Goal: Transaction & Acquisition: Purchase product/service

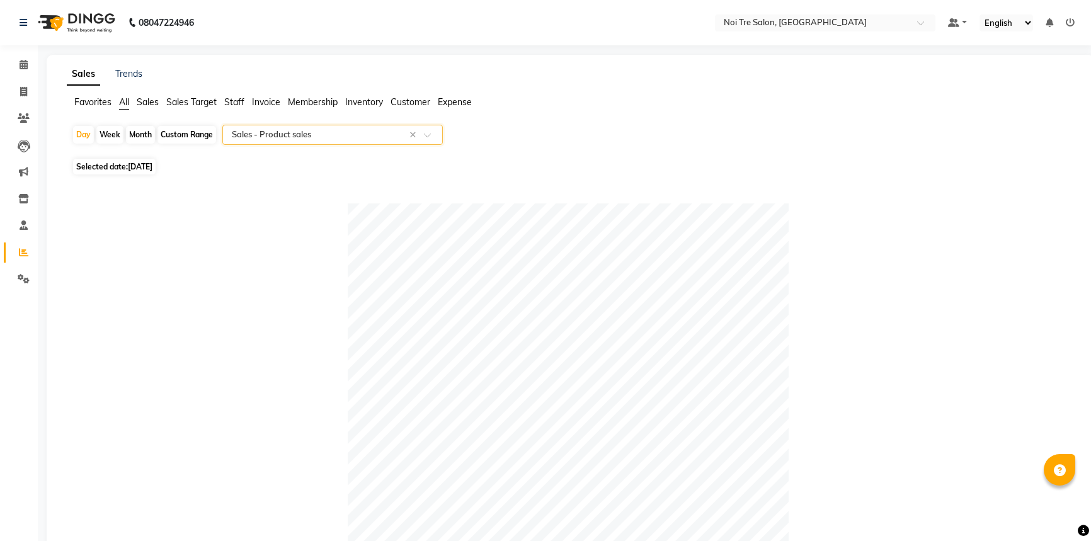
select select "full_report"
select select "csv"
click at [20, 91] on icon at bounding box center [23, 91] width 7 height 9
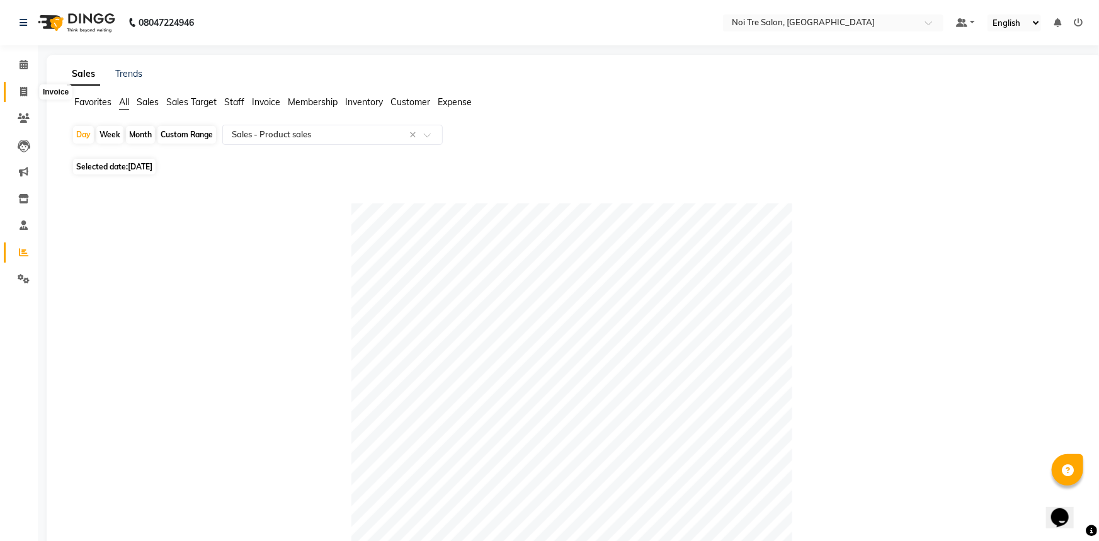
select select "service"
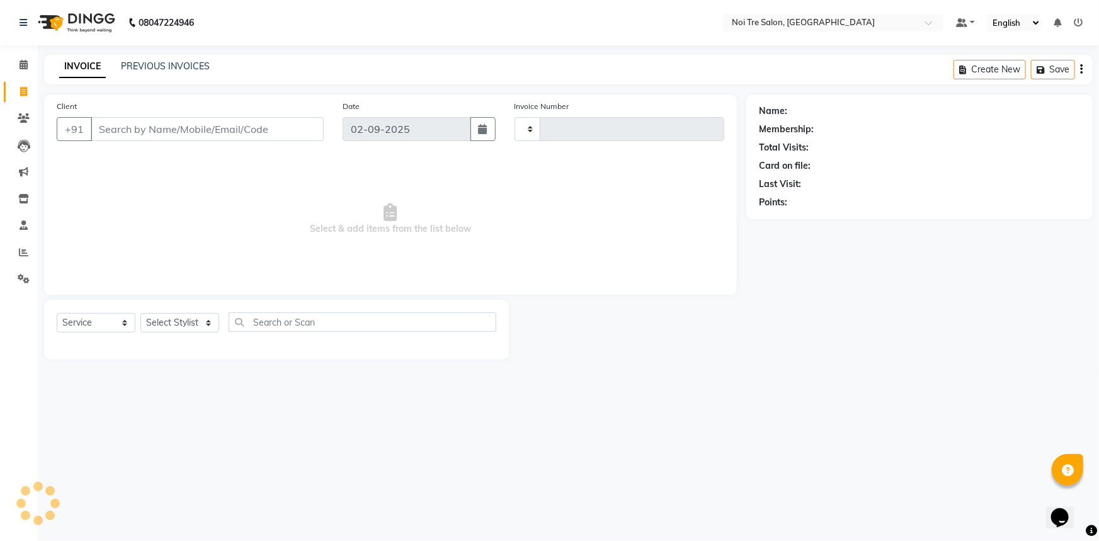
type input "2749"
select select "3710"
click at [190, 127] on input "Client" at bounding box center [207, 129] width 233 height 24
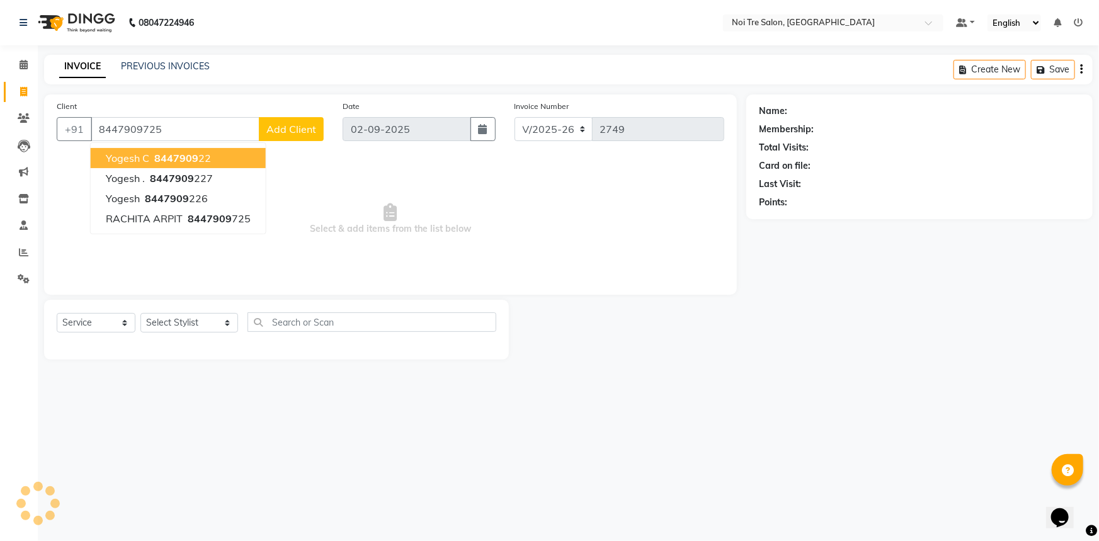
type input "8447909725"
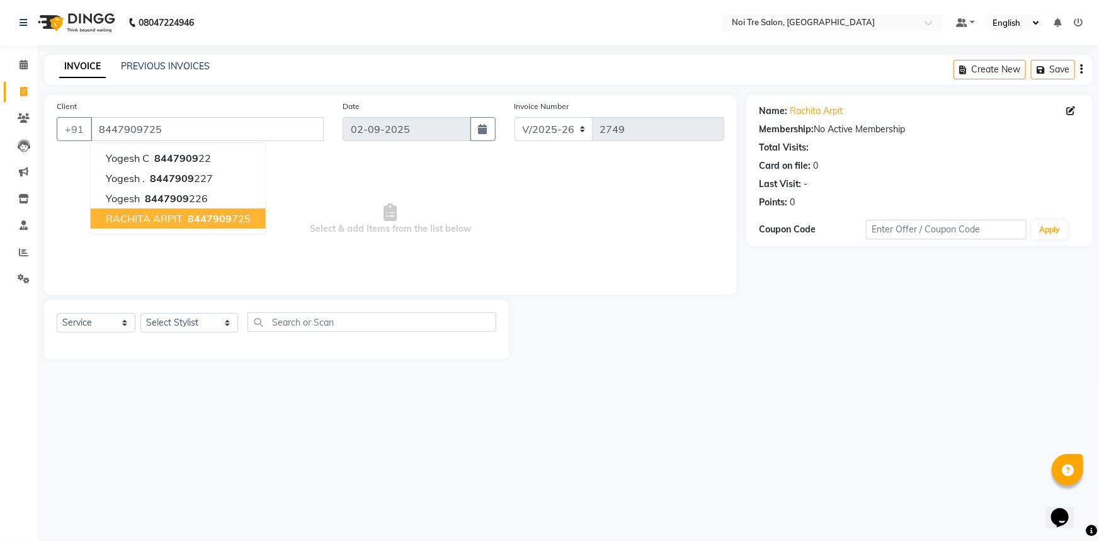
click at [147, 221] on span "[PERSON_NAME]" at bounding box center [144, 218] width 77 height 13
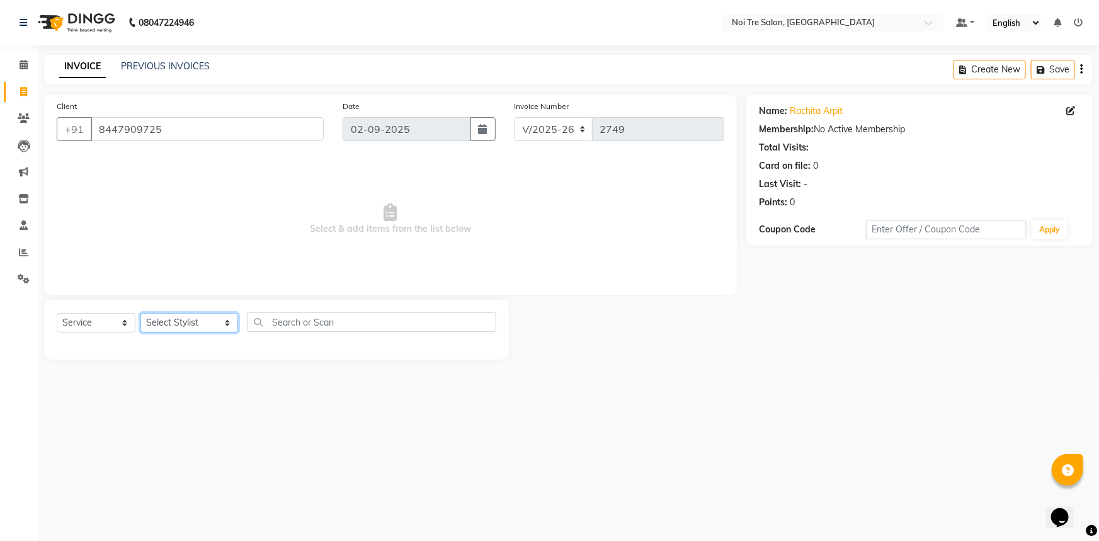
click at [180, 326] on select "Select Stylist AFSAR AKRAM ARPIT STYLE DIRECTOR Curls Color Ashok aslam ASLAM A…" at bounding box center [189, 323] width 98 height 20
select select "37871"
click at [140, 313] on select "Select Stylist AFSAR AKRAM ARPIT STYLE DIRECTOR Curls Color Ashok aslam ASLAM A…" at bounding box center [189, 323] width 98 height 20
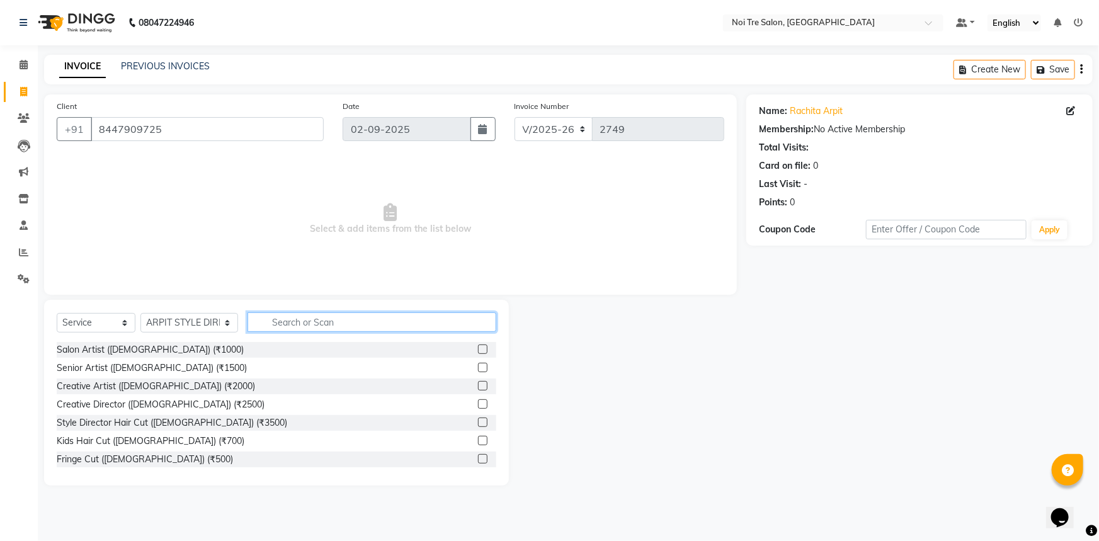
click at [312, 313] on input "text" at bounding box center [372, 322] width 249 height 20
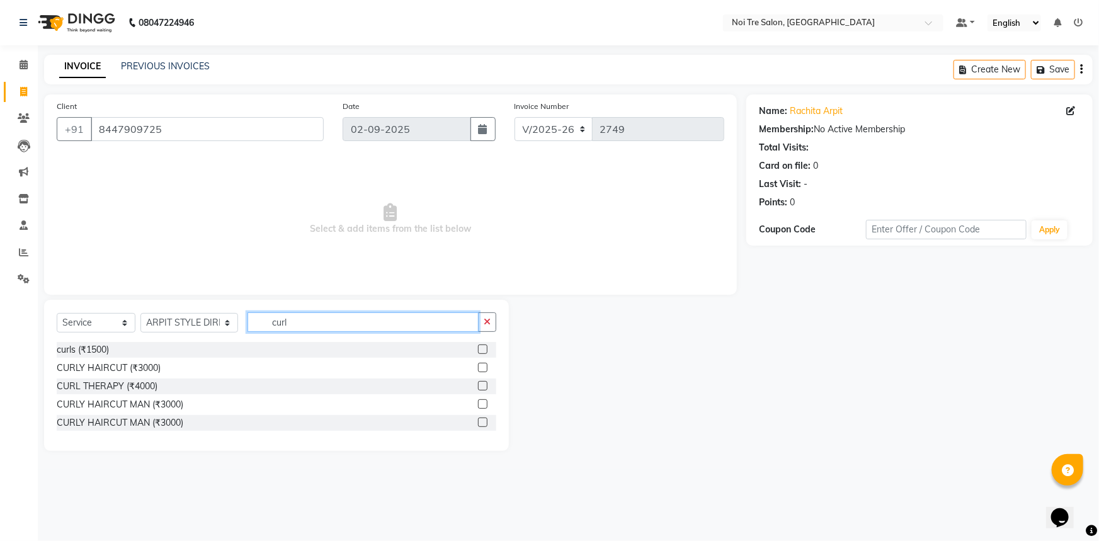
type input "curl"
click at [485, 386] on label at bounding box center [482, 385] width 9 height 9
click at [485, 386] on input "checkbox" at bounding box center [482, 386] width 8 height 8
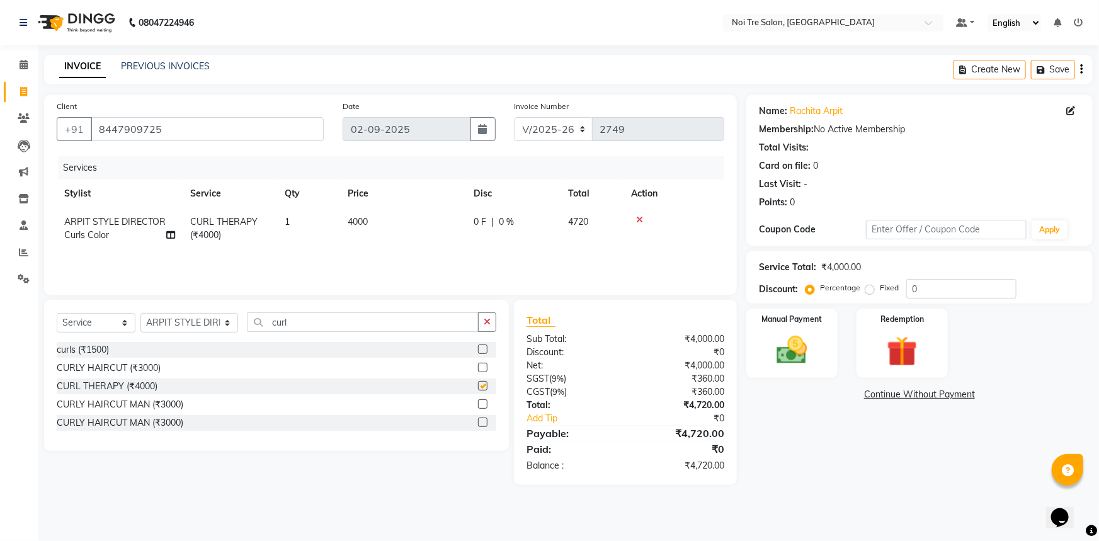
checkbox input "false"
click at [363, 220] on span "4000" at bounding box center [358, 221] width 20 height 11
select select "37871"
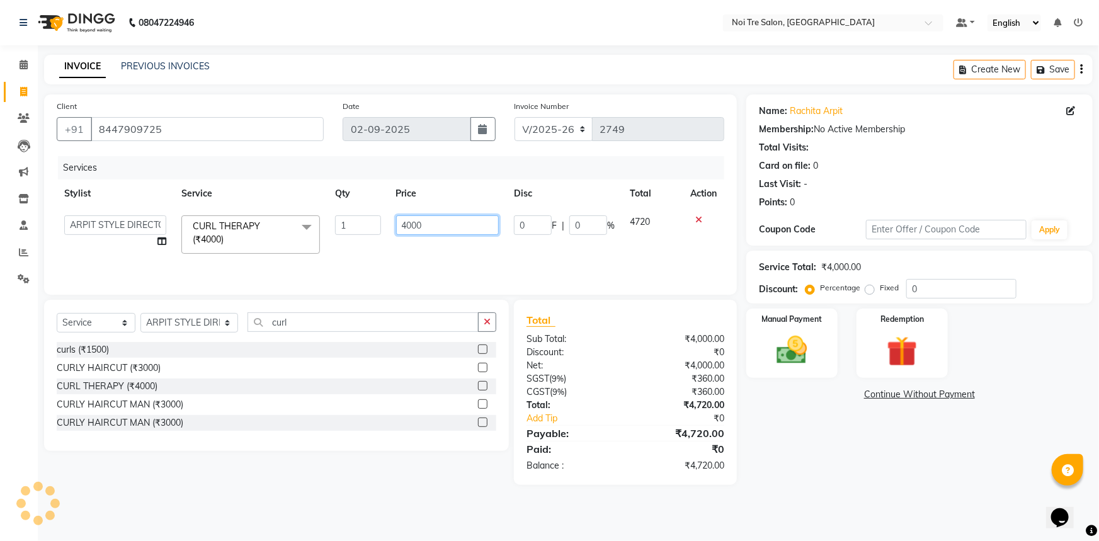
drag, startPoint x: 465, startPoint y: 220, endPoint x: 414, endPoint y: 220, distance: 50.4
click at [414, 220] on input "4000" at bounding box center [447, 225] width 103 height 20
type input "4"
type input "6000"
click at [455, 269] on div "Services Stylist Service Qty Price Disc Total Action AFSAR AKRAM ARPIT STYLE DI…" at bounding box center [391, 219] width 668 height 126
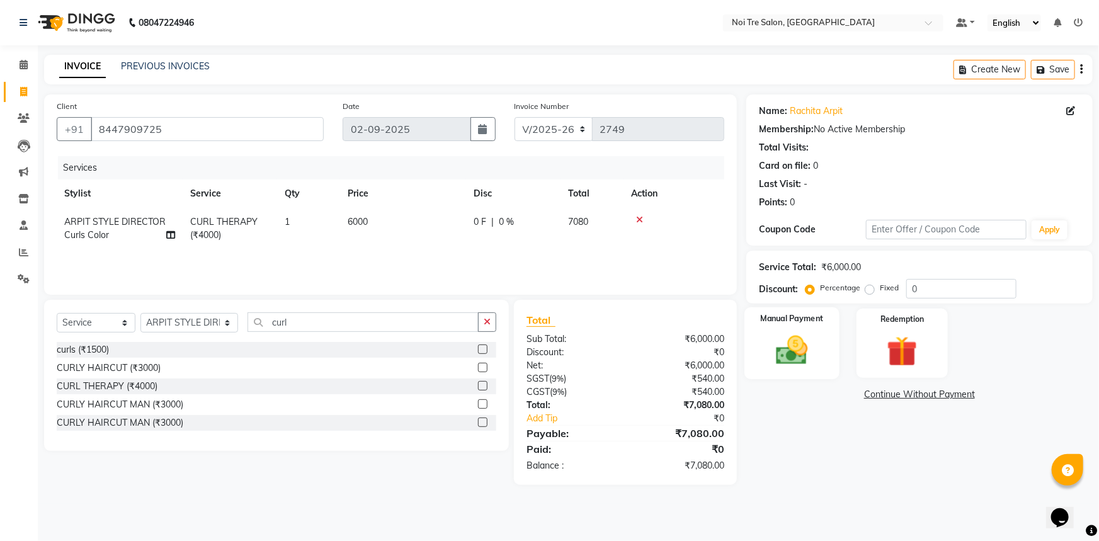
click at [772, 350] on img at bounding box center [793, 350] width 52 height 37
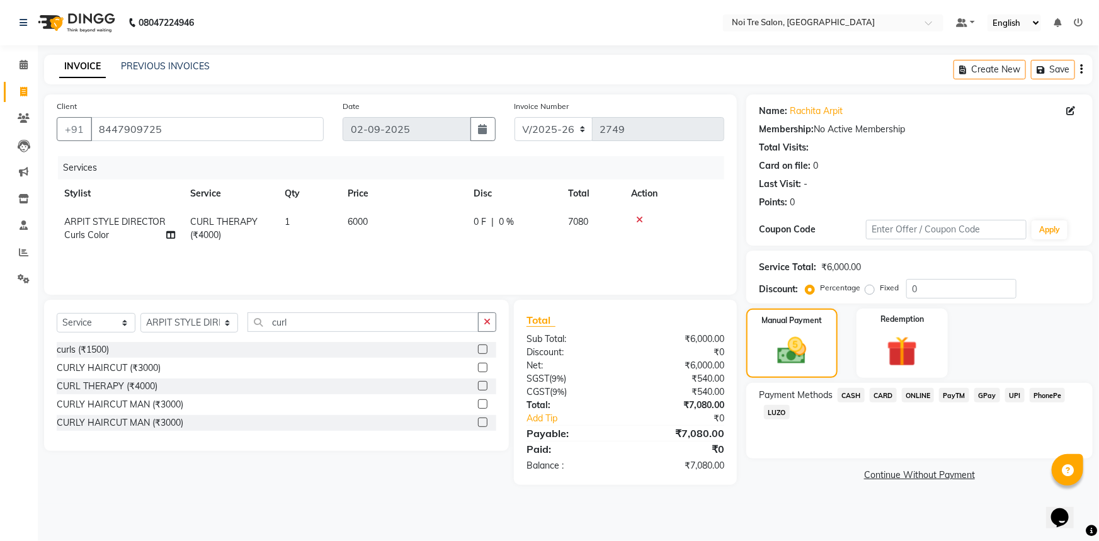
click at [851, 396] on span "CASH" at bounding box center [851, 395] width 27 height 14
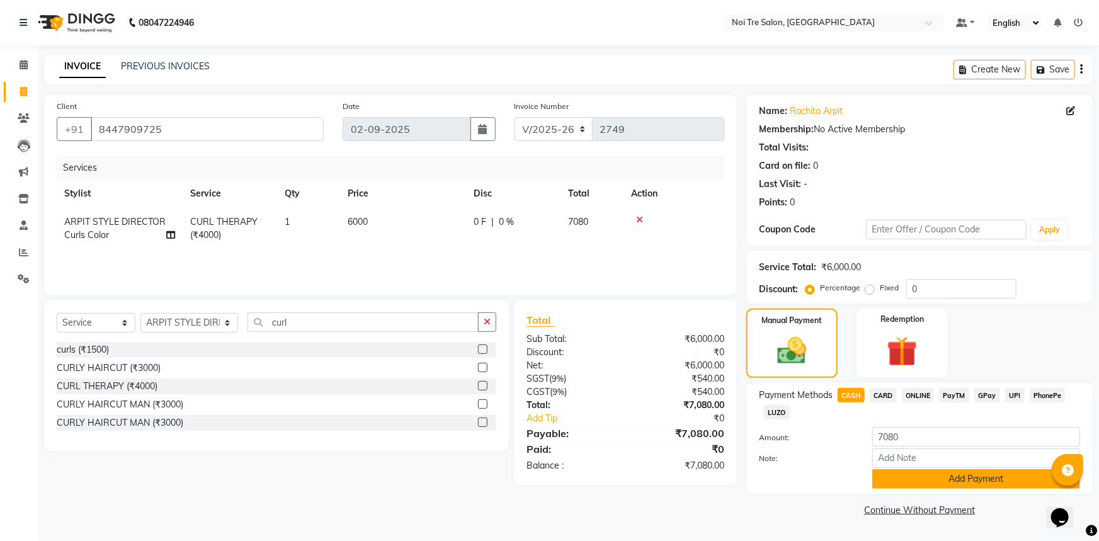
click at [897, 472] on button "Add Payment" at bounding box center [976, 479] width 208 height 20
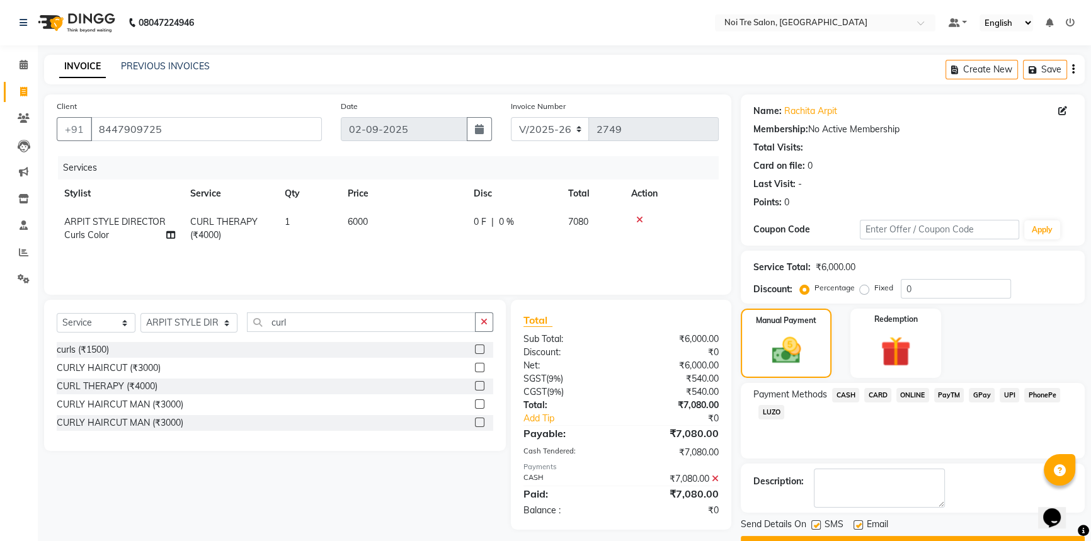
scroll to position [32, 0]
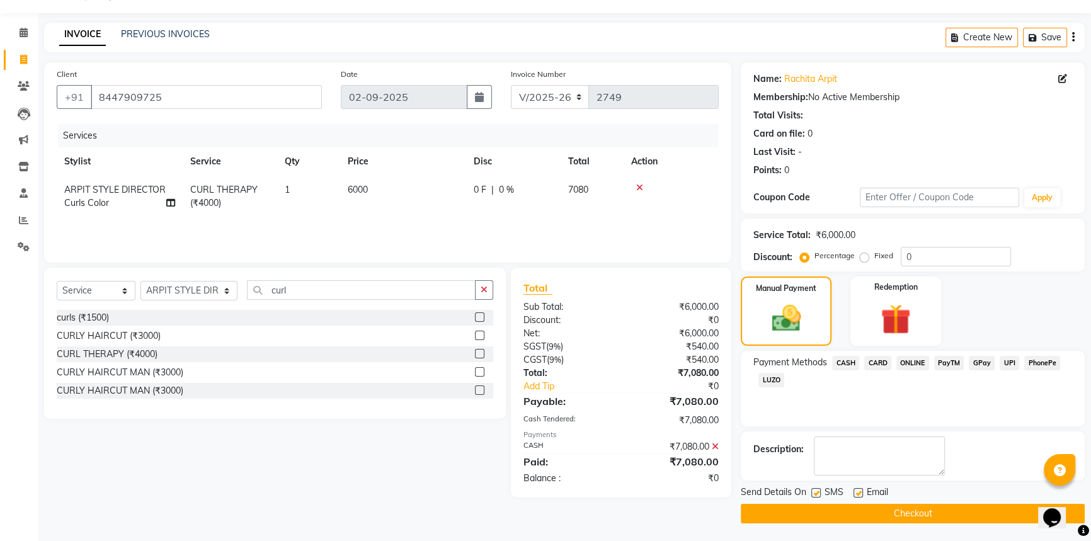
click at [898, 504] on button "Checkout" at bounding box center [913, 514] width 344 height 20
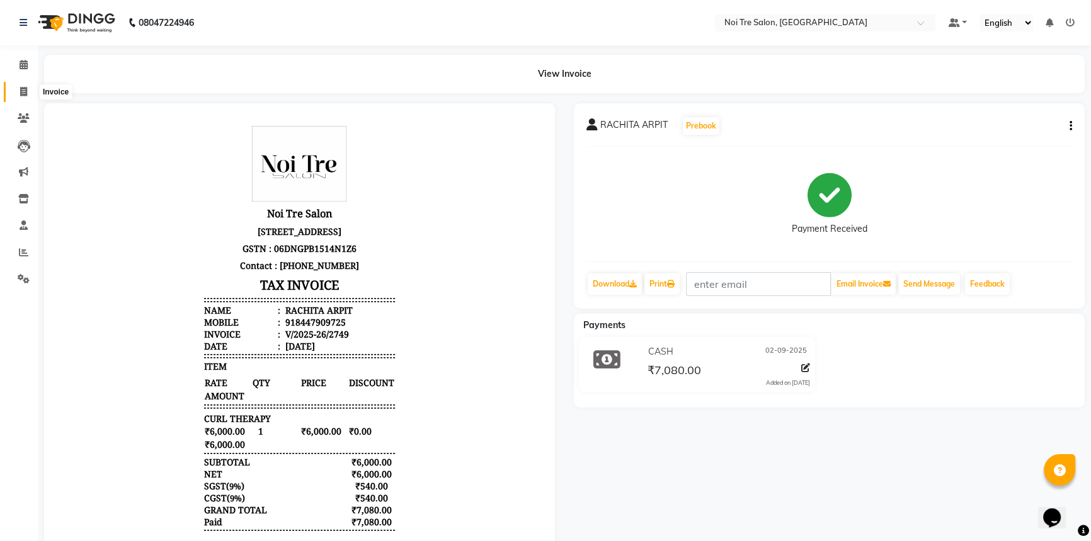
click at [25, 88] on icon at bounding box center [23, 91] width 7 height 9
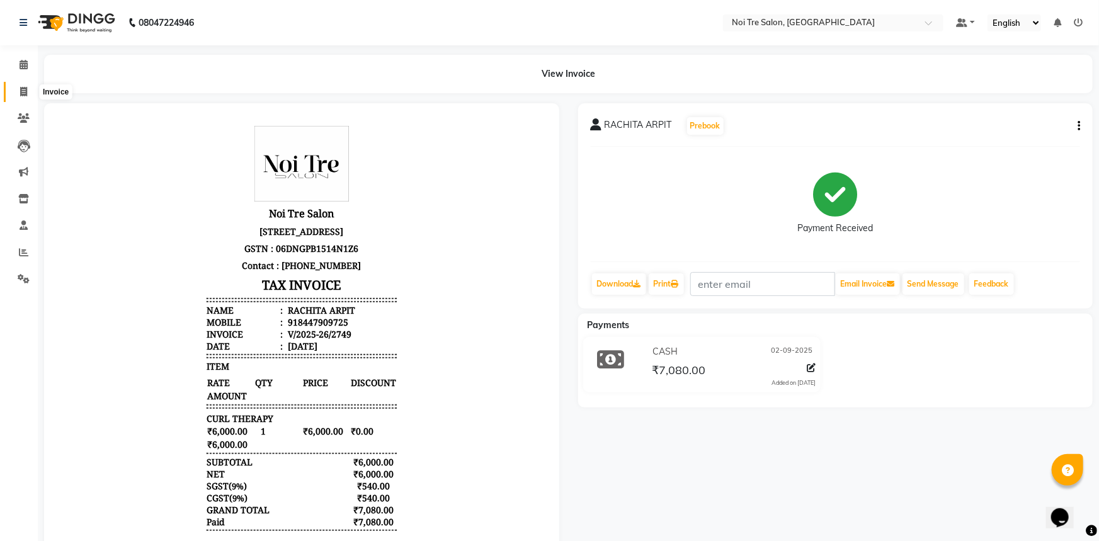
select select "service"
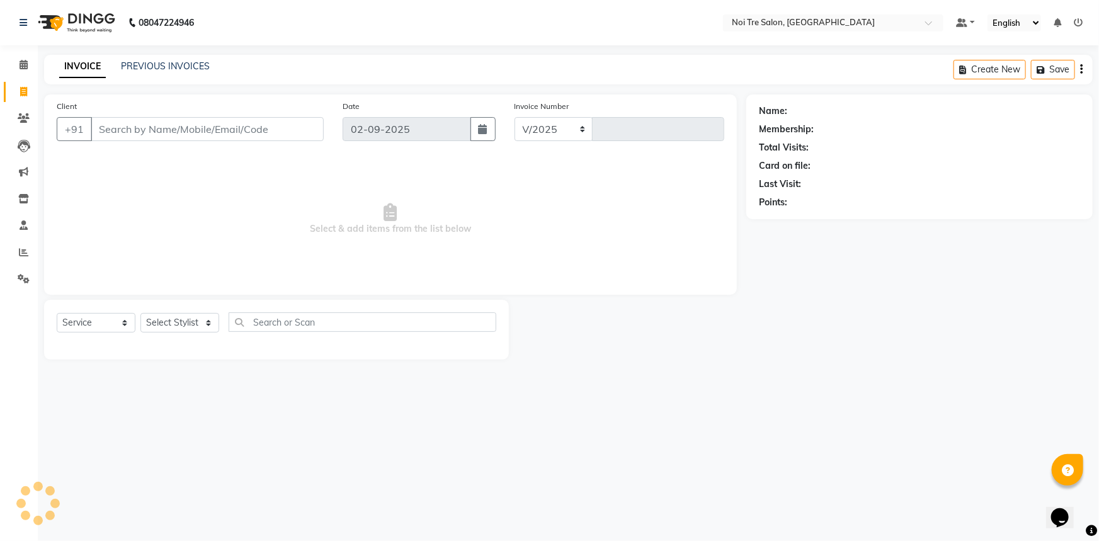
select select "3710"
type input "2750"
click at [212, 328] on select "Select Stylist AFSAR AKRAM ARPIT STYLE DIRECTOR Curls Color Ashok aslam ASLAM A…" at bounding box center [189, 323] width 98 height 20
select select "37885"
click at [140, 313] on select "Select Stylist AFSAR AKRAM ARPIT STYLE DIRECTOR Curls Color Ashok aslam ASLAM A…" at bounding box center [189, 323] width 98 height 20
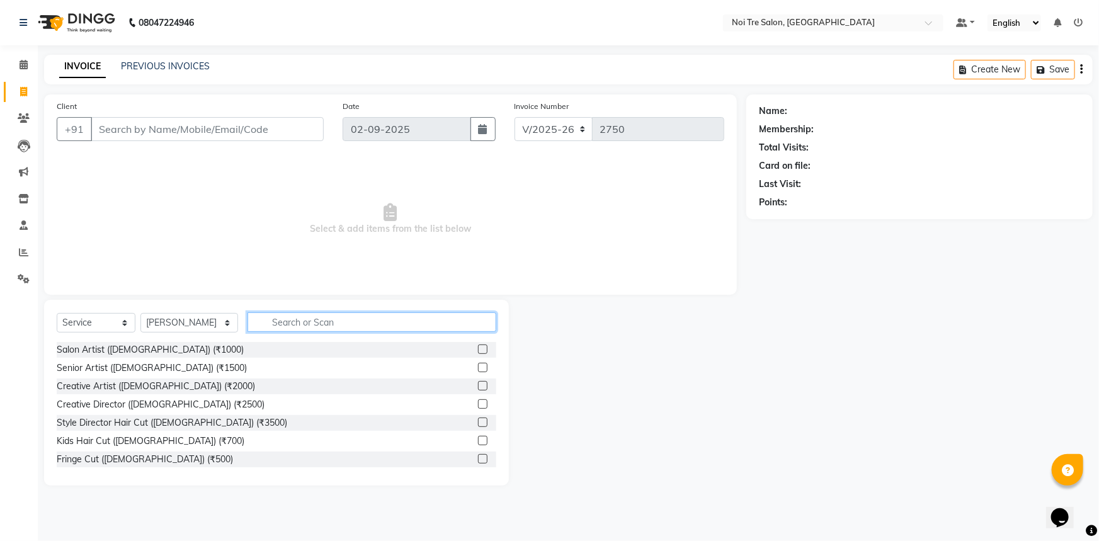
click at [281, 331] on input "text" at bounding box center [372, 322] width 249 height 20
click at [478, 351] on label at bounding box center [482, 349] width 9 height 9
click at [478, 351] on input "checkbox" at bounding box center [482, 350] width 8 height 8
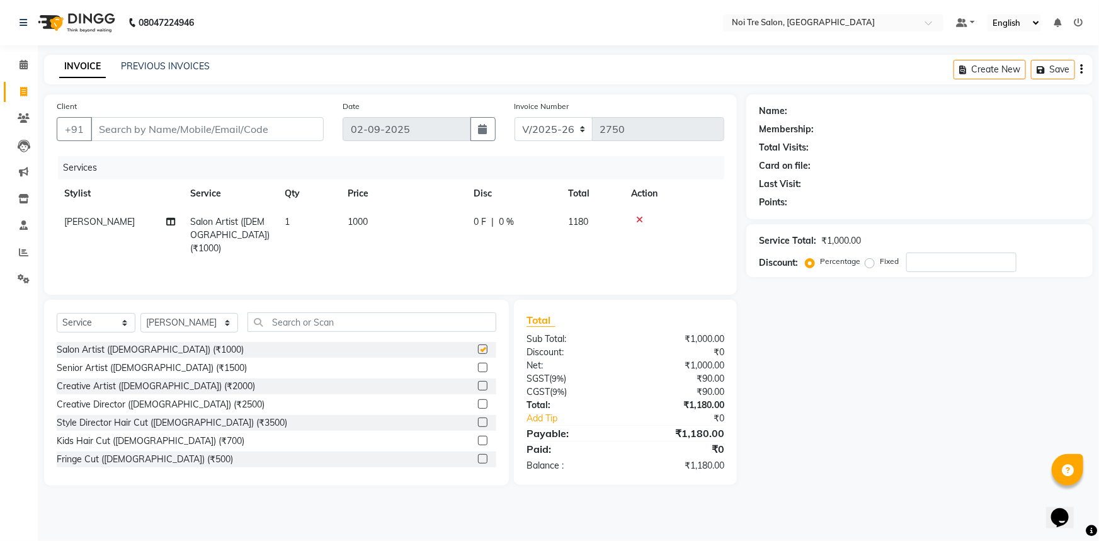
checkbox input "false"
click at [219, 134] on input "Client" at bounding box center [207, 129] width 233 height 24
type input "9"
type input "0"
click at [110, 129] on input "965822717" at bounding box center [175, 129] width 169 height 24
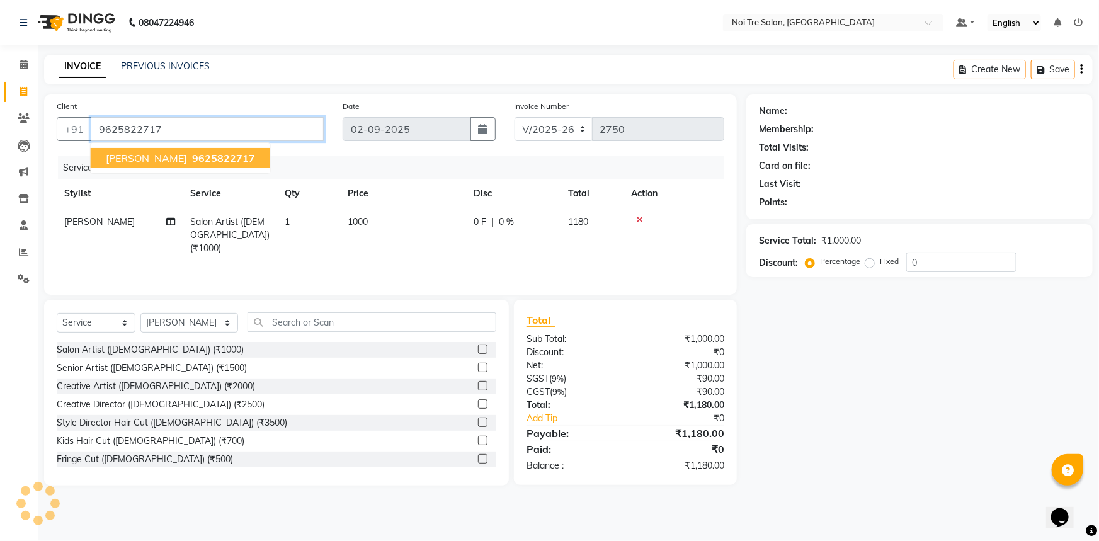
type input "9625822717"
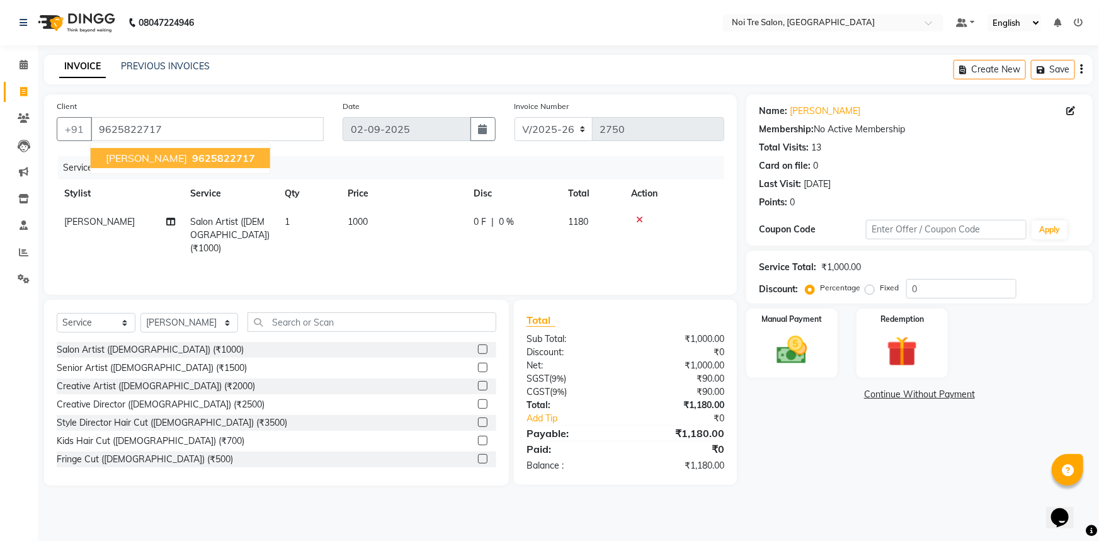
click at [155, 157] on span "Shweta Nag" at bounding box center [146, 158] width 81 height 13
click at [800, 345] on img at bounding box center [793, 350] width 52 height 37
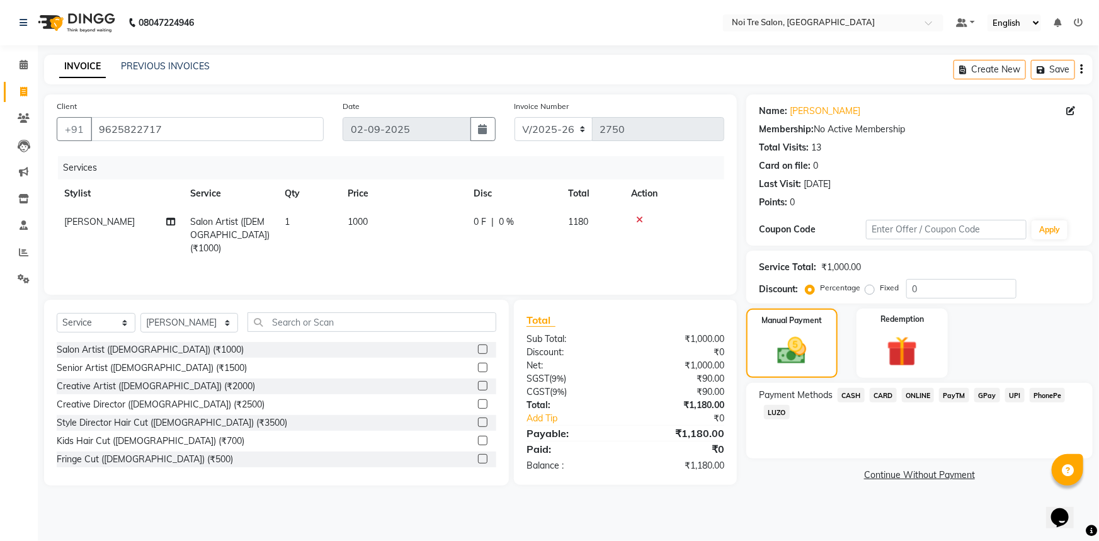
click at [639, 219] on icon at bounding box center [639, 219] width 7 height 9
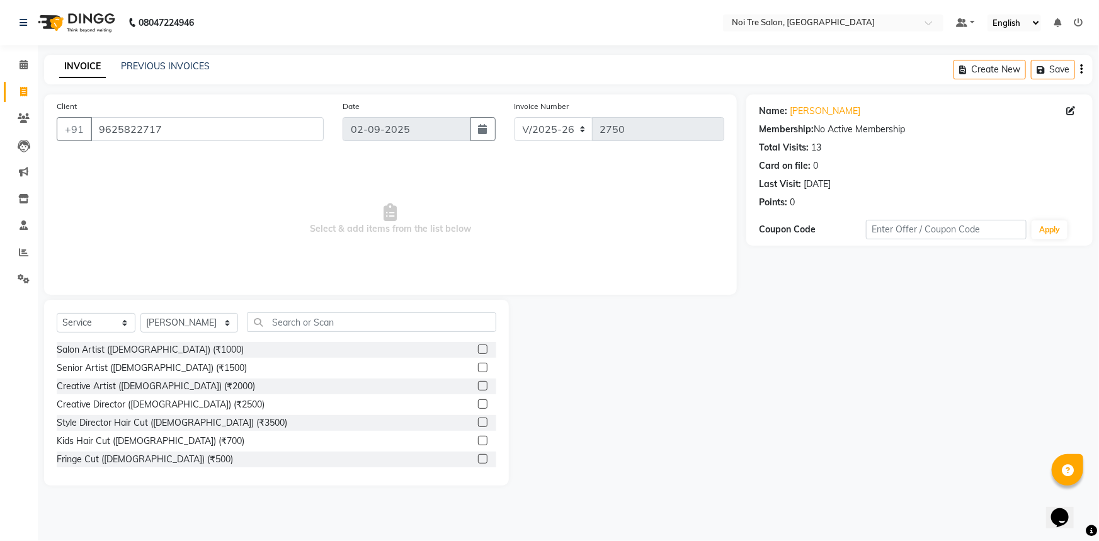
click at [699, 203] on span "Select & add items from the list below" at bounding box center [391, 219] width 668 height 126
click at [25, 94] on icon at bounding box center [23, 91] width 7 height 9
select select "service"
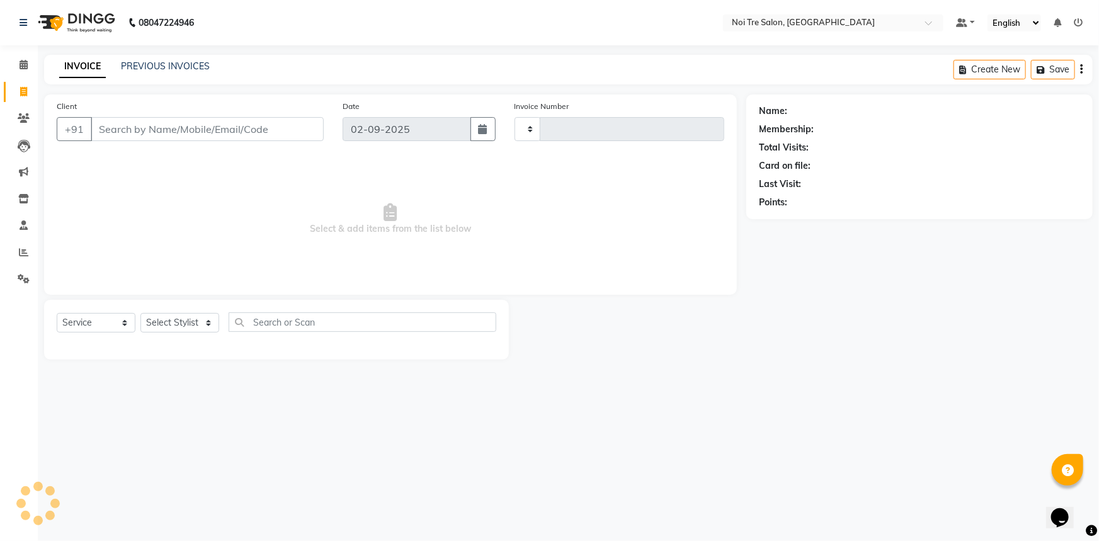
type input "2750"
select select "3710"
click at [196, 137] on input "Client" at bounding box center [207, 129] width 233 height 24
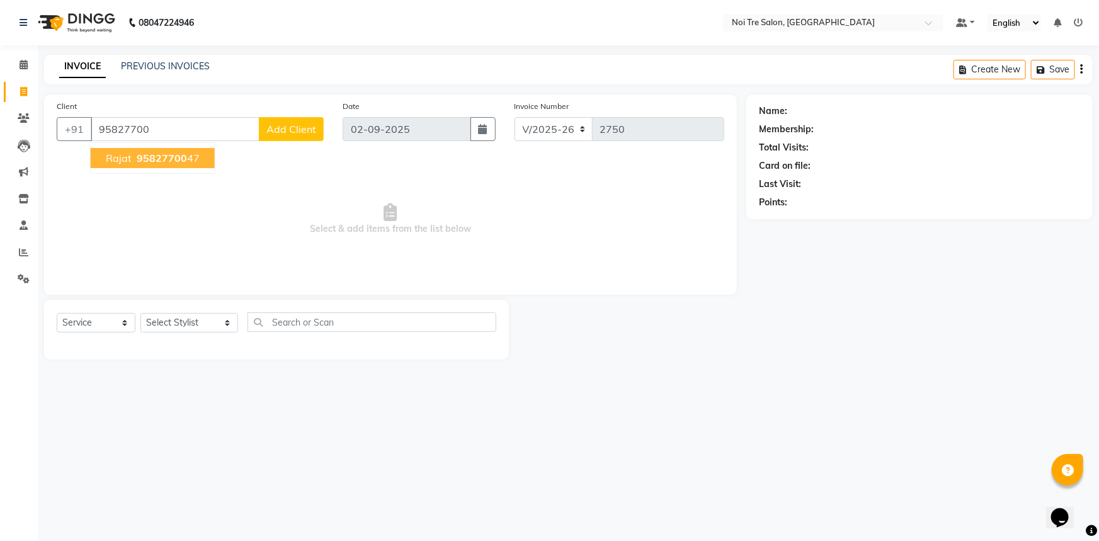
click at [119, 159] on span "Rajat" at bounding box center [119, 158] width 26 height 13
type input "9582770047"
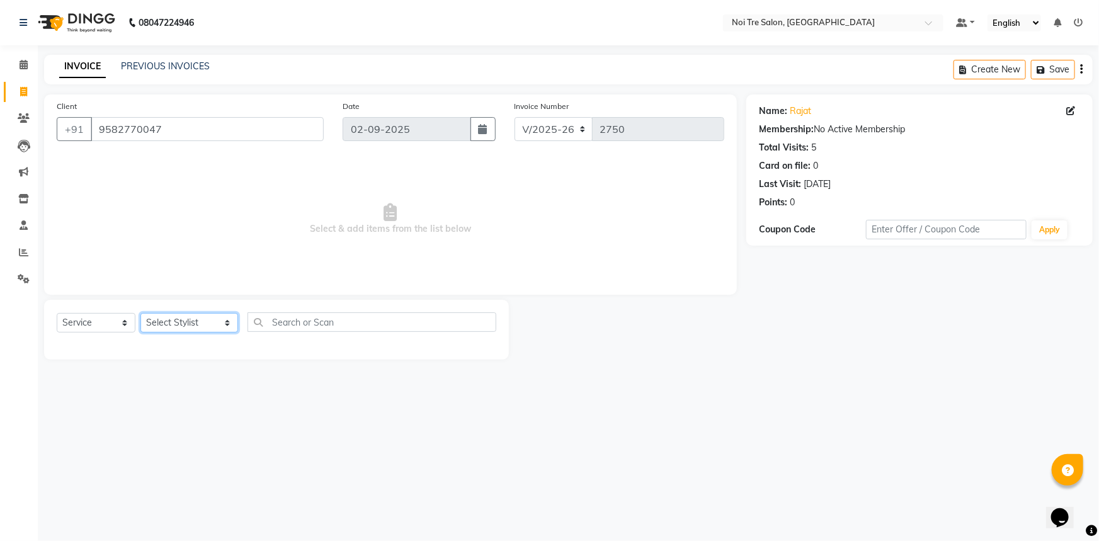
click at [203, 328] on select "Select Stylist AFSAR AKRAM ARPIT STYLE DIRECTOR Curls Color Ashok aslam ASLAM A…" at bounding box center [189, 323] width 98 height 20
select select "37891"
click at [140, 313] on select "Select Stylist AFSAR AKRAM ARPIT STYLE DIRECTOR Curls Color Ashok aslam ASLAM A…" at bounding box center [189, 323] width 98 height 20
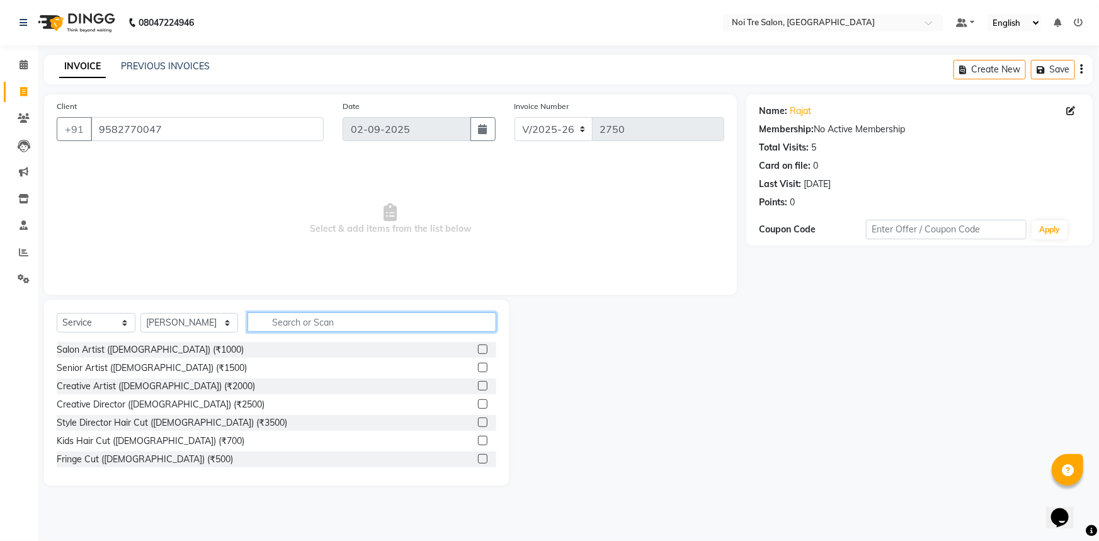
click at [284, 316] on input "text" at bounding box center [372, 322] width 249 height 20
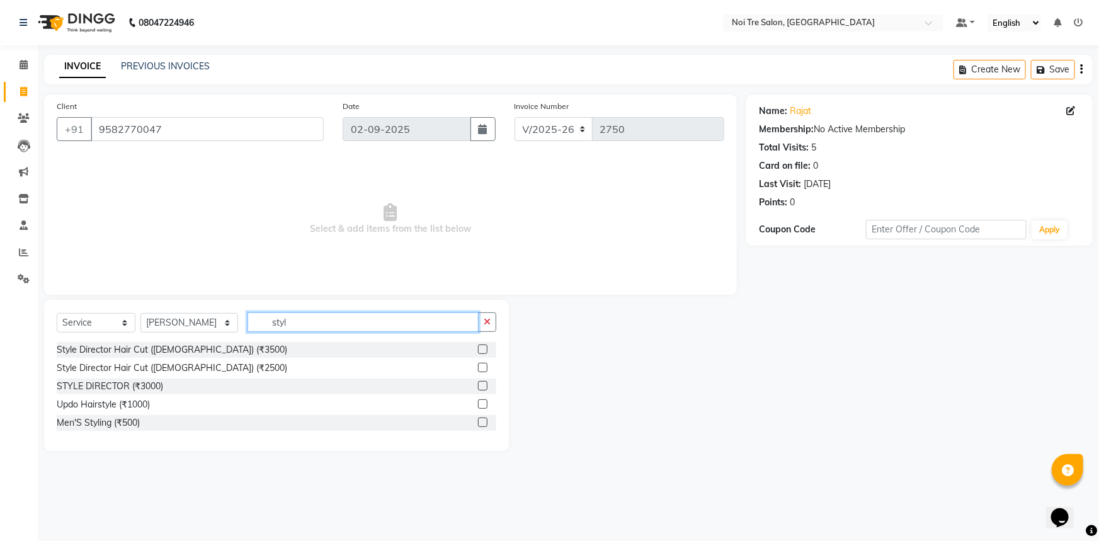
type input "styl"
click at [480, 366] on label at bounding box center [482, 367] width 9 height 9
click at [480, 366] on input "checkbox" at bounding box center [482, 368] width 8 height 8
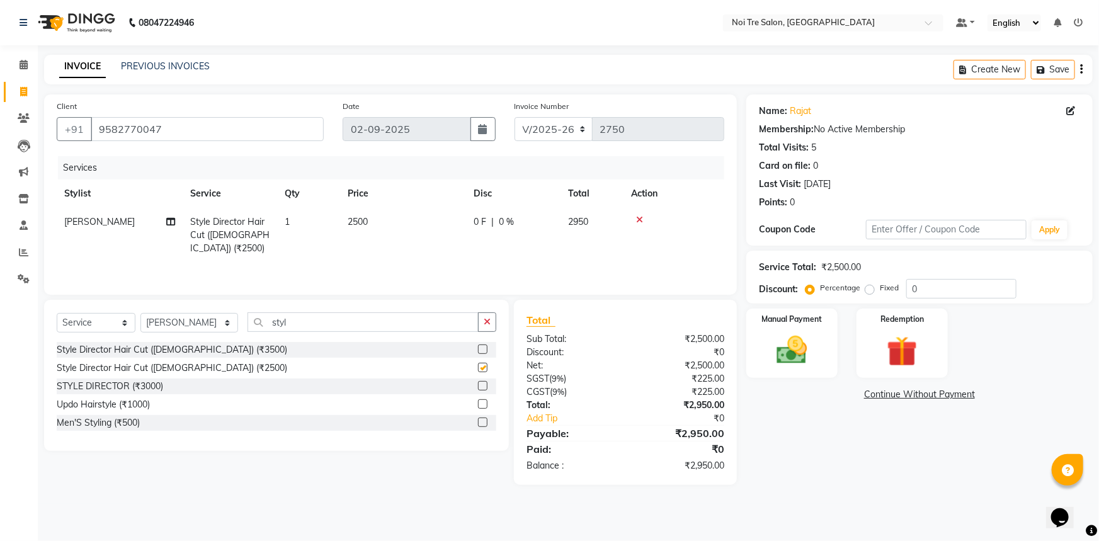
checkbox input "false"
drag, startPoint x: 345, startPoint y: 329, endPoint x: 208, endPoint y: 334, distance: 136.8
click at [208, 334] on div "Select Service Product Membership Package Voucher Prepaid Gift Card Select Styl…" at bounding box center [277, 327] width 440 height 30
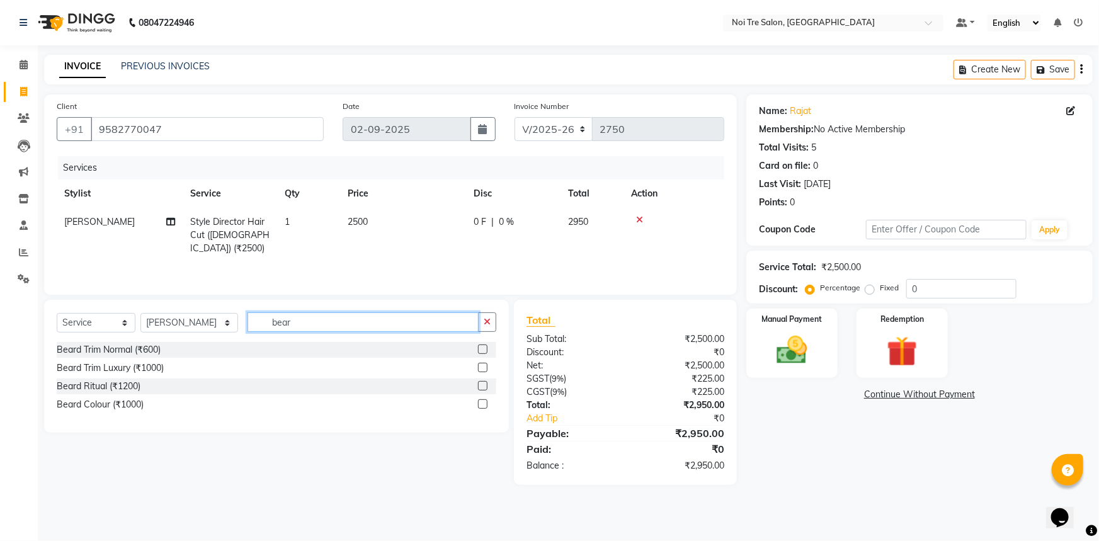
type input "bear"
click at [482, 406] on label at bounding box center [482, 403] width 9 height 9
click at [482, 406] on input "checkbox" at bounding box center [482, 405] width 8 height 8
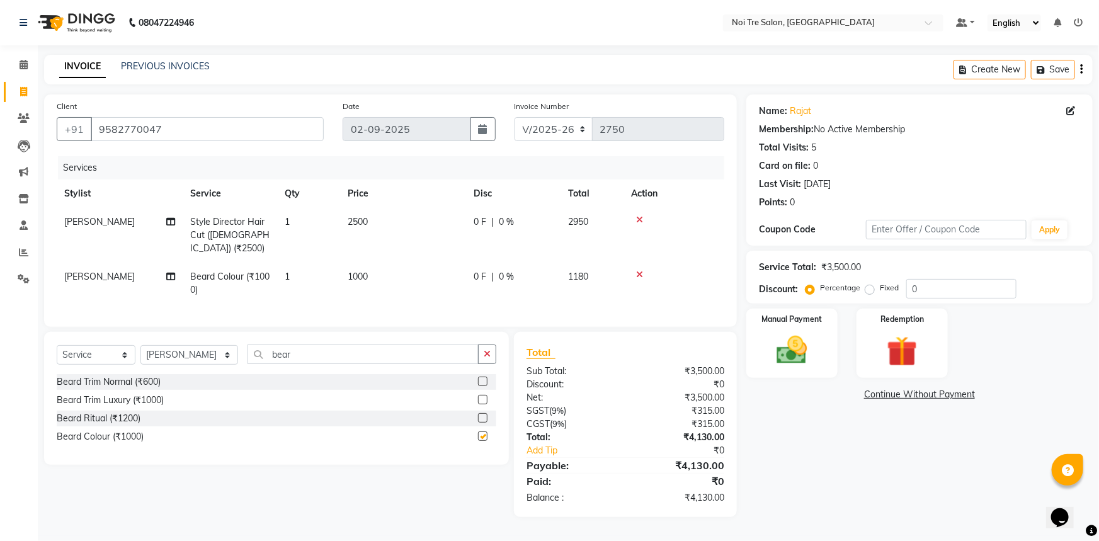
checkbox input "false"
drag, startPoint x: 333, startPoint y: 353, endPoint x: 241, endPoint y: 353, distance: 92.0
click at [241, 353] on div "Select Service Product Membership Package Voucher Prepaid Gift Card Select Styl…" at bounding box center [277, 360] width 440 height 30
click at [637, 270] on icon at bounding box center [639, 274] width 7 height 9
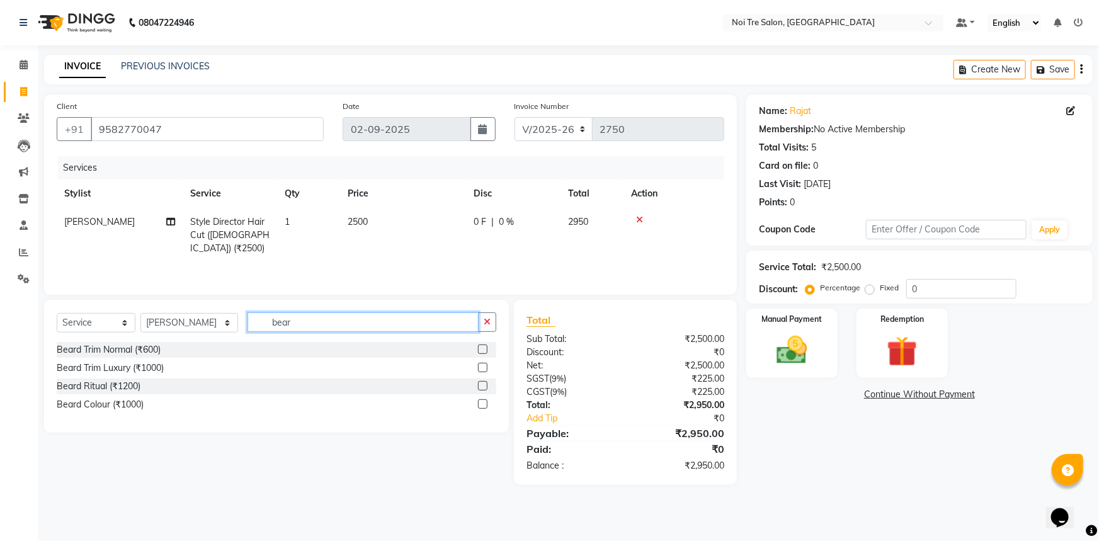
drag, startPoint x: 306, startPoint y: 321, endPoint x: 189, endPoint y: 322, distance: 116.5
click at [189, 322] on div "Select Service Product Membership Package Voucher Prepaid Gift Card Select Styl…" at bounding box center [277, 327] width 440 height 30
type input "exp"
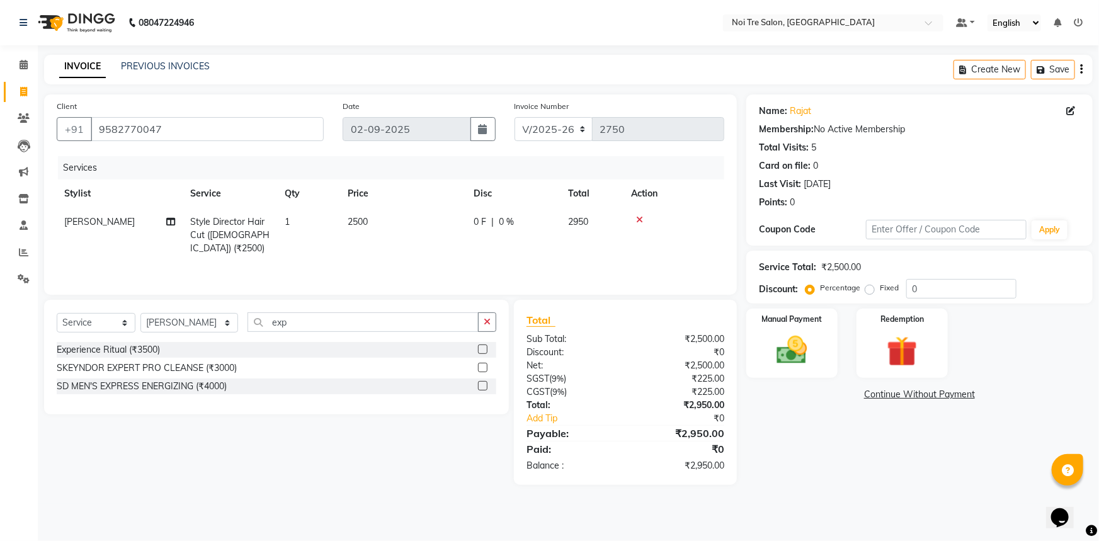
click at [485, 350] on label at bounding box center [482, 349] width 9 height 9
click at [485, 350] on input "checkbox" at bounding box center [482, 350] width 8 height 8
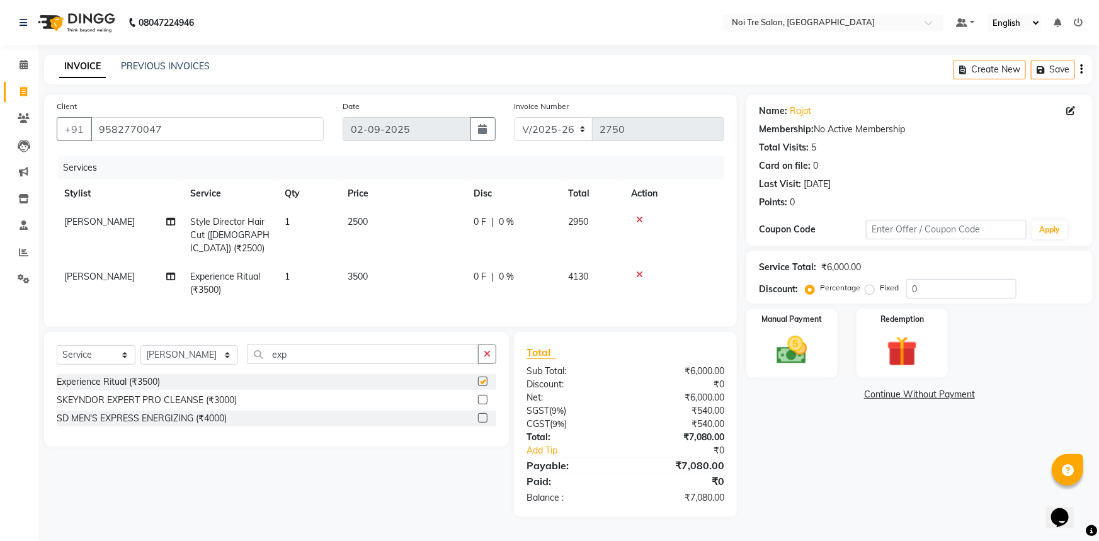
checkbox input "false"
drag, startPoint x: 303, startPoint y: 348, endPoint x: 239, endPoint y: 356, distance: 64.1
click at [239, 356] on div "Select Service Product Membership Package Voucher Prepaid Gift Card Select Styl…" at bounding box center [277, 360] width 440 height 30
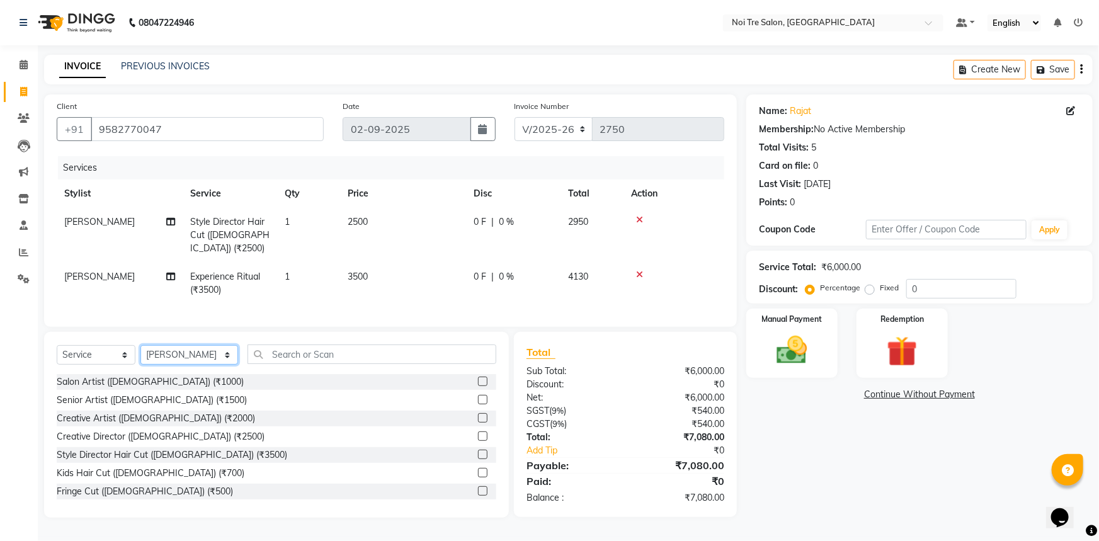
click at [195, 353] on select "Select Stylist AFSAR AKRAM ARPIT STYLE DIRECTOR Curls Color Ashok aslam ASLAM A…" at bounding box center [189, 355] width 98 height 20
select select "37920"
click at [140, 345] on select "Select Stylist AFSAR AKRAM ARPIT STYLE DIRECTOR Curls Color Ashok aslam ASLAM A…" at bounding box center [189, 355] width 98 height 20
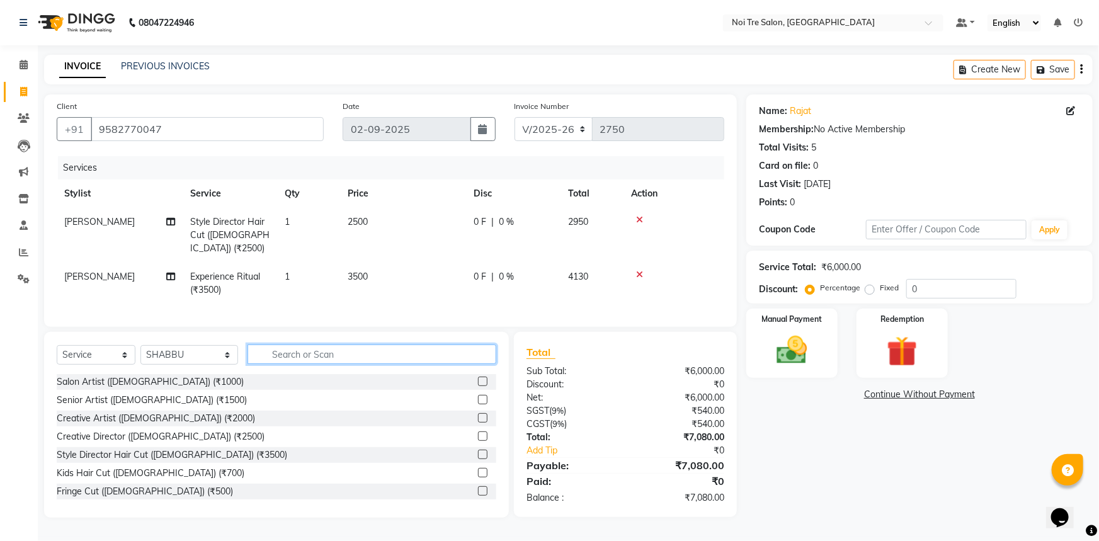
click at [289, 356] on input "text" at bounding box center [372, 355] width 249 height 20
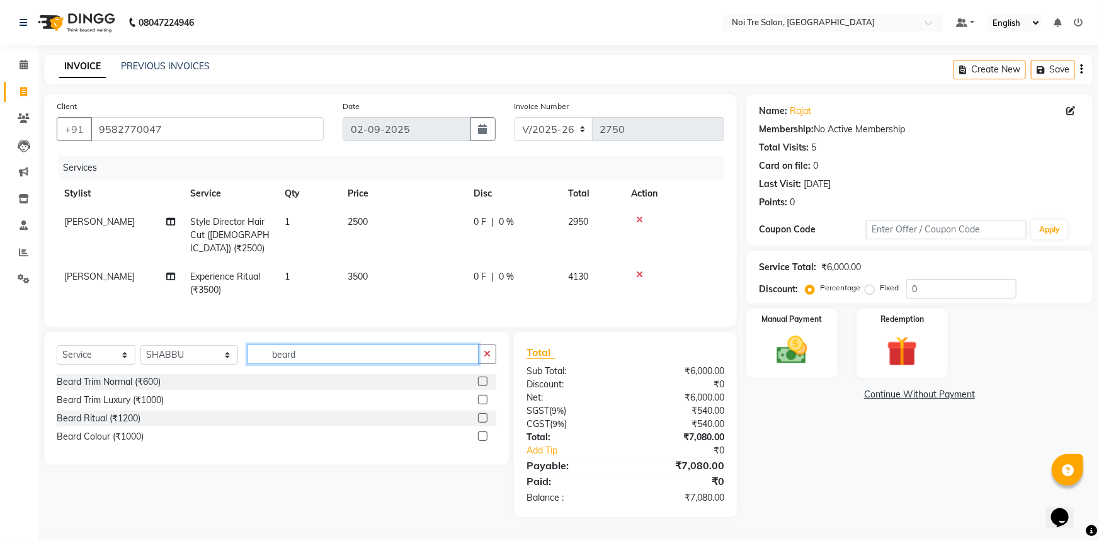
type input "beard"
click at [485, 395] on label at bounding box center [482, 399] width 9 height 9
click at [485, 396] on input "checkbox" at bounding box center [482, 400] width 8 height 8
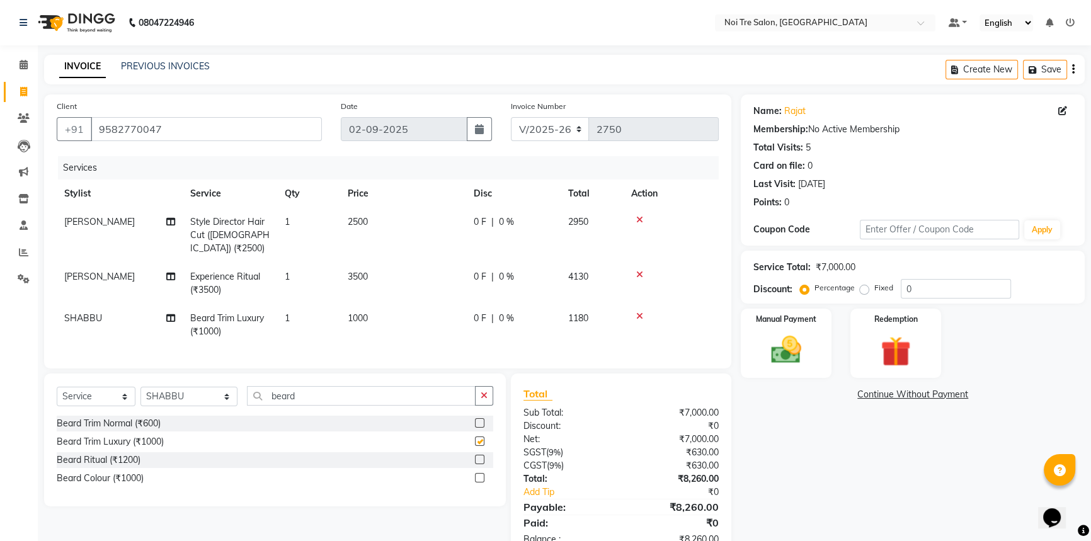
checkbox input "false"
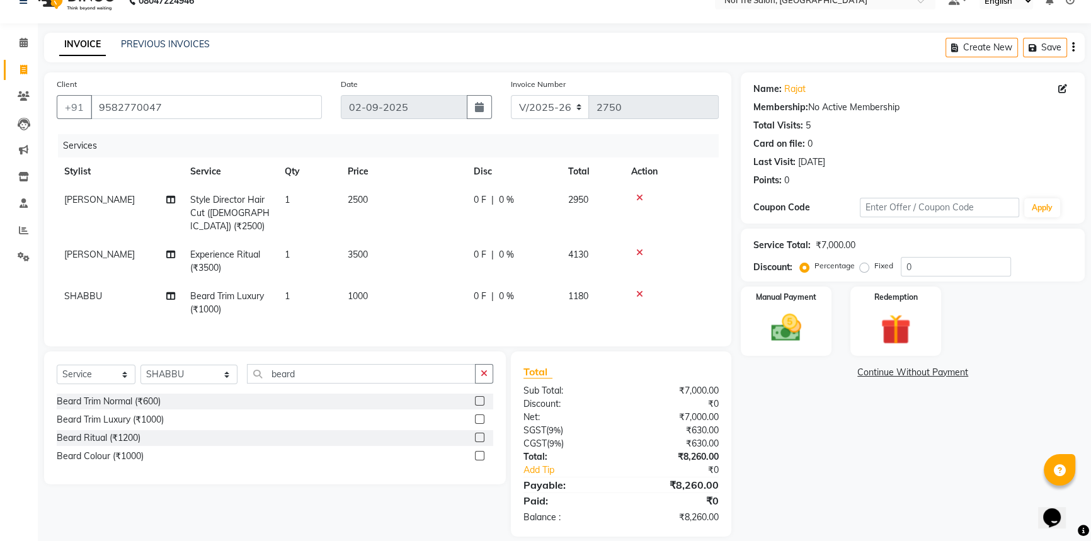
scroll to position [32, 0]
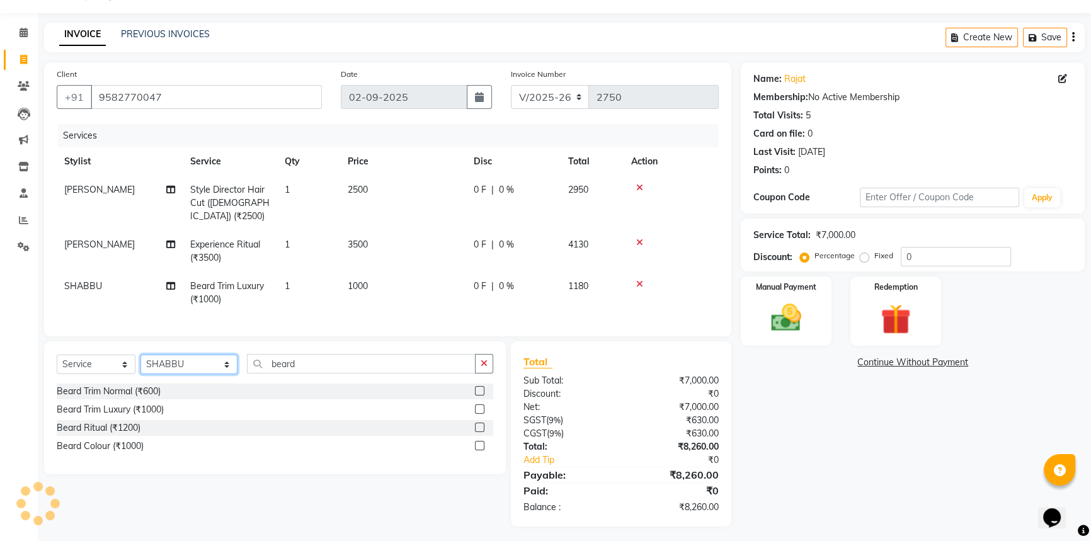
click at [170, 363] on select "Select Stylist AFSAR AKRAM ARPIT STYLE DIRECTOR Curls Color Ashok aslam ASLAM A…" at bounding box center [188, 365] width 97 height 20
select select "37891"
click at [173, 362] on select "Select Stylist AFSAR AKRAM ARPIT STYLE DIRECTOR Curls Color Ashok aslam ASLAM A…" at bounding box center [188, 365] width 97 height 20
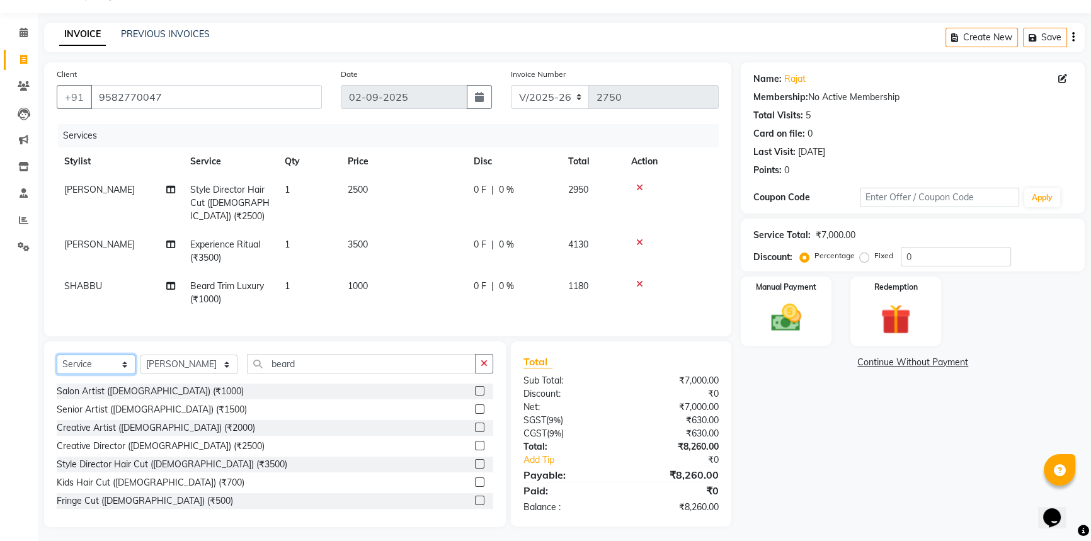
click at [113, 360] on select "Select Service Product Membership Package Voucher Prepaid Gift Card" at bounding box center [96, 365] width 79 height 20
select select "product"
click at [57, 355] on select "Select Service Product Membership Package Voucher Prepaid Gift Card" at bounding box center [96, 365] width 79 height 20
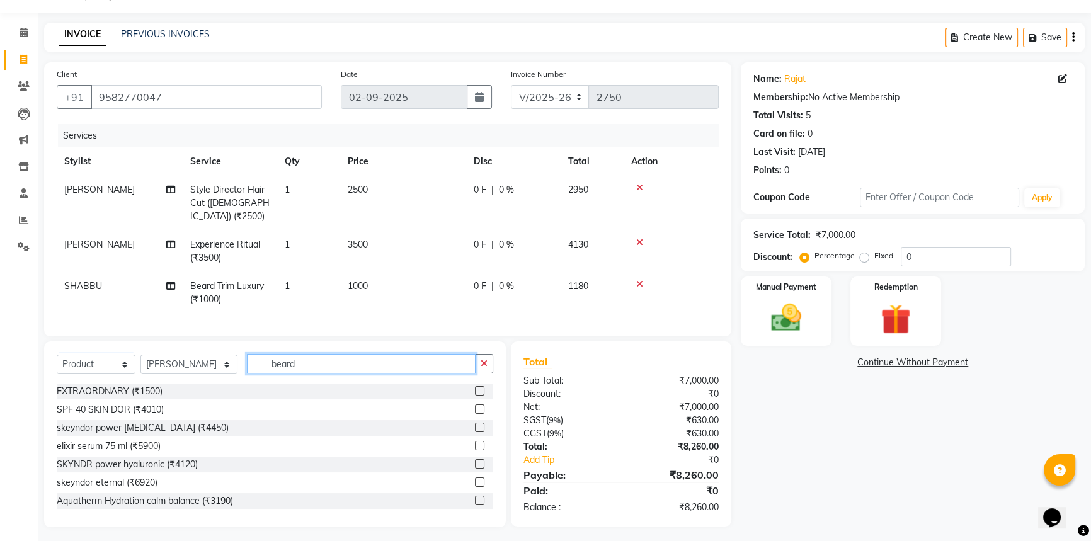
drag, startPoint x: 316, startPoint y: 360, endPoint x: 212, endPoint y: 363, distance: 104.6
click at [212, 363] on div "Select Service Product Membership Package Voucher Prepaid Gift Card Select Styl…" at bounding box center [275, 369] width 437 height 30
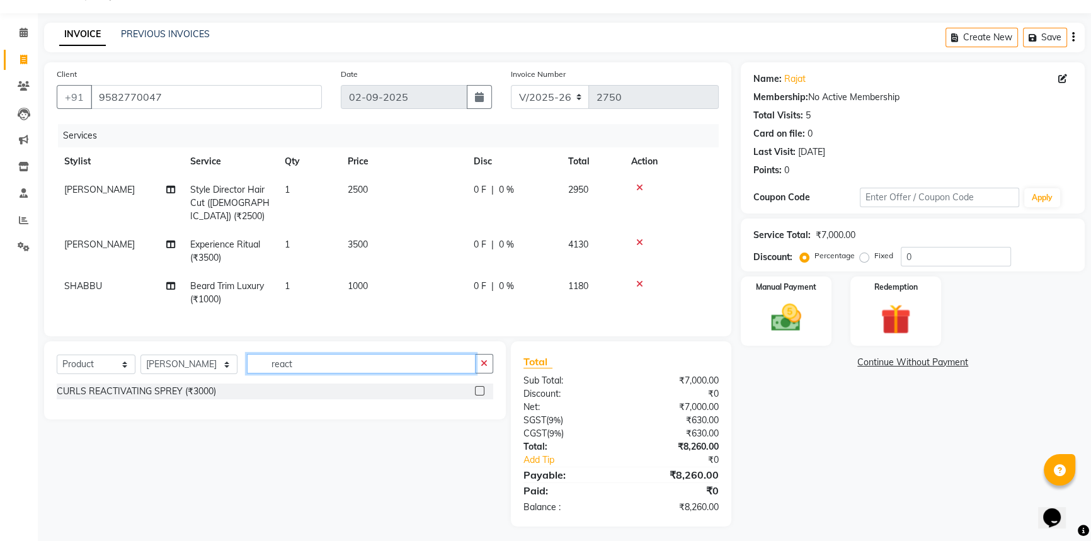
type input "react"
click at [479, 387] on label at bounding box center [479, 390] width 9 height 9
click at [479, 387] on input "checkbox" at bounding box center [479, 391] width 8 height 8
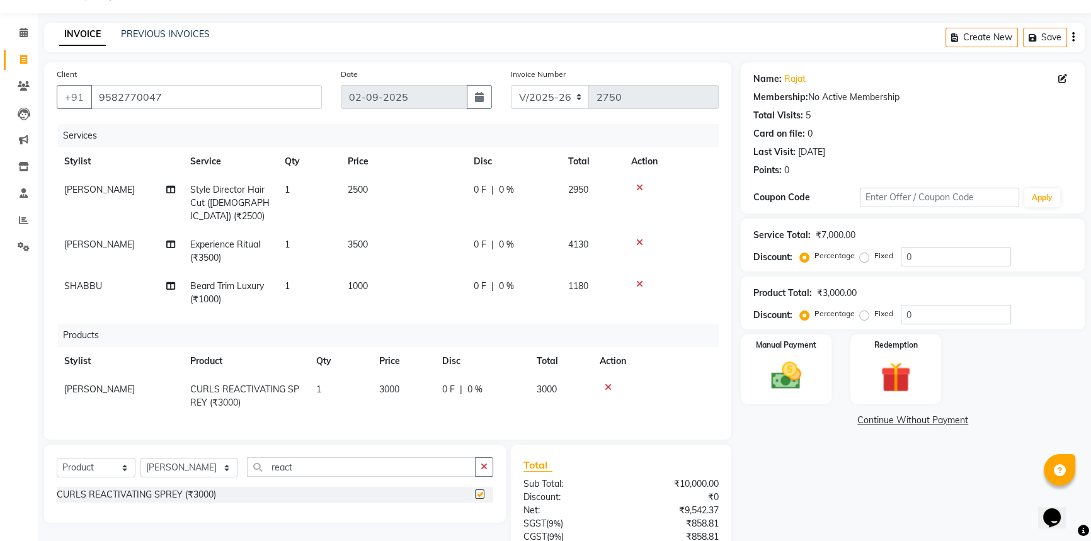
checkbox input "false"
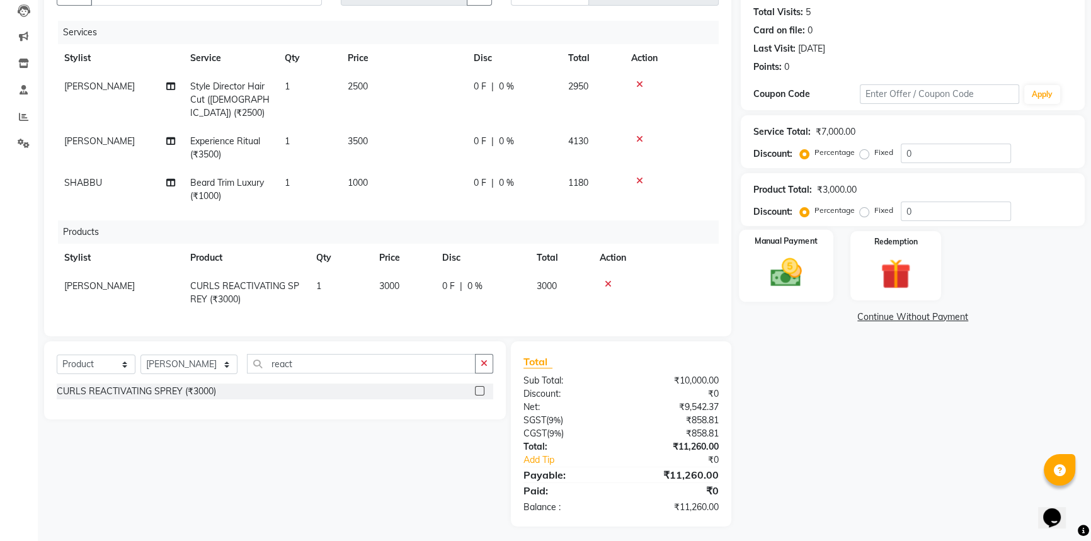
click at [817, 250] on div "Manual Payment" at bounding box center [786, 266] width 94 height 72
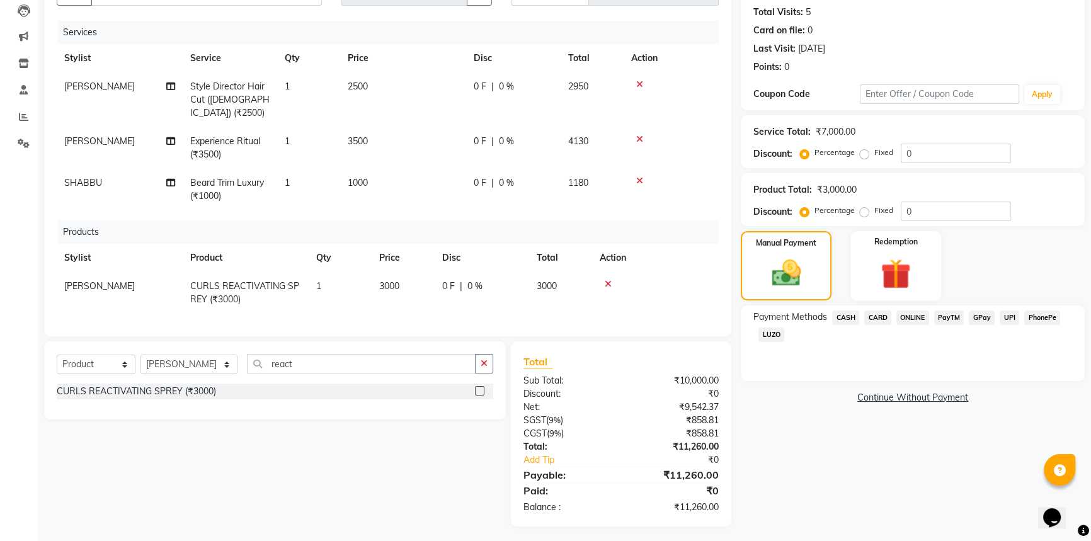
click at [852, 317] on span "CASH" at bounding box center [845, 318] width 27 height 14
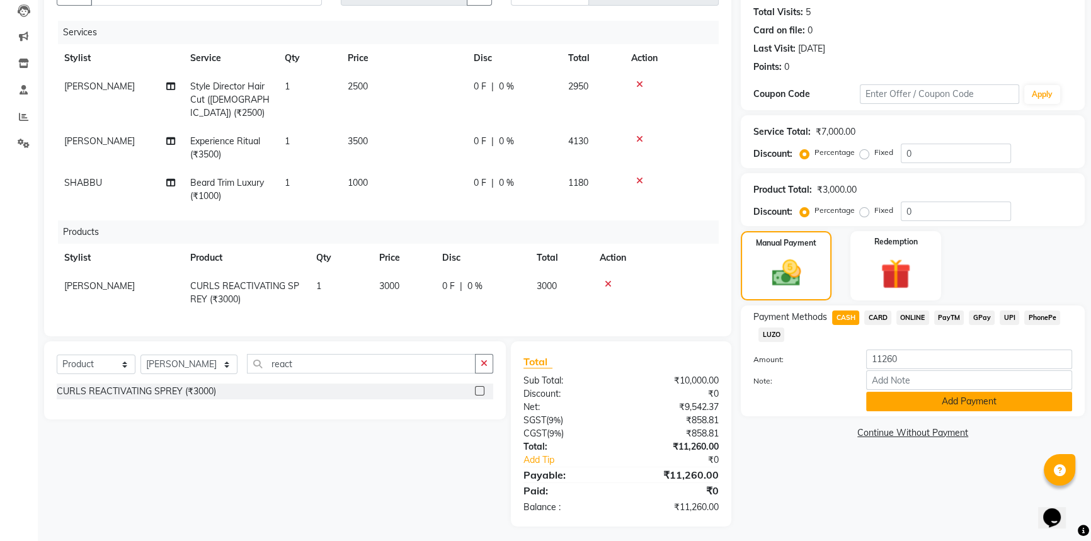
click at [872, 397] on button "Add Payment" at bounding box center [969, 402] width 206 height 20
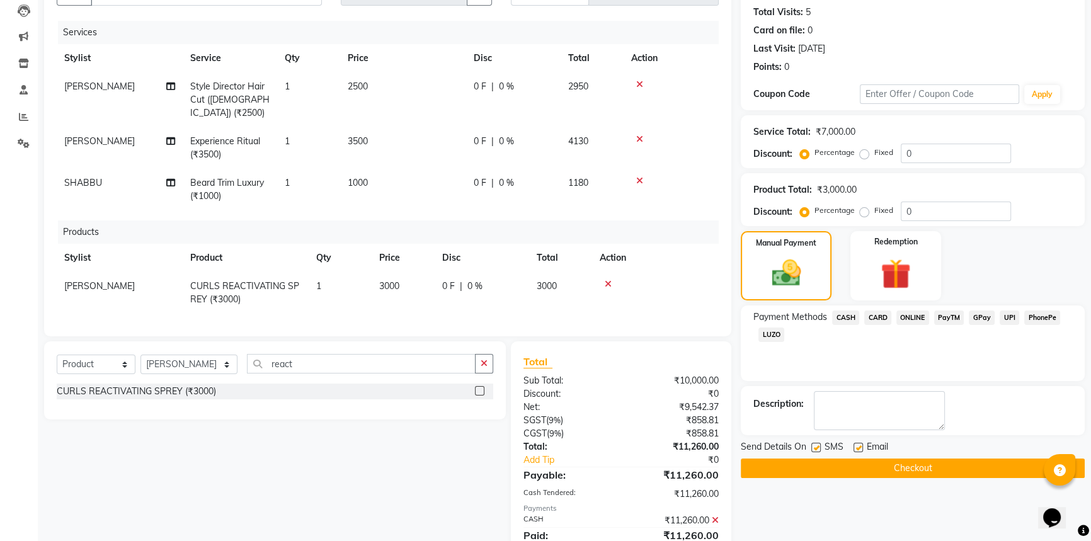
click at [910, 465] on button "Checkout" at bounding box center [913, 469] width 344 height 20
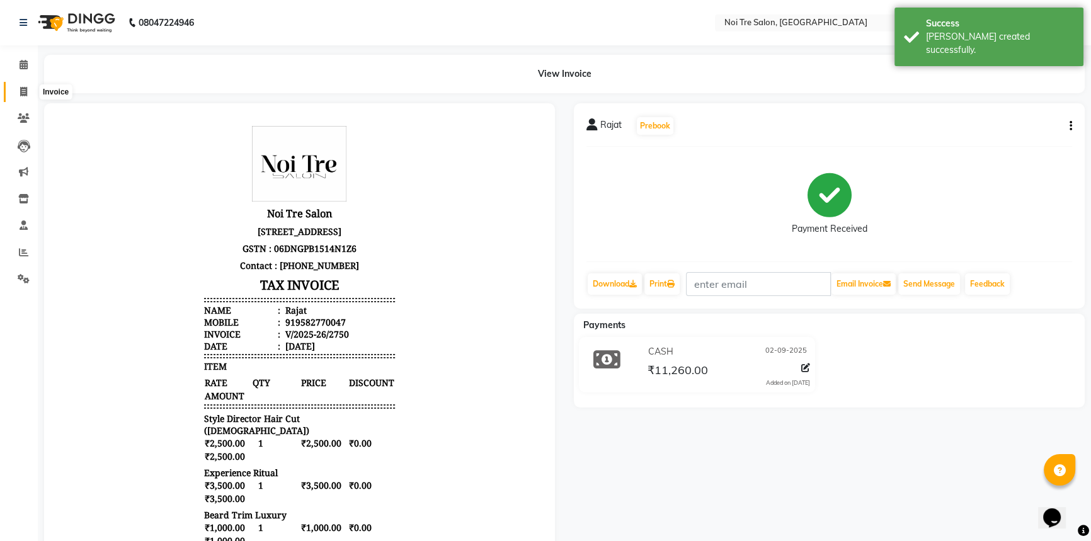
click at [23, 90] on icon at bounding box center [23, 91] width 7 height 9
select select "service"
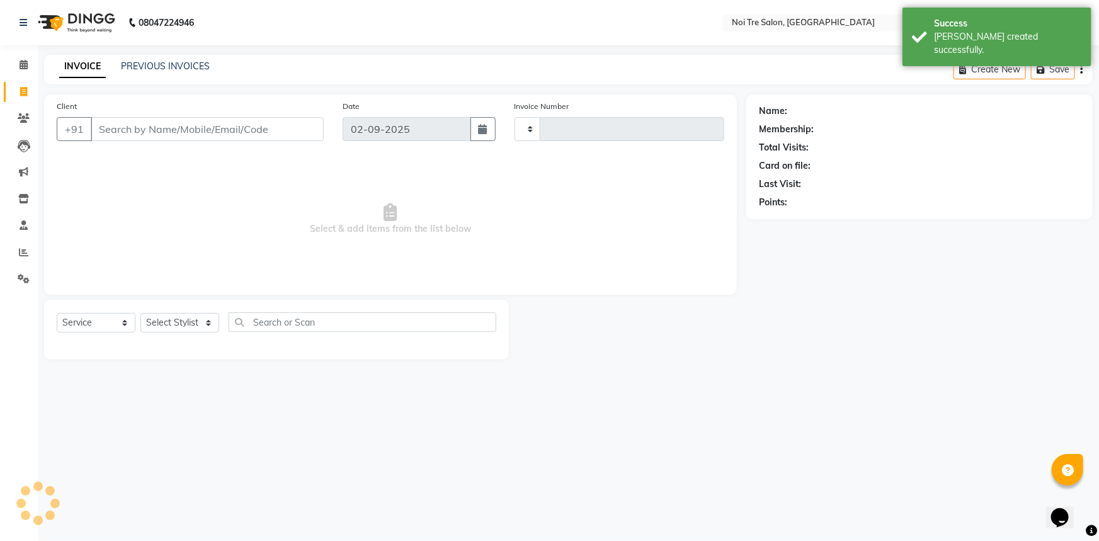
type input "2751"
select select "3710"
click at [127, 130] on input "Client" at bounding box center [207, 129] width 233 height 24
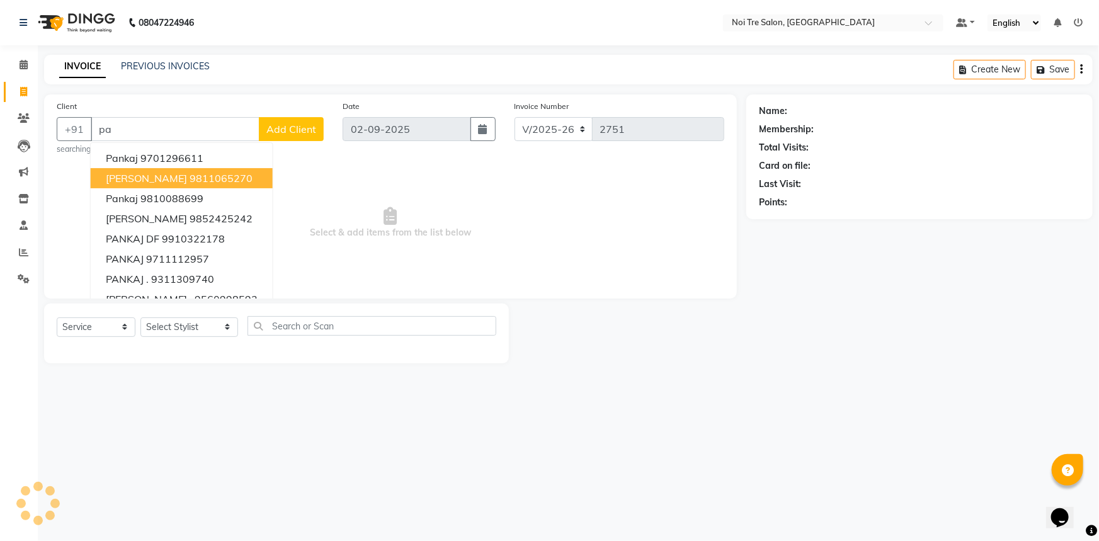
type input "p"
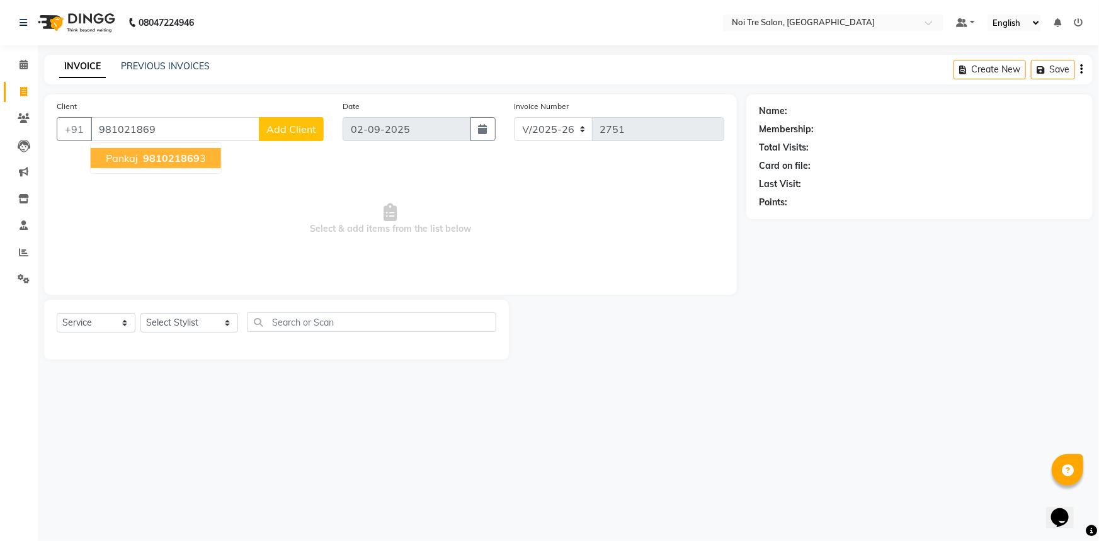
click at [202, 161] on ngb-highlight "981021869 3" at bounding box center [173, 158] width 66 height 13
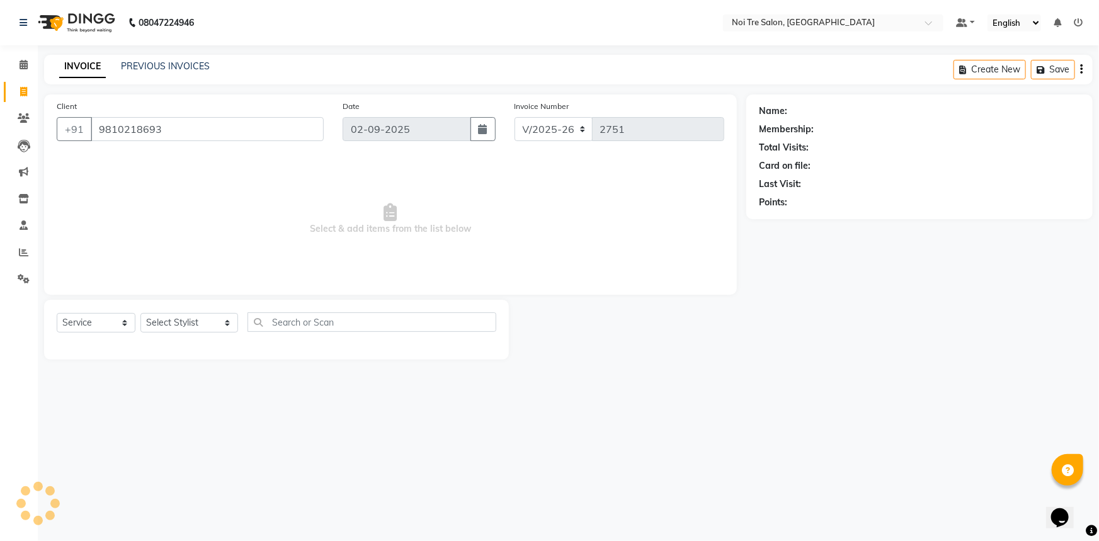
type input "9810218693"
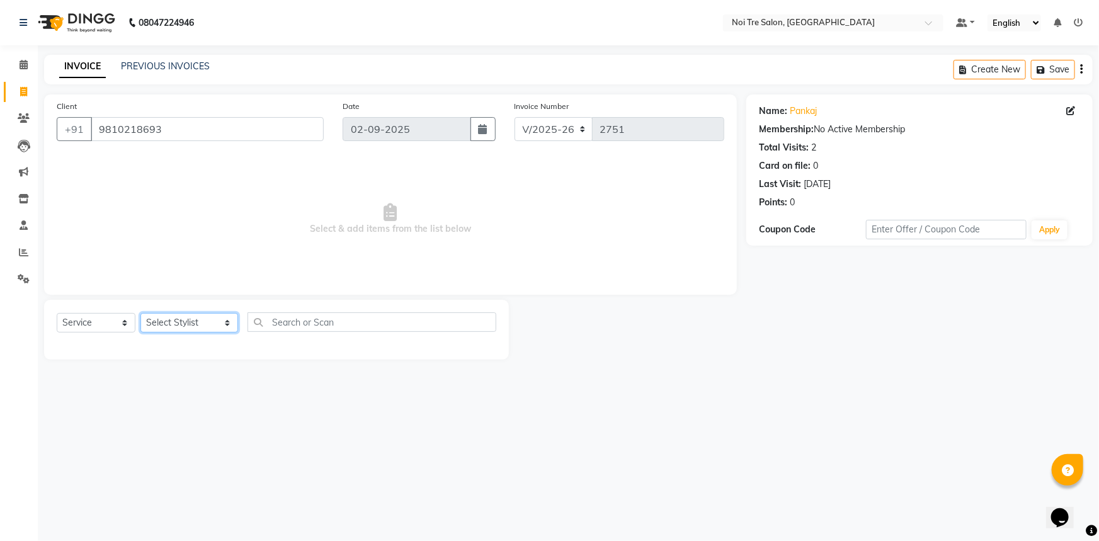
click at [209, 322] on select "Select Stylist AFSAR AKRAM ARPIT STYLE DIRECTOR Curls Color Ashok aslam ASLAM A…" at bounding box center [189, 323] width 98 height 20
select select "37913"
click at [140, 313] on select "Select Stylist AFSAR AKRAM ARPIT STYLE DIRECTOR Curls Color Ashok aslam ASLAM A…" at bounding box center [189, 323] width 98 height 20
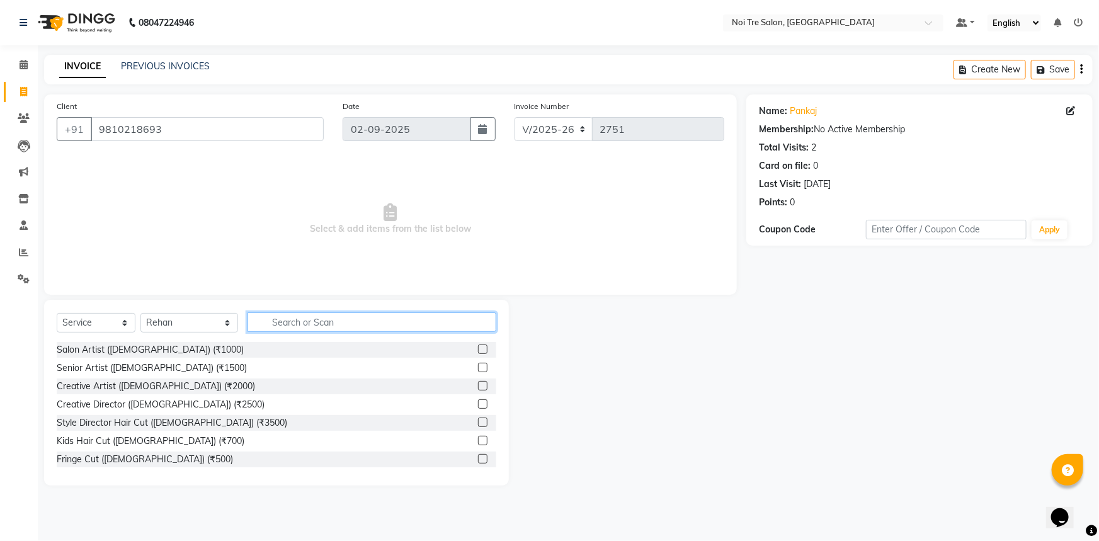
click at [316, 321] on input "text" at bounding box center [372, 322] width 249 height 20
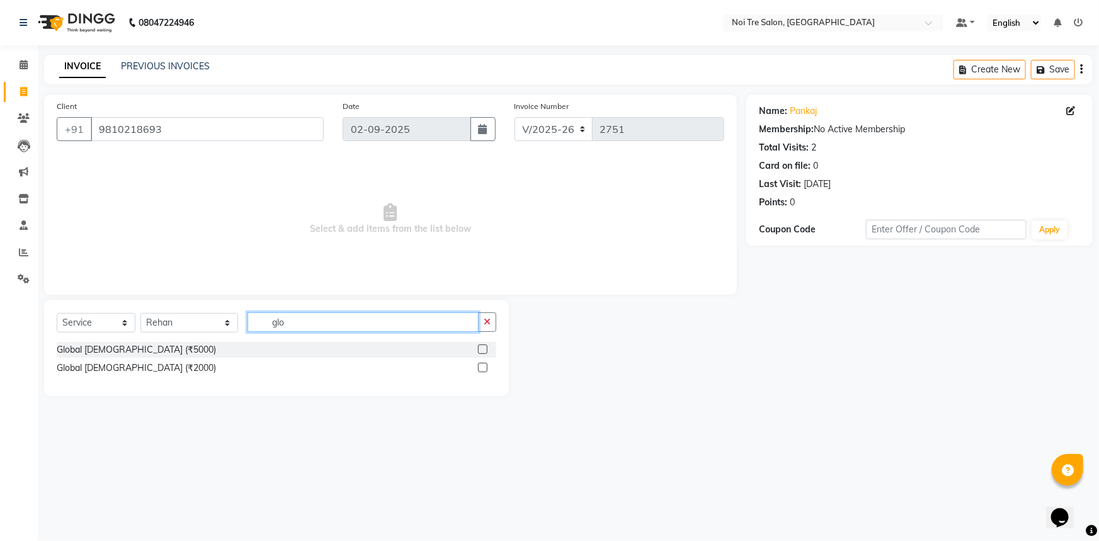
type input "glo"
click at [483, 352] on label at bounding box center [482, 349] width 9 height 9
click at [483, 352] on input "checkbox" at bounding box center [482, 350] width 8 height 8
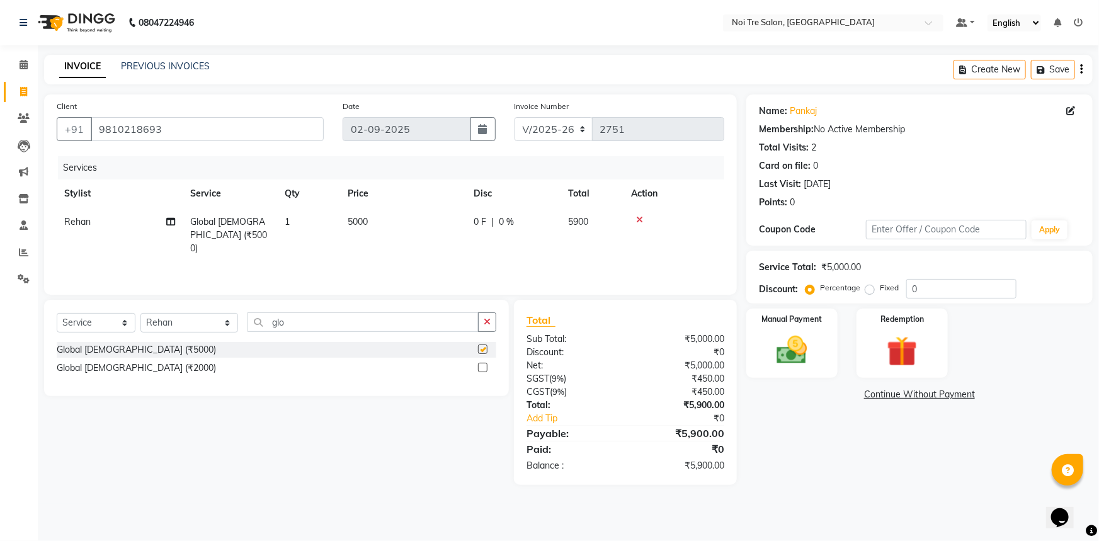
checkbox input "false"
click at [360, 223] on span "5000" at bounding box center [358, 221] width 20 height 11
select select "37913"
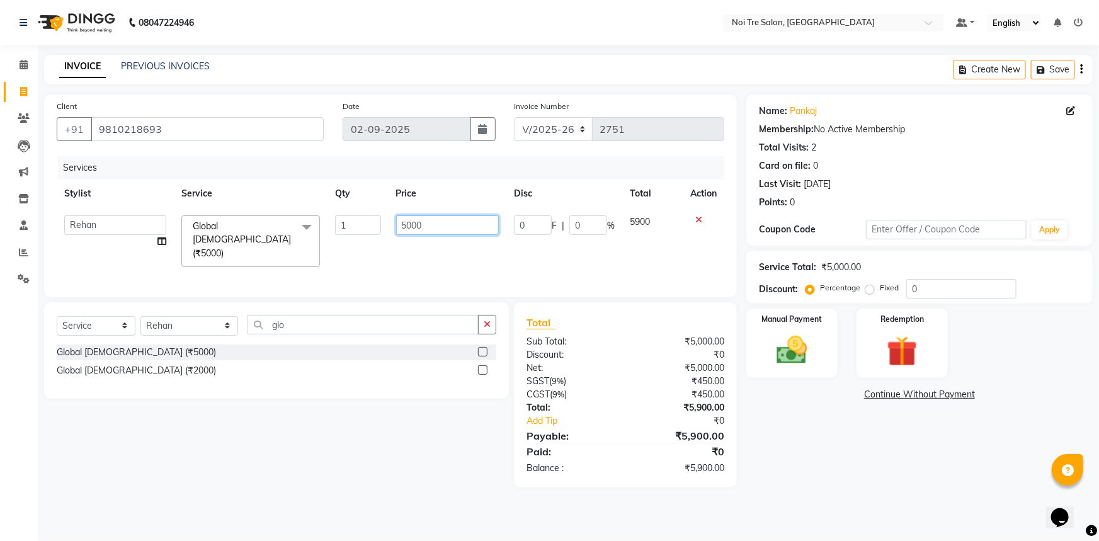
drag, startPoint x: 445, startPoint y: 225, endPoint x: 367, endPoint y: 238, distance: 78.6
click at [367, 238] on tr "AFSAR AKRAM ARPIT STYLE DIRECTOR Curls Color Ashok aslam ASLAM ATUL azad Azad B…" at bounding box center [391, 241] width 668 height 67
type input "6000"
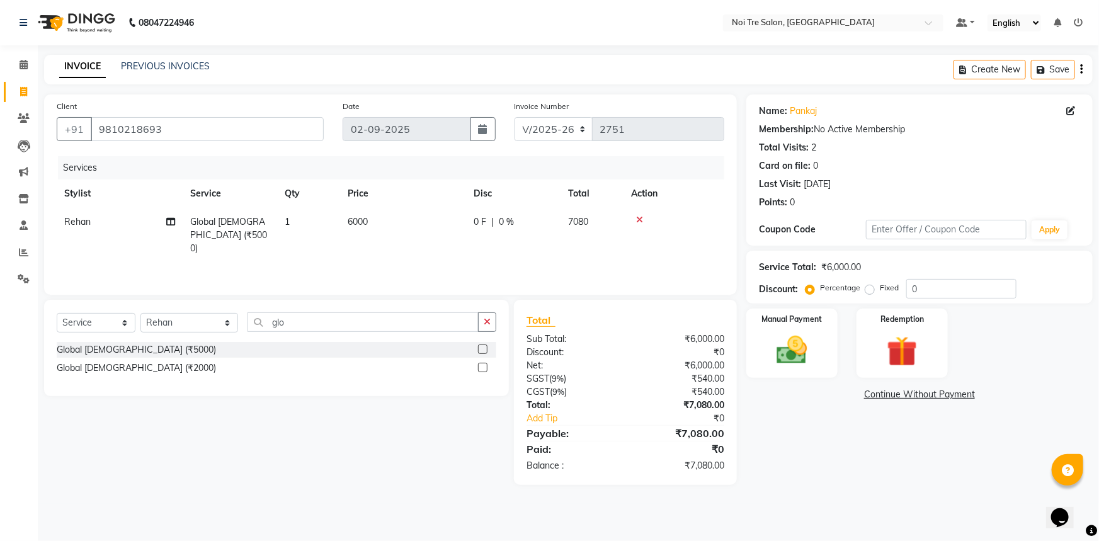
click at [326, 254] on div "Services Stylist Service Qty Price Disc Total Action Rehan Global Ladies (₹5000…" at bounding box center [391, 219] width 668 height 126
drag, startPoint x: 296, startPoint y: 324, endPoint x: 241, endPoint y: 326, distance: 54.8
click at [241, 326] on div "Select Service Product Membership Package Voucher Prepaid Gift Card Select Styl…" at bounding box center [277, 327] width 440 height 30
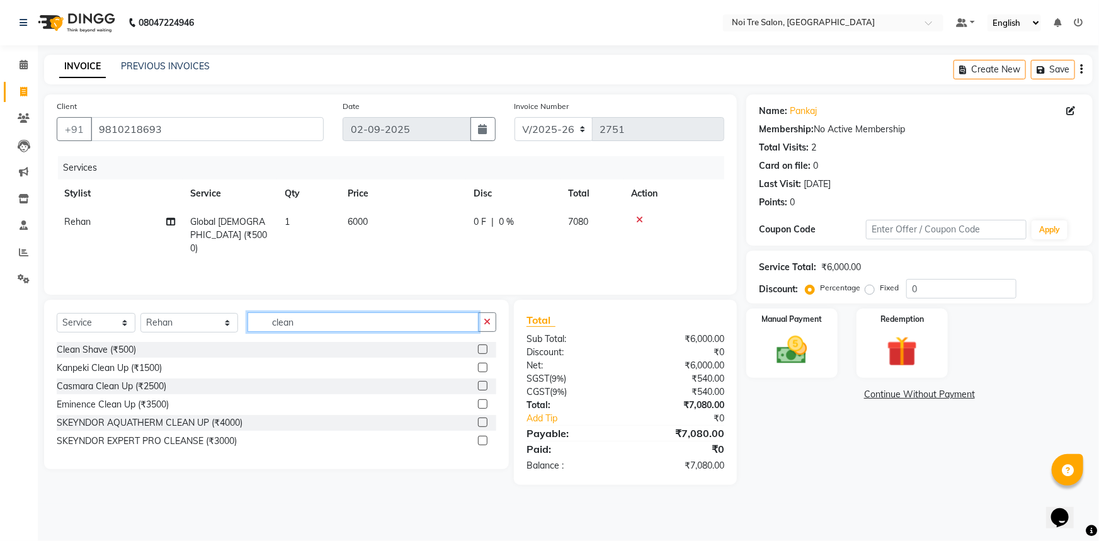
type input "clean"
click at [485, 384] on label at bounding box center [482, 385] width 9 height 9
click at [485, 384] on input "checkbox" at bounding box center [482, 386] width 8 height 8
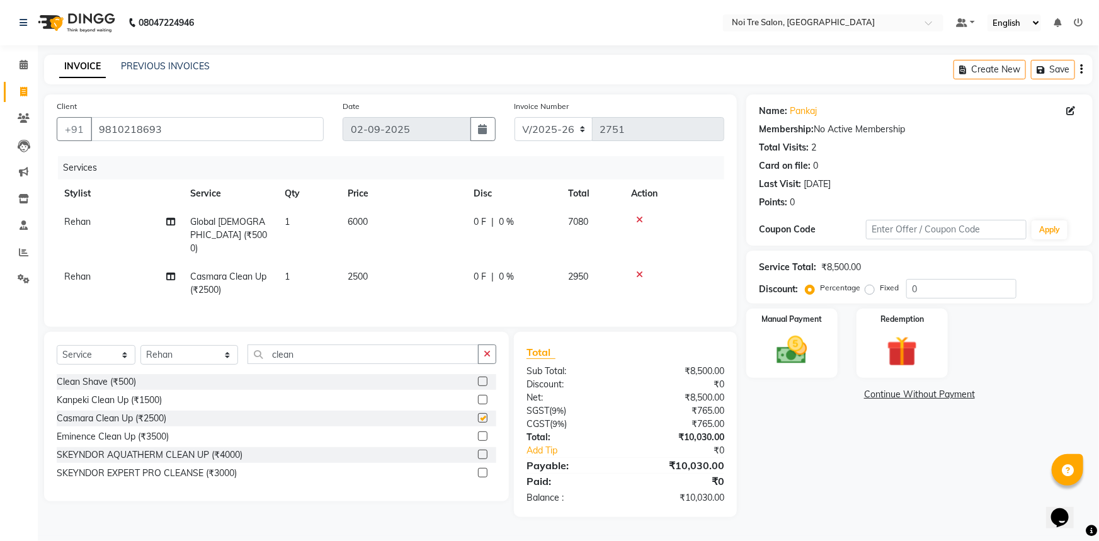
checkbox input "false"
drag, startPoint x: 323, startPoint y: 354, endPoint x: 189, endPoint y: 357, distance: 134.2
click at [189, 357] on div "Select Service Product Membership Package Voucher Prepaid Gift Card Select Styl…" at bounding box center [277, 360] width 440 height 30
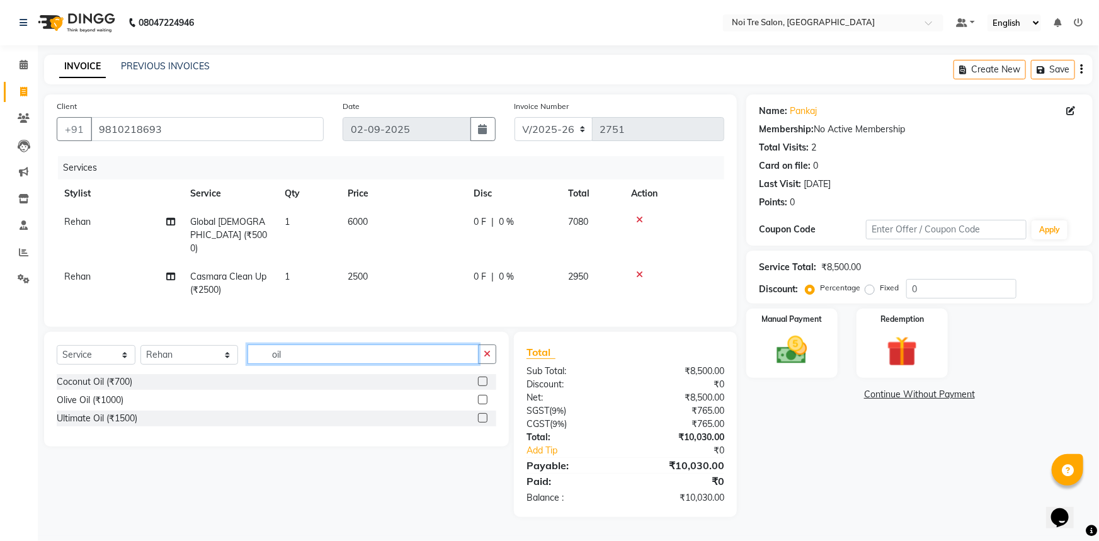
type input "oil"
click at [486, 396] on label at bounding box center [482, 399] width 9 height 9
click at [486, 396] on input "checkbox" at bounding box center [482, 400] width 8 height 8
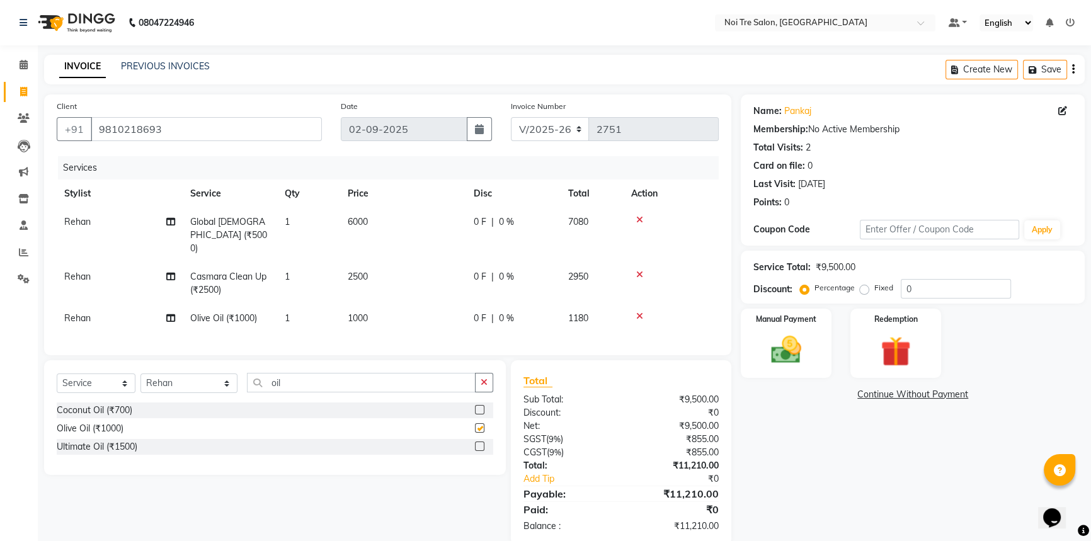
checkbox input "false"
drag, startPoint x: 290, startPoint y: 377, endPoint x: 261, endPoint y: 378, distance: 29.0
click at [261, 378] on input "oil" at bounding box center [361, 383] width 228 height 20
click at [227, 377] on select "Select Stylist AFSAR AKRAM ARPIT STYLE DIRECTOR Curls Color Ashok aslam ASLAM A…" at bounding box center [188, 384] width 97 height 20
select select "58576"
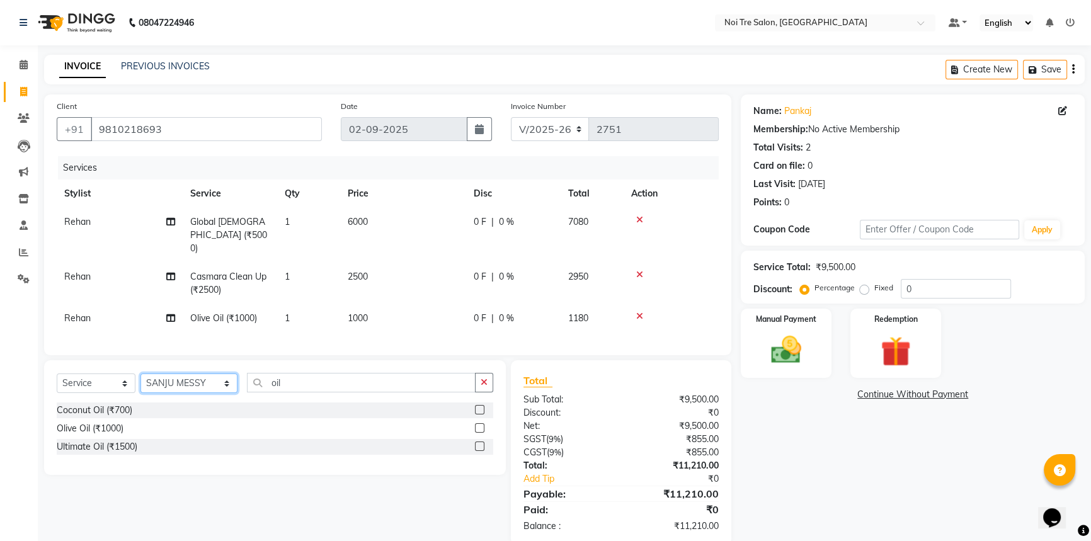
click at [140, 374] on select "Select Stylist AFSAR AKRAM ARPIT STYLE DIRECTOR Curls Color Ashok aslam ASLAM A…" at bounding box center [188, 384] width 97 height 20
type input "mani"
click at [479, 408] on label at bounding box center [479, 409] width 9 height 9
click at [479, 408] on input "checkbox" at bounding box center [479, 410] width 8 height 8
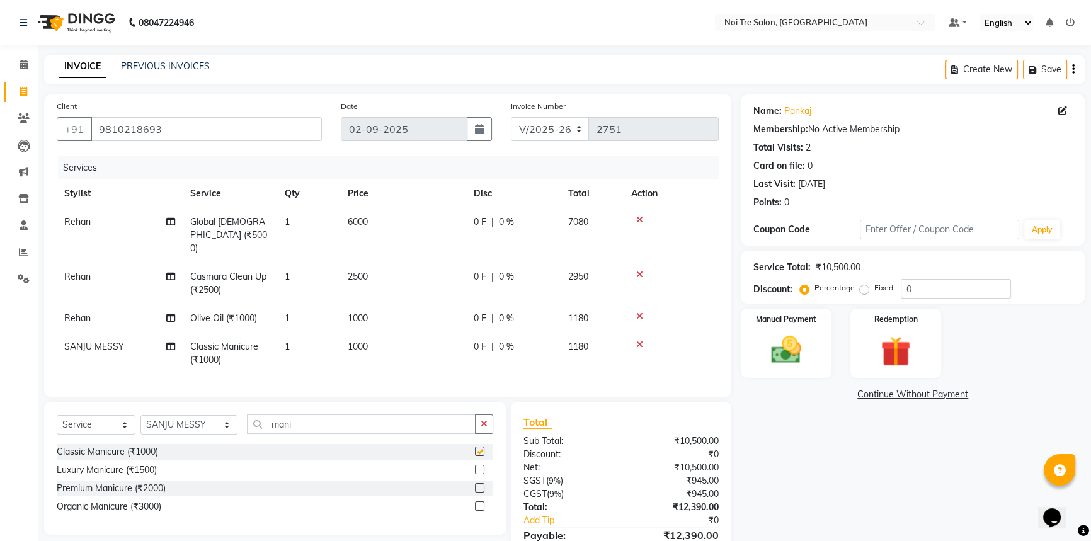
checkbox input "false"
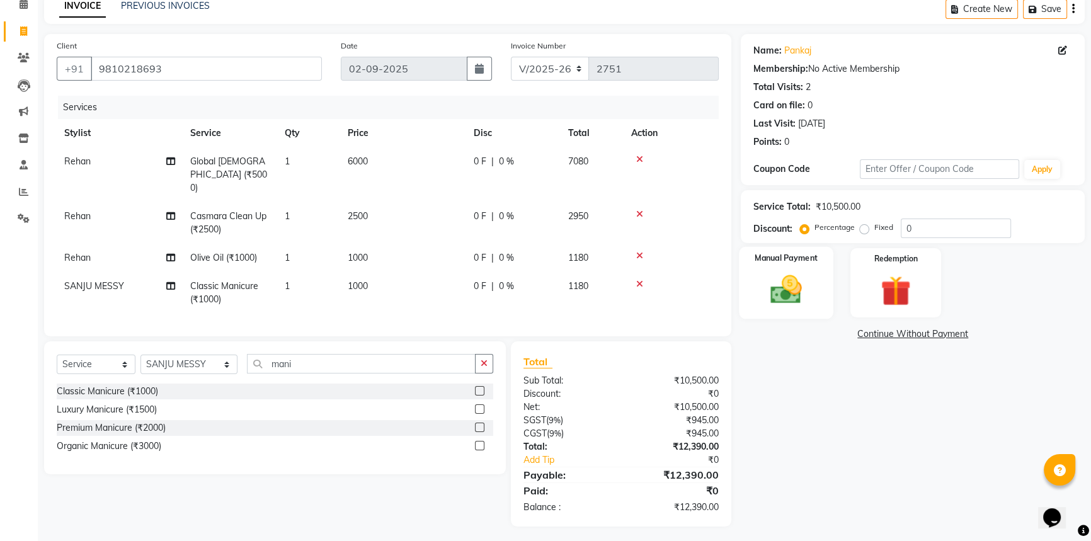
click at [790, 290] on img at bounding box center [786, 289] width 51 height 36
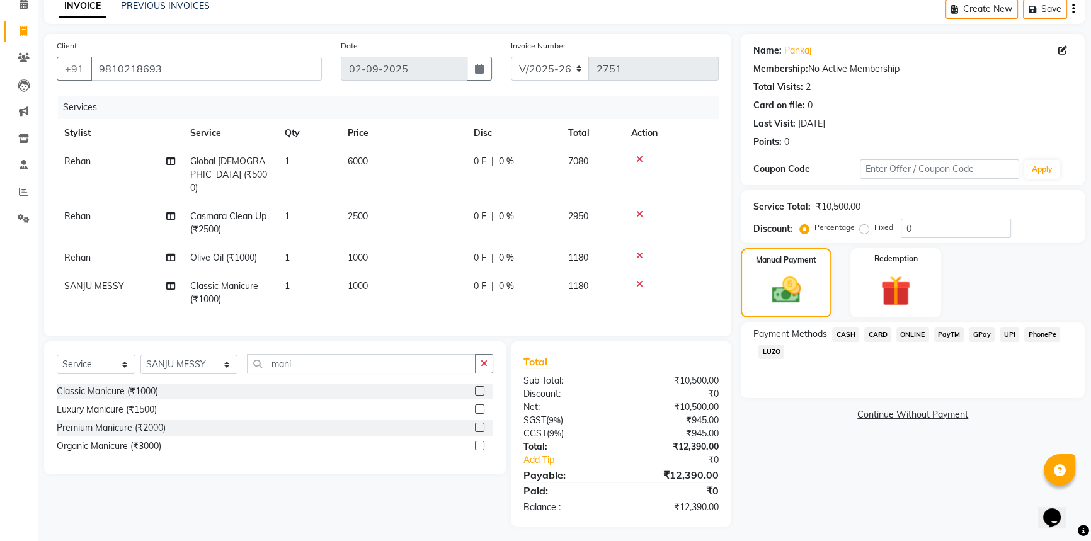
click at [879, 334] on span "CARD" at bounding box center [877, 335] width 27 height 14
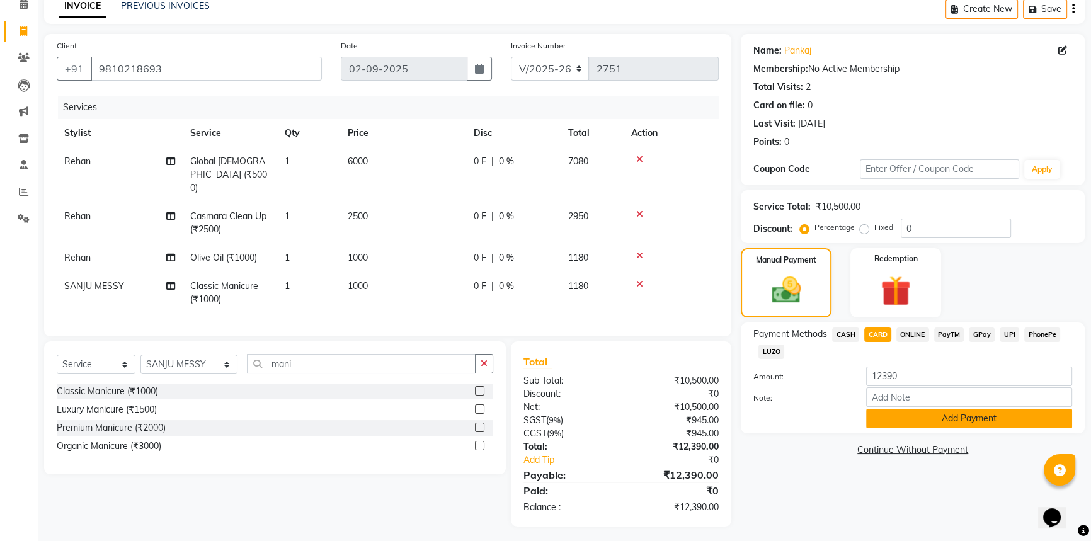
click at [937, 421] on button "Add Payment" at bounding box center [969, 419] width 206 height 20
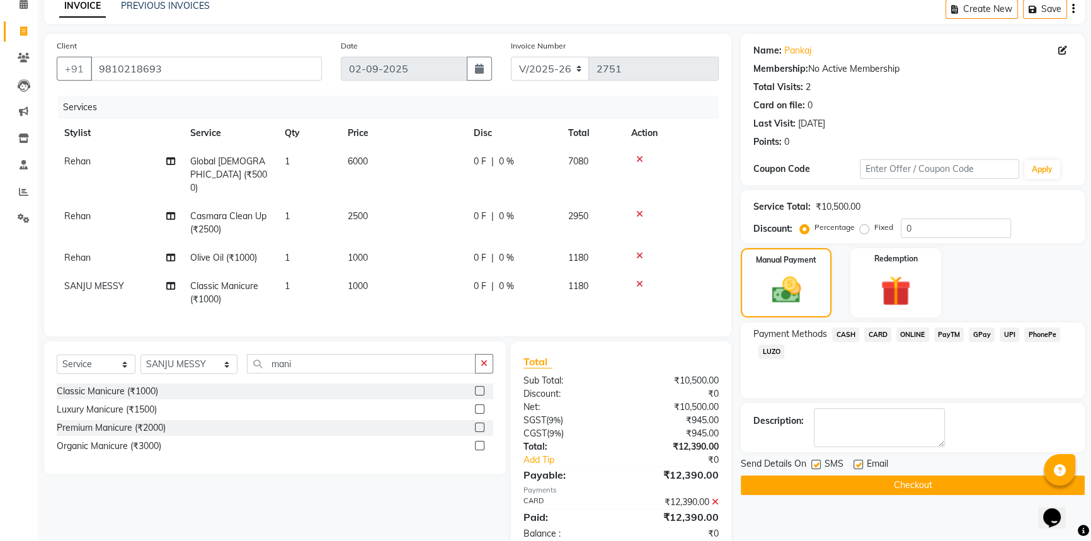
click at [926, 486] on button "Checkout" at bounding box center [913, 486] width 344 height 20
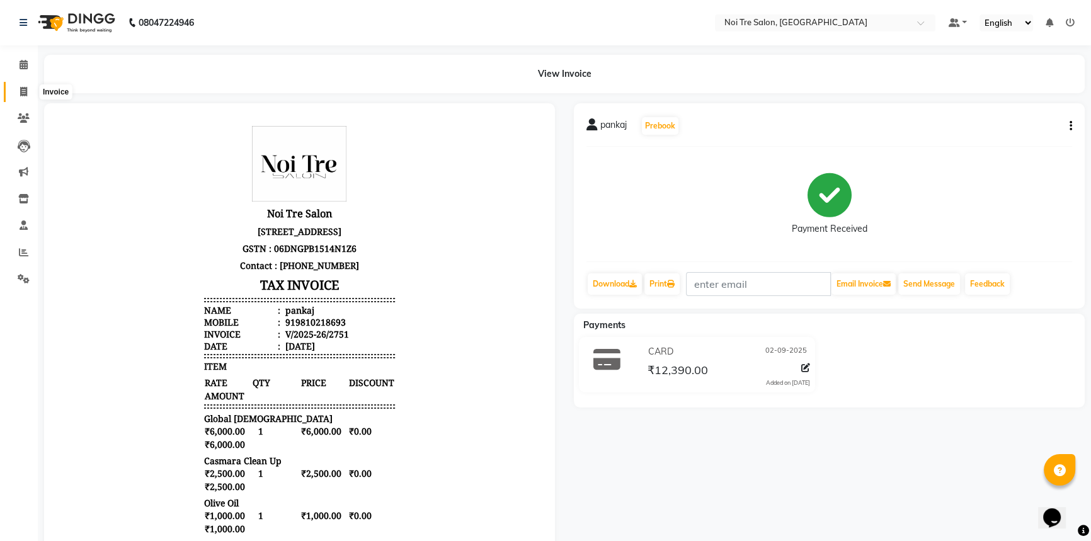
click at [25, 88] on icon at bounding box center [23, 91] width 7 height 9
select select "service"
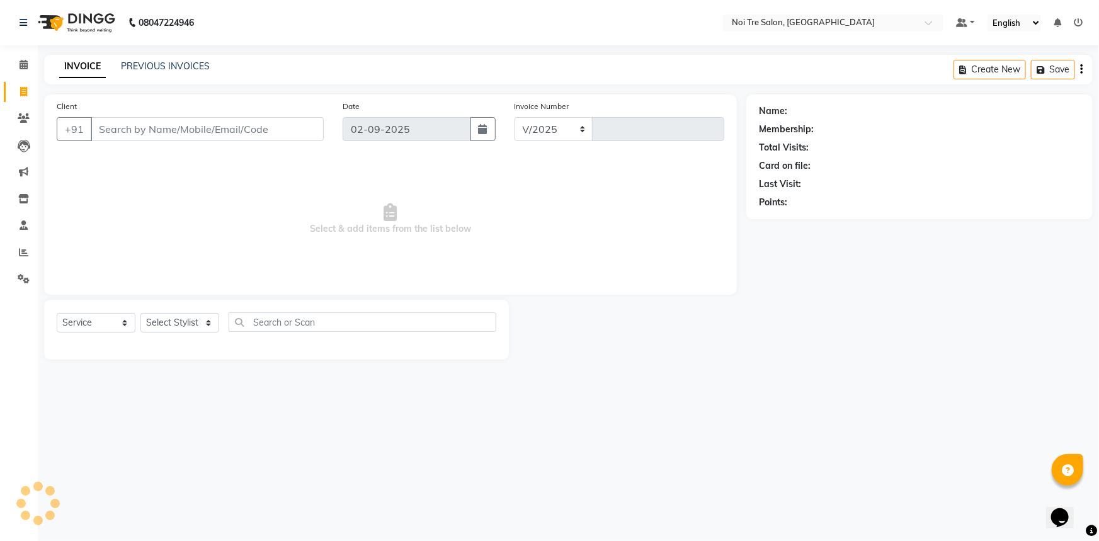
select select "3710"
type input "2752"
click at [26, 63] on icon at bounding box center [24, 64] width 8 height 9
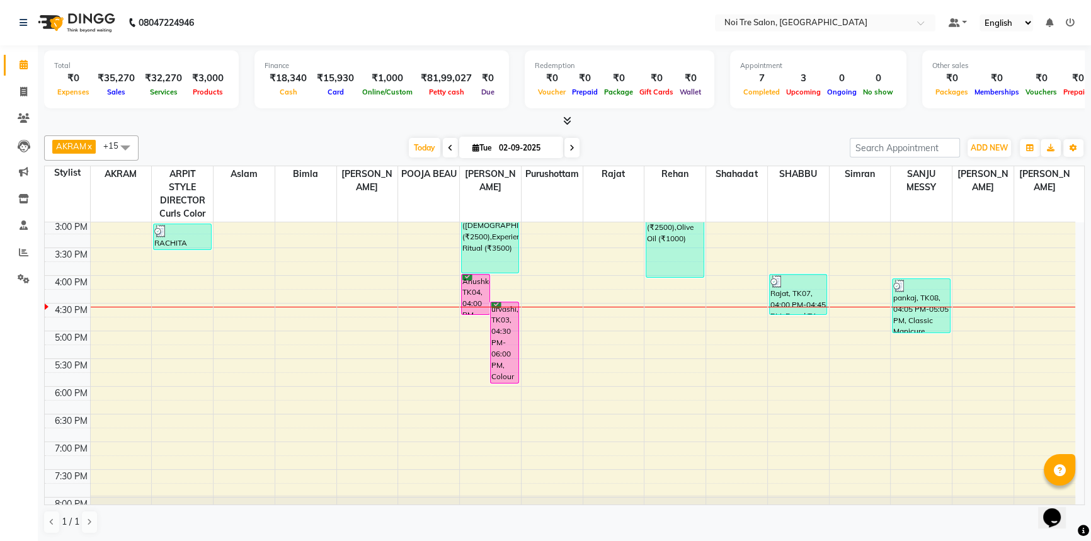
scroll to position [401, 0]
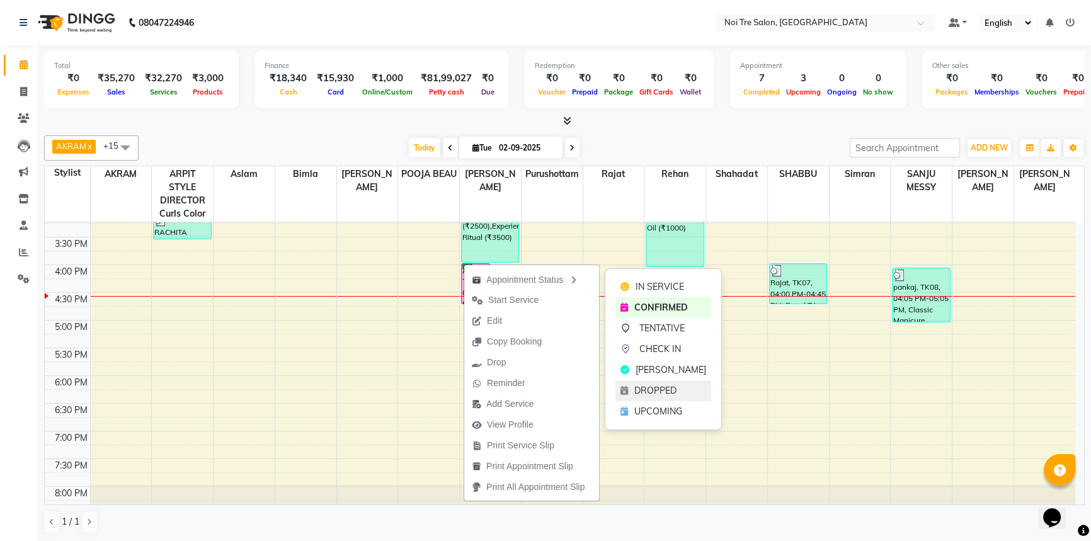
click at [646, 387] on span "DROPPED" at bounding box center [655, 390] width 42 height 13
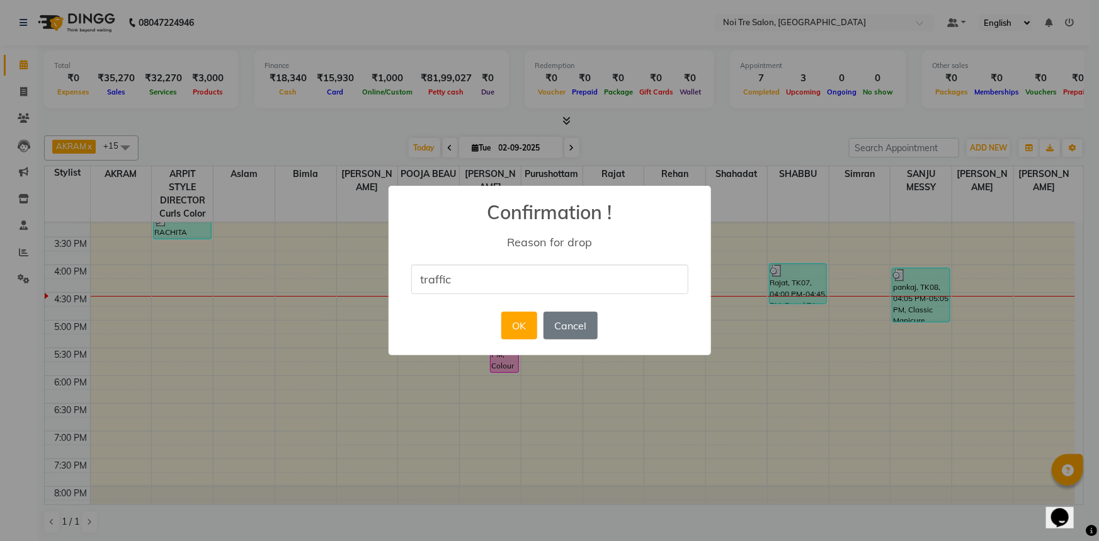
type input "traffic"
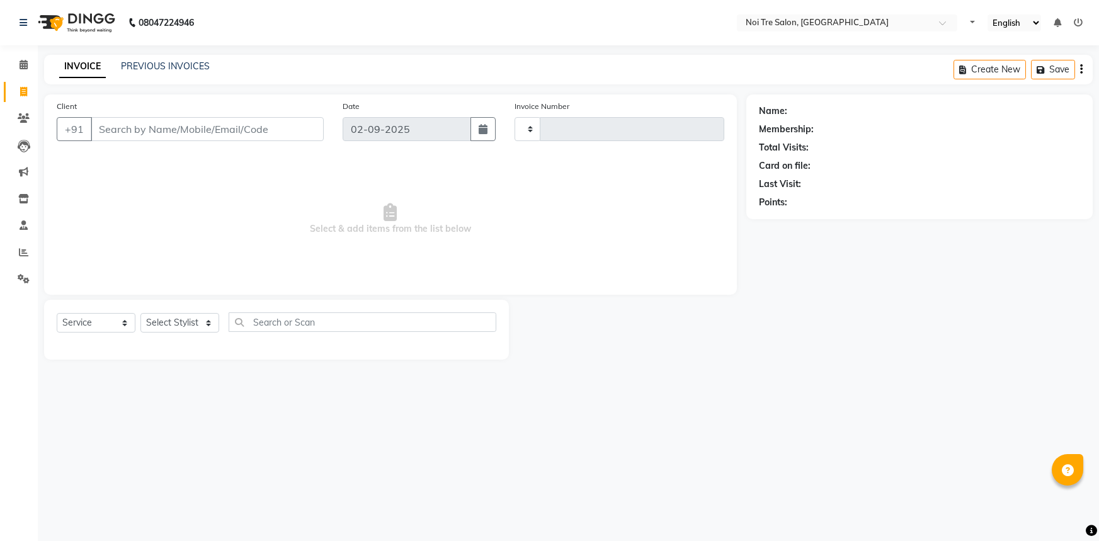
select select "service"
type input "2752"
select select "3710"
click at [26, 254] on icon at bounding box center [23, 252] width 9 height 9
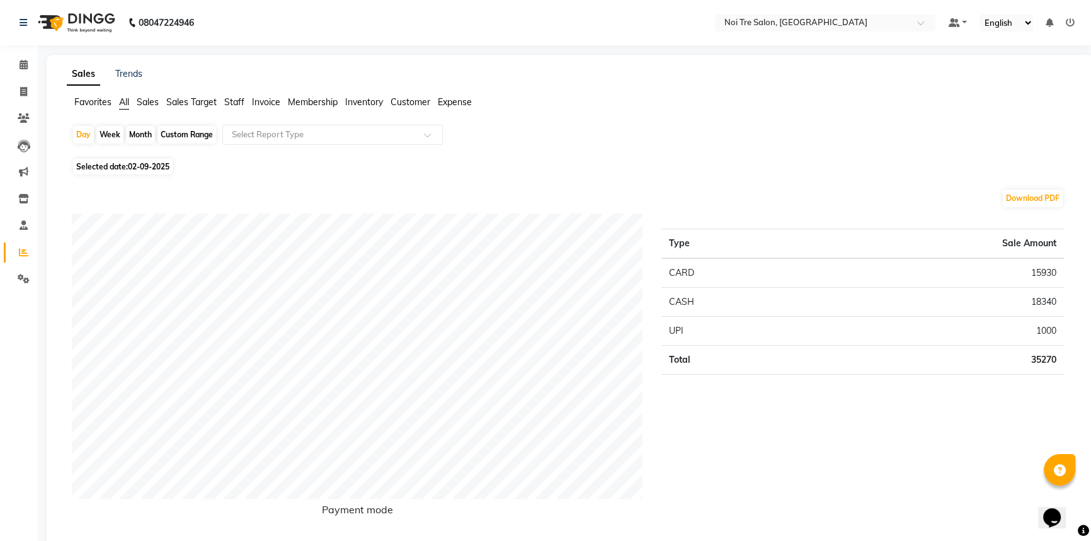
click at [135, 130] on div "Month" at bounding box center [140, 135] width 29 height 18
select select "9"
select select "2025"
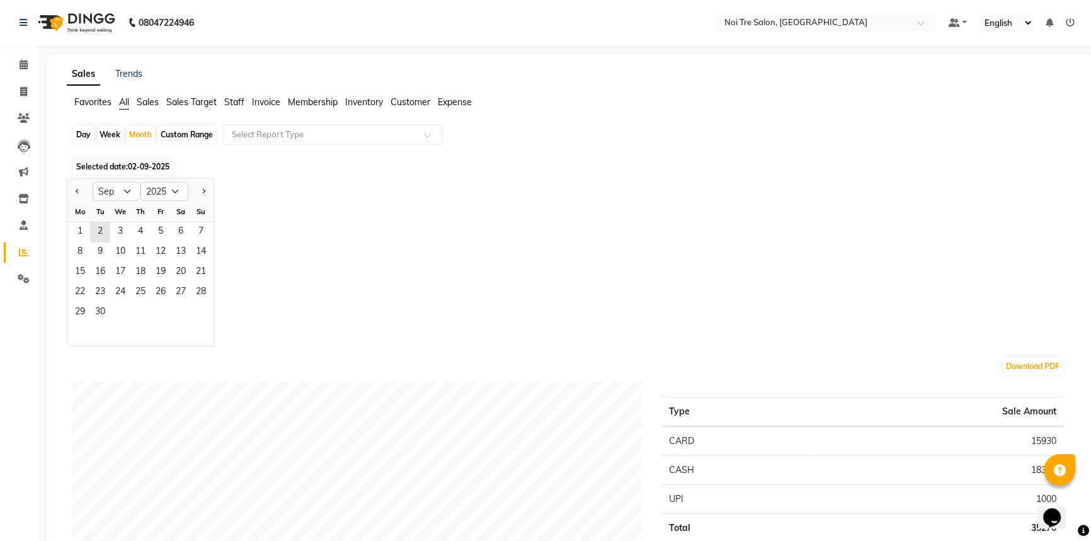
click at [71, 192] on div at bounding box center [79, 191] width 25 height 20
click at [76, 190] on span "Previous month" at bounding box center [78, 190] width 4 height 4
select select "8"
click at [195, 315] on span "31" at bounding box center [201, 313] width 20 height 20
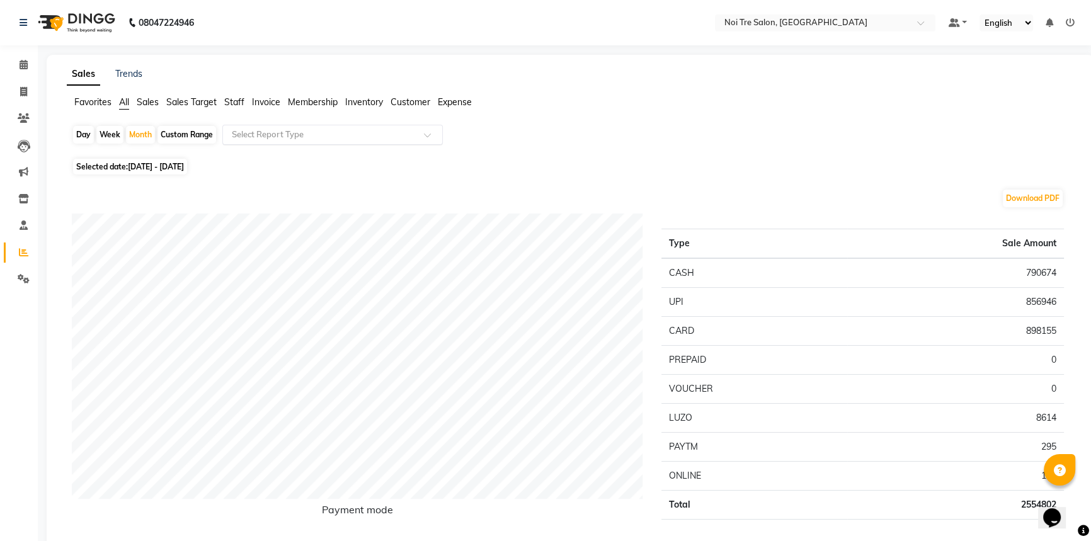
click at [312, 134] on input "text" at bounding box center [319, 135] width 181 height 13
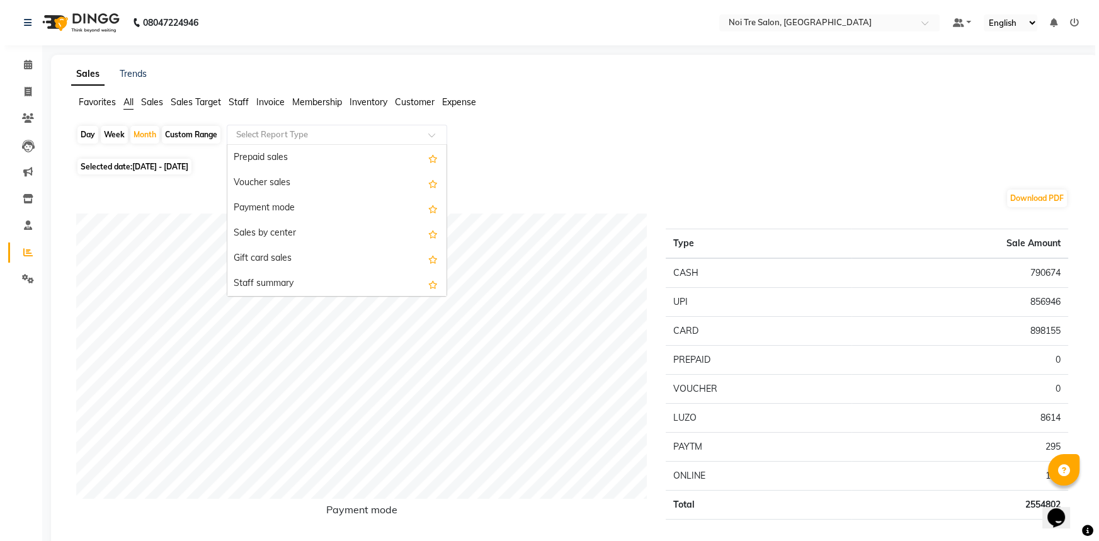
scroll to position [229, 0]
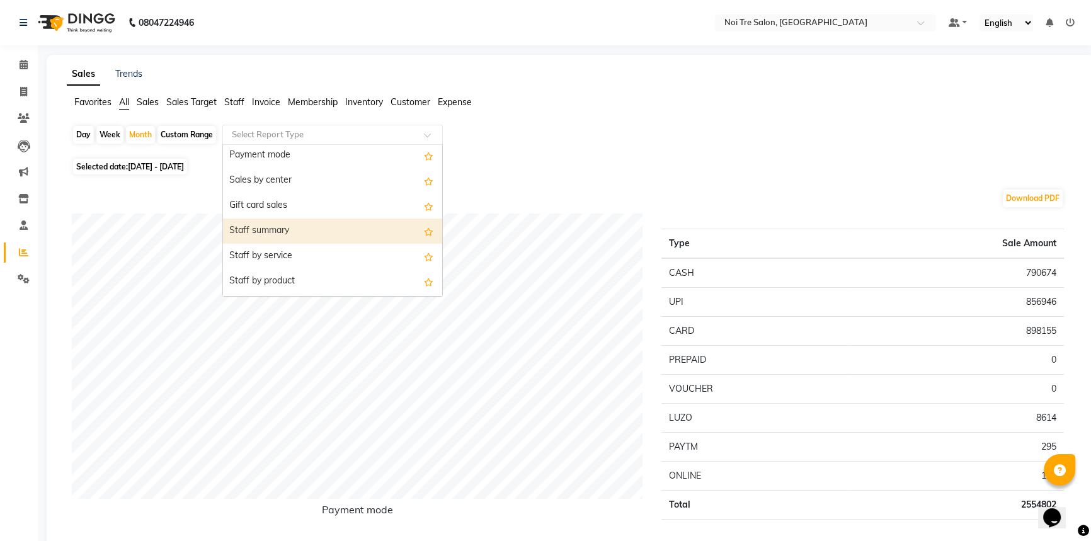
click at [328, 227] on div "Staff summary" at bounding box center [332, 231] width 219 height 25
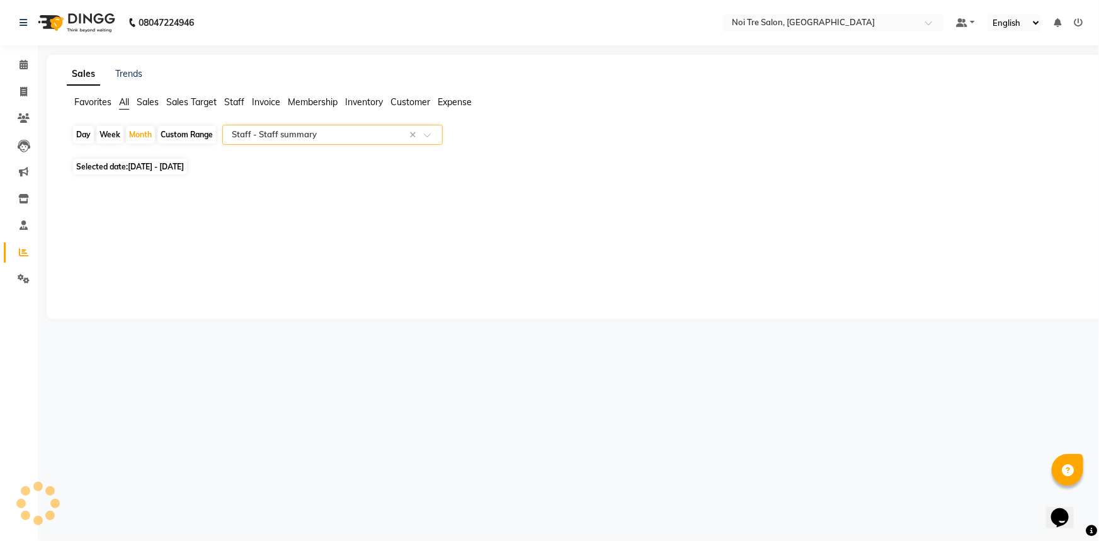
select select "full_report"
select select "csv"
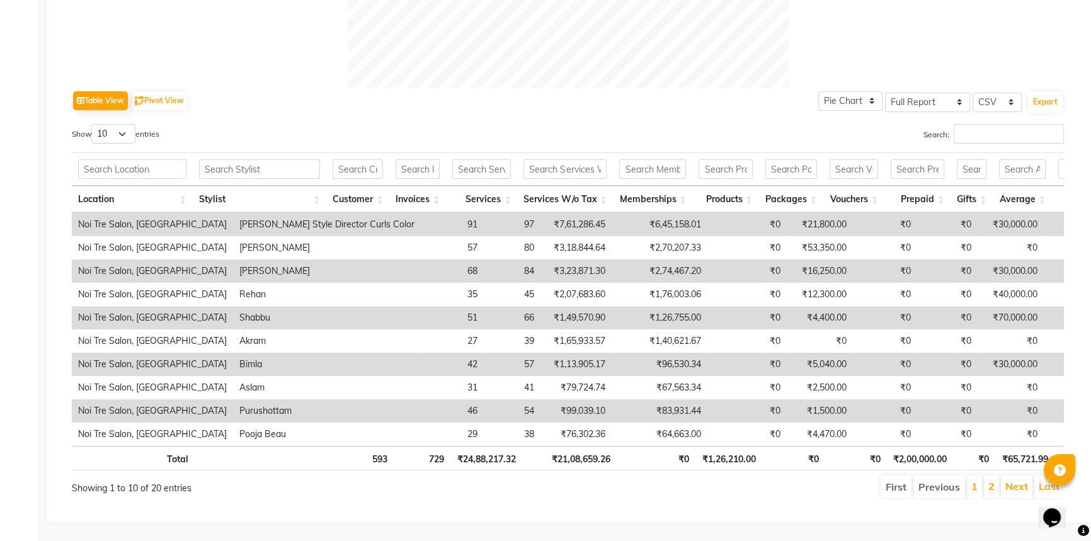
scroll to position [573, 0]
click at [130, 124] on select "10 25 50 100" at bounding box center [113, 134] width 44 height 20
select select "100"
click at [93, 124] on select "10 25 50 100" at bounding box center [113, 134] width 44 height 20
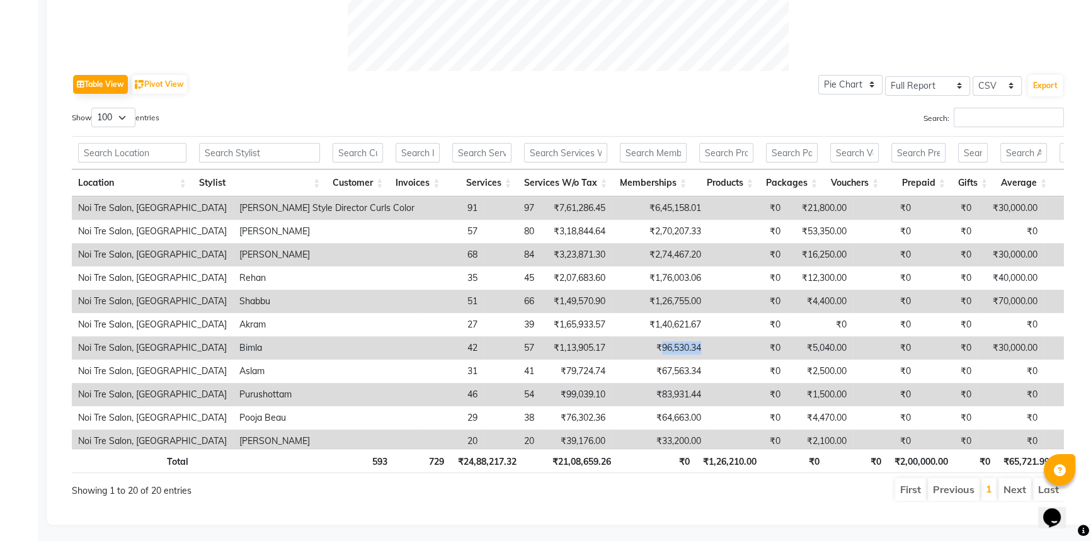
drag, startPoint x: 609, startPoint y: 350, endPoint x: 567, endPoint y: 346, distance: 42.4
click at [612, 346] on td "₹96,530.34" at bounding box center [660, 347] width 96 height 23
copy td "96,530.34"
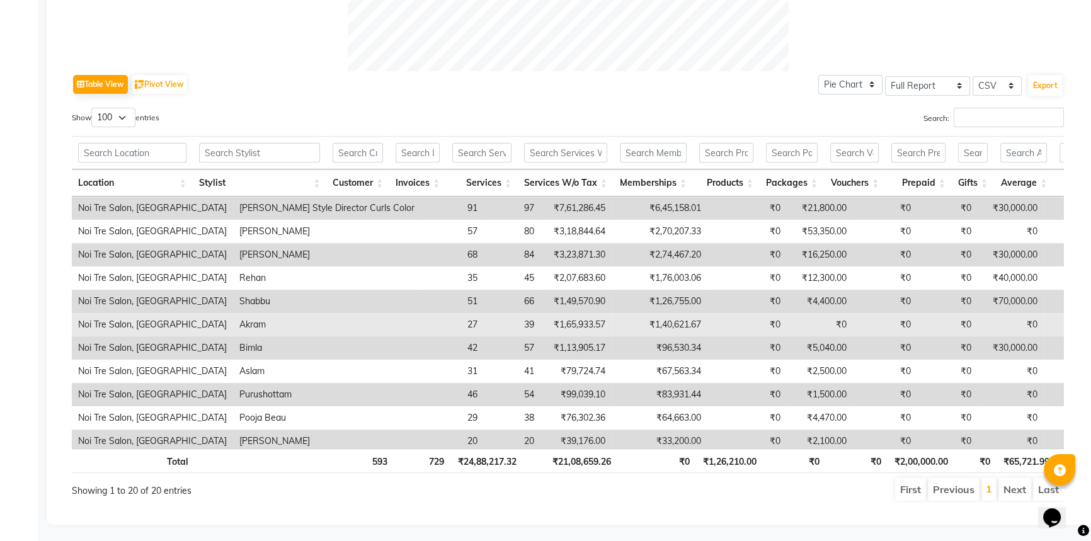
click at [707, 328] on td "₹0" at bounding box center [746, 324] width 79 height 23
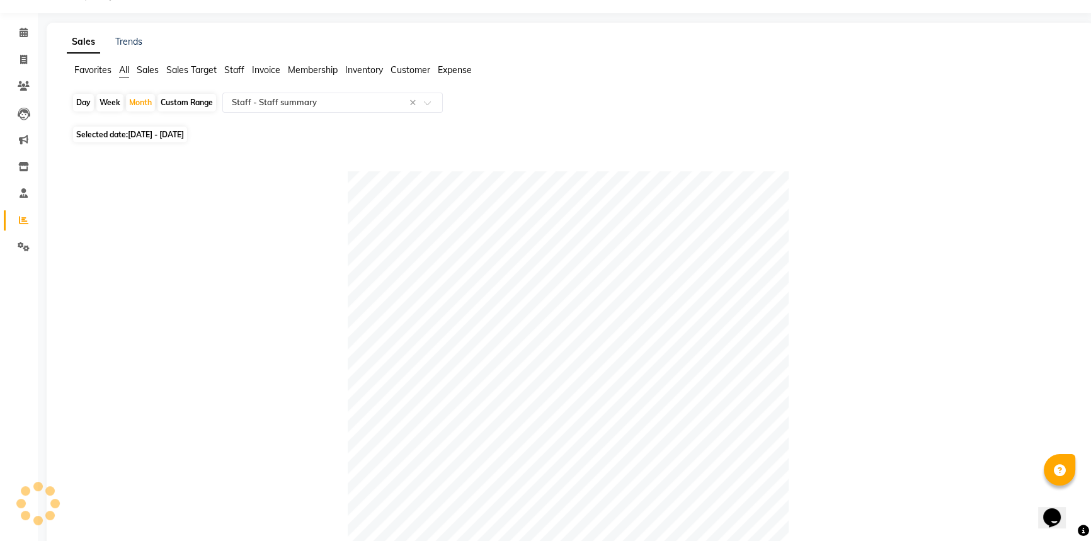
scroll to position [0, 0]
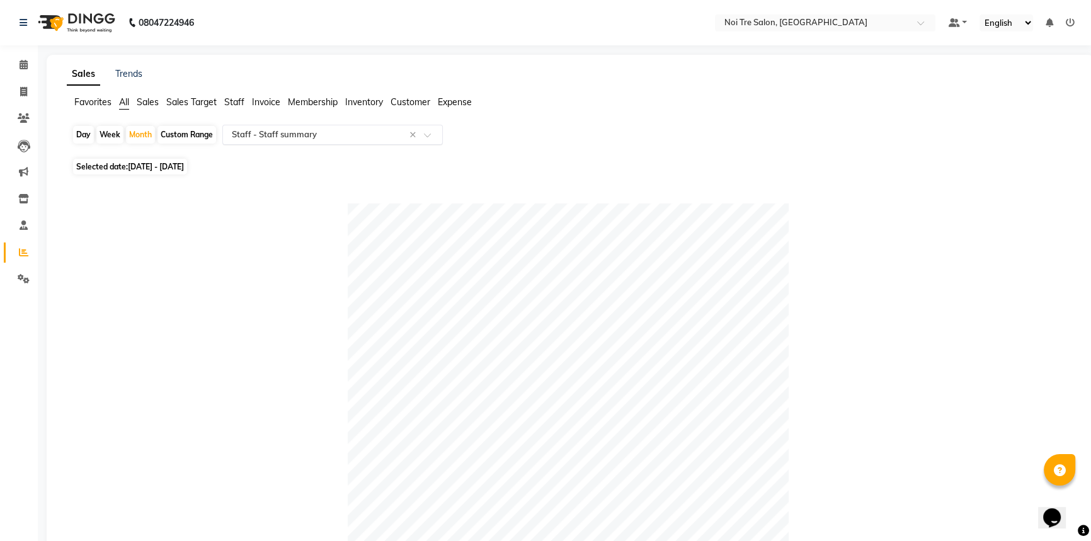
click at [322, 132] on input "text" at bounding box center [319, 135] width 181 height 13
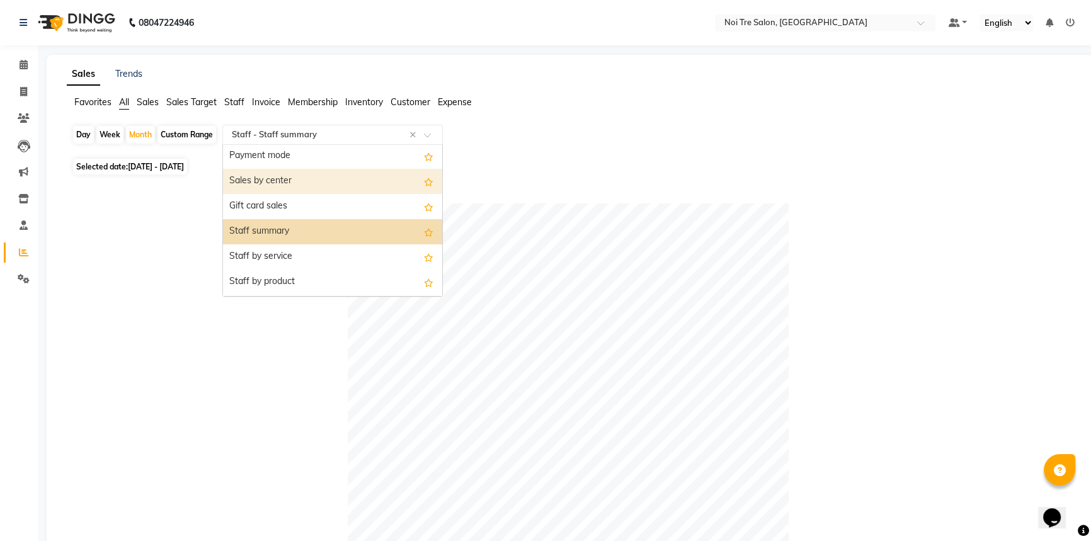
scroll to position [229, 0]
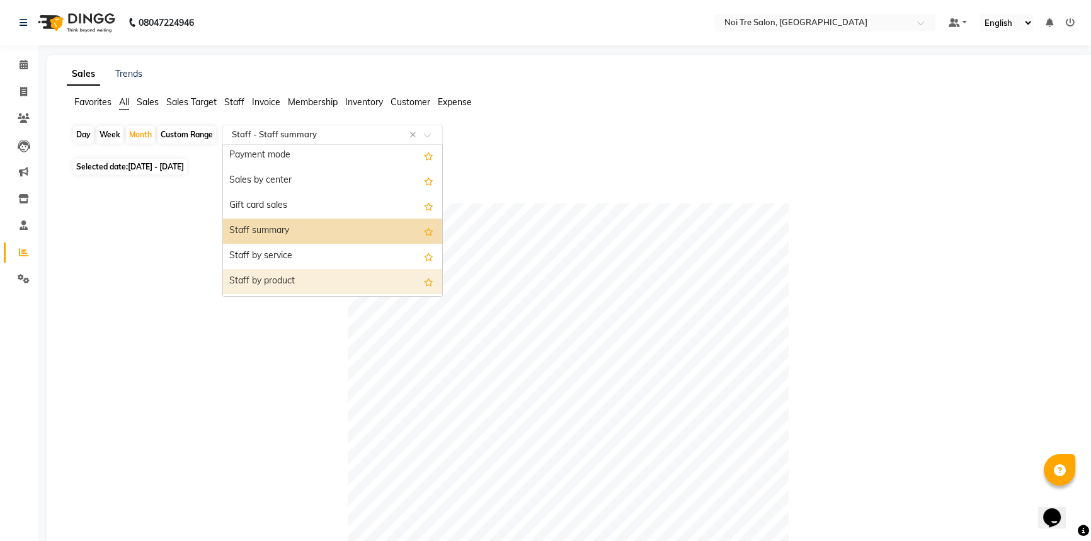
click at [318, 283] on div "Staff by product" at bounding box center [332, 281] width 219 height 25
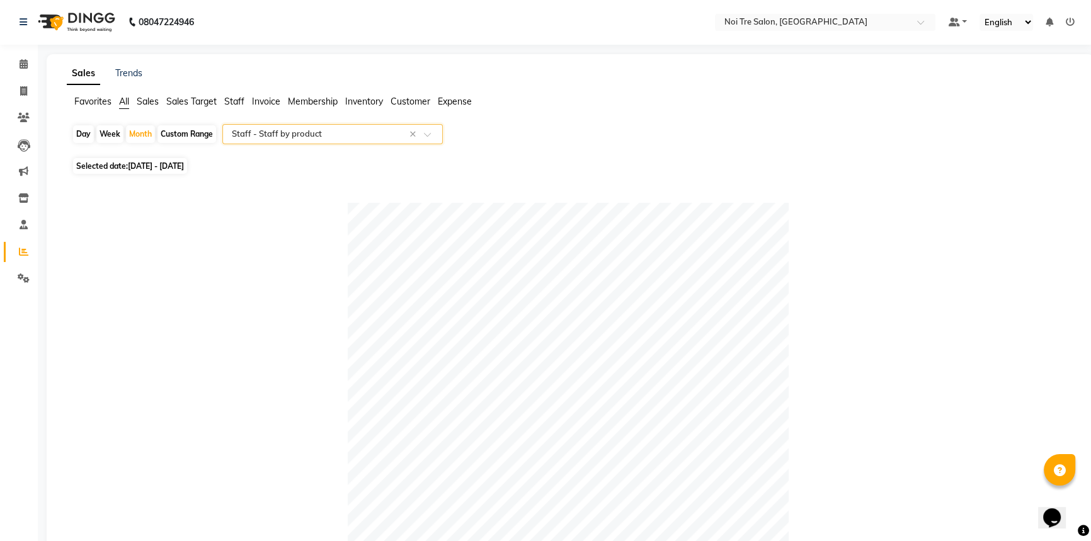
scroll to position [0, 0]
click at [146, 129] on div "Month" at bounding box center [140, 135] width 29 height 18
select select "8"
select select "2025"
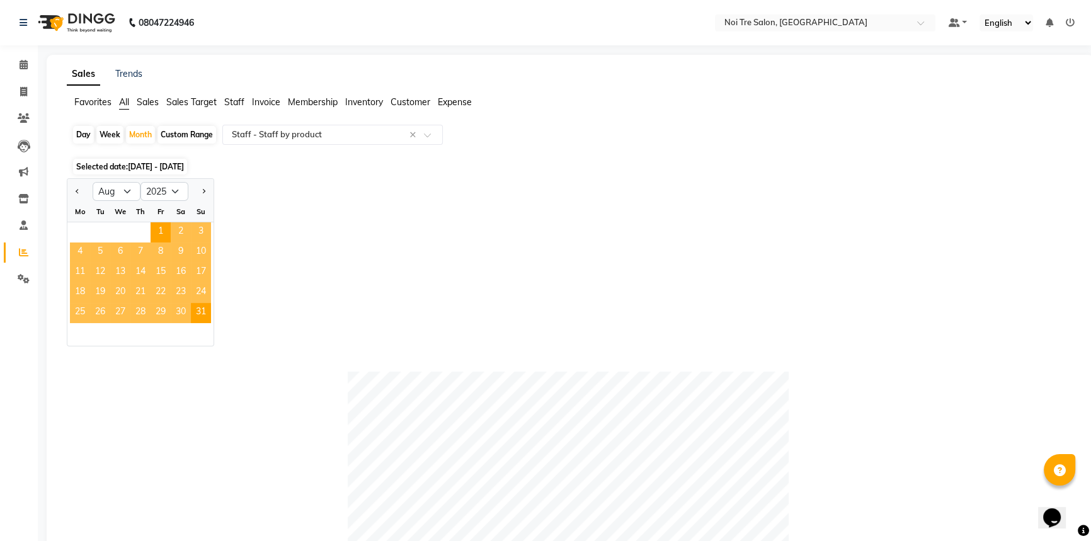
click at [189, 311] on span "30" at bounding box center [181, 313] width 20 height 20
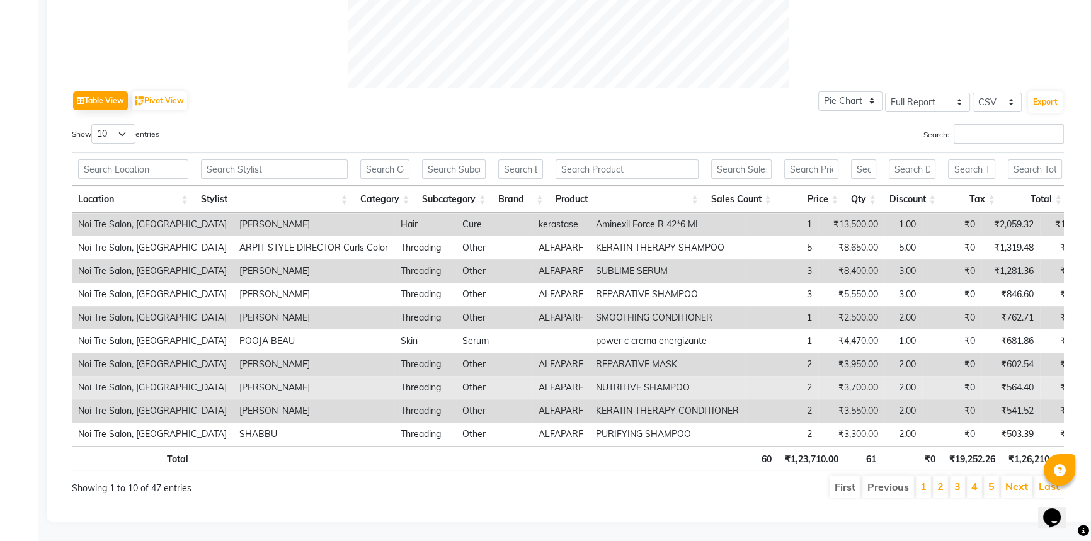
scroll to position [573, 0]
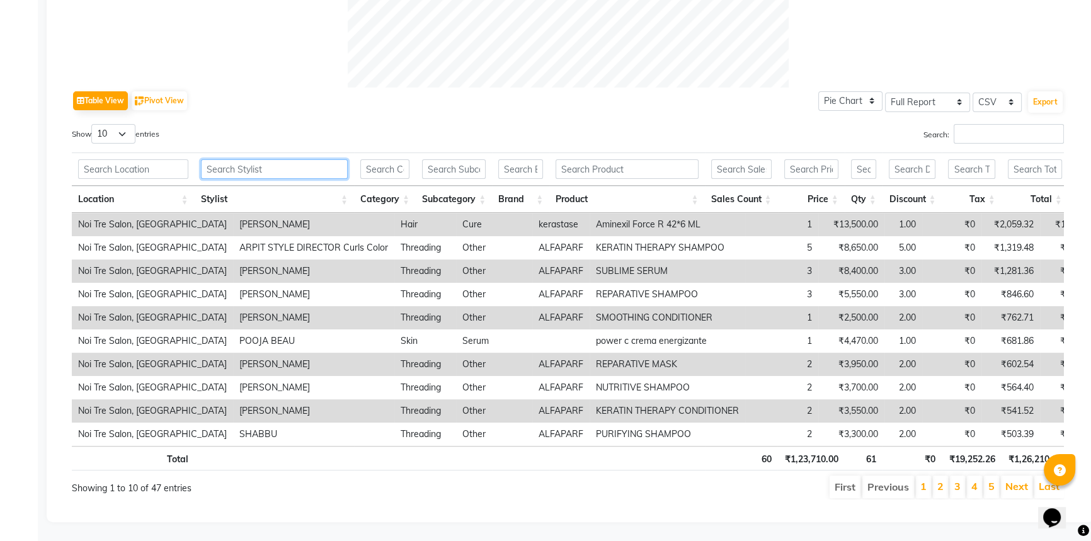
click at [253, 159] on input "text" at bounding box center [274, 169] width 147 height 20
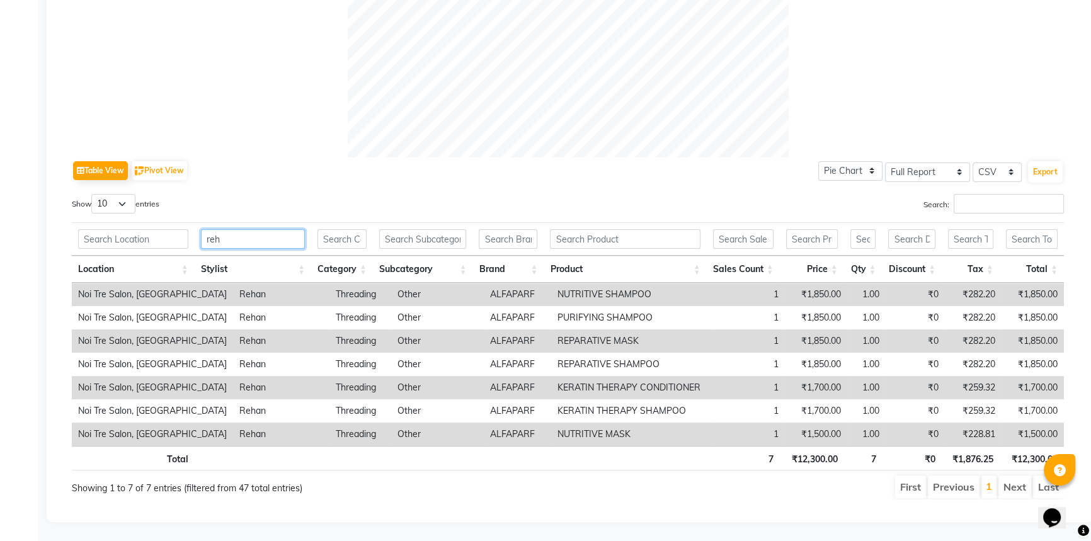
scroll to position [494, 0]
type input "reha"
click at [115, 194] on select "10 25 50 100" at bounding box center [113, 204] width 44 height 20
select select "100"
click at [93, 194] on select "10 25 50 100" at bounding box center [113, 204] width 44 height 20
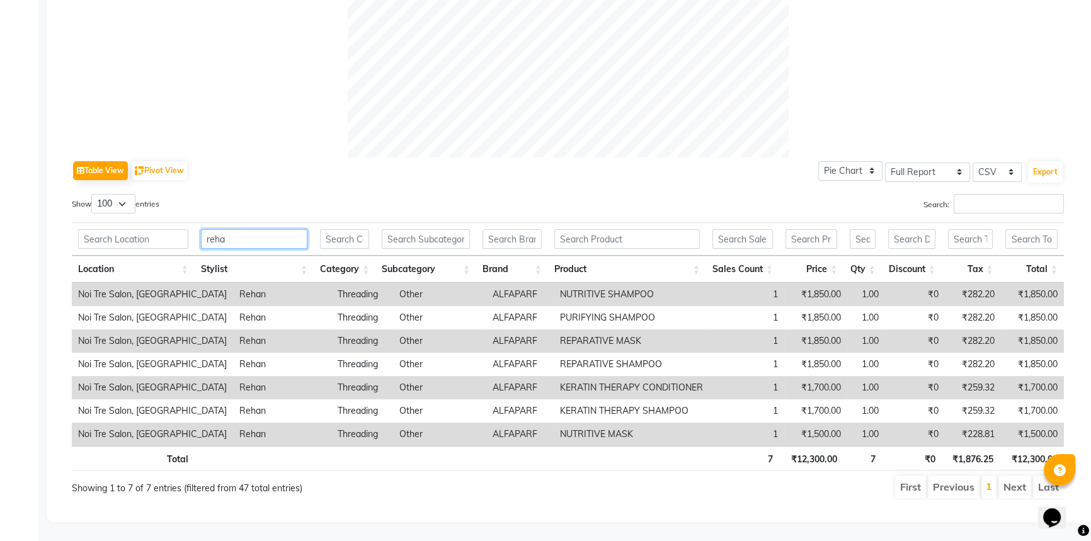
click at [270, 234] on input "reha" at bounding box center [254, 239] width 106 height 20
type input "r"
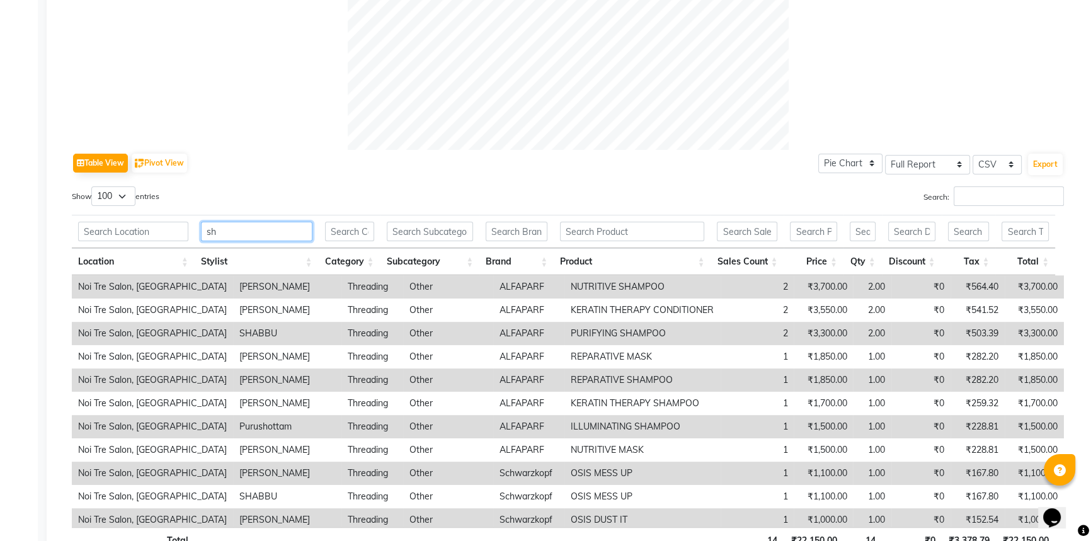
type input "s"
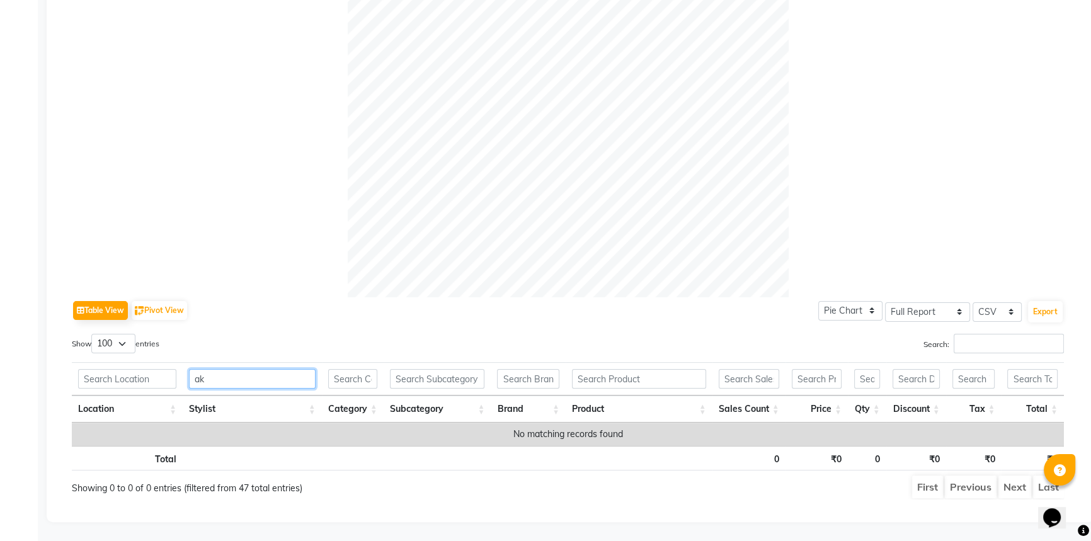
scroll to position [355, 0]
type input "a"
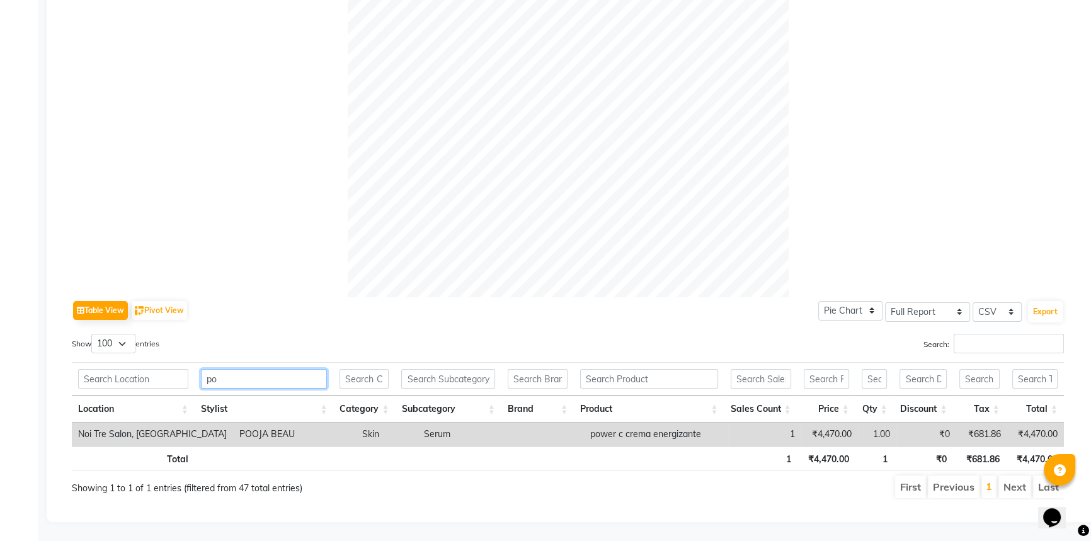
type input "p"
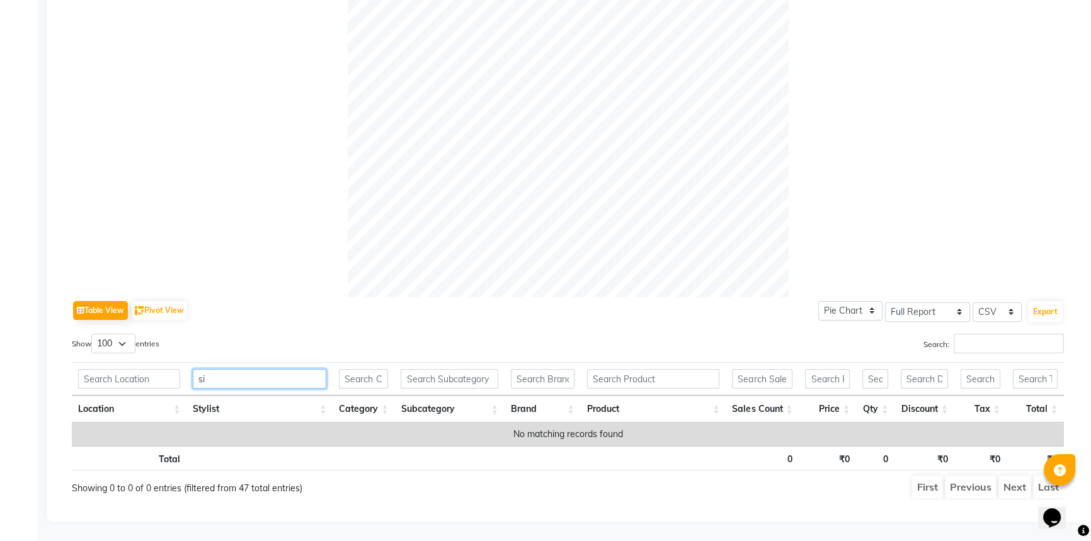
type input "s"
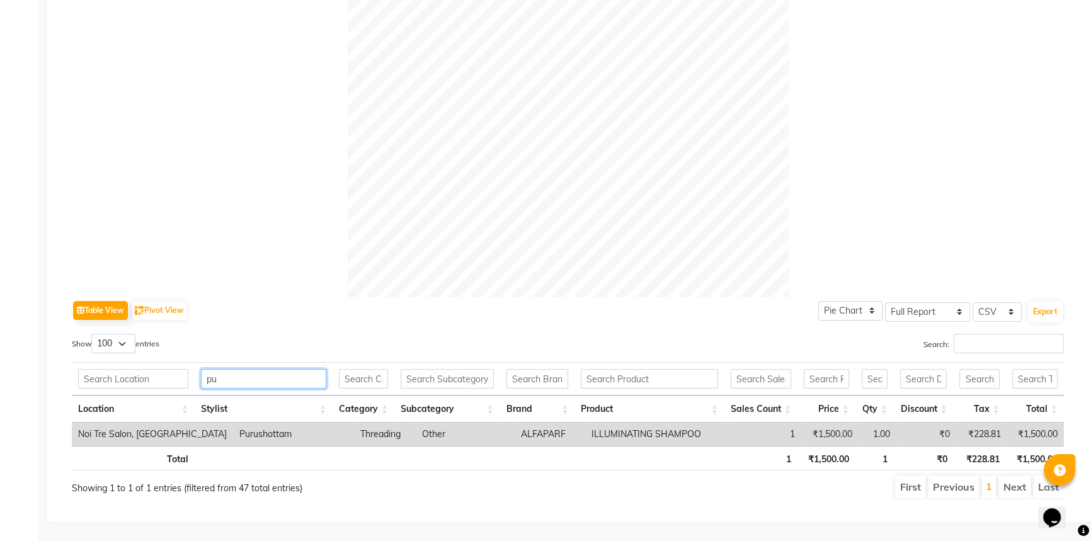
type input "p"
type input "a"
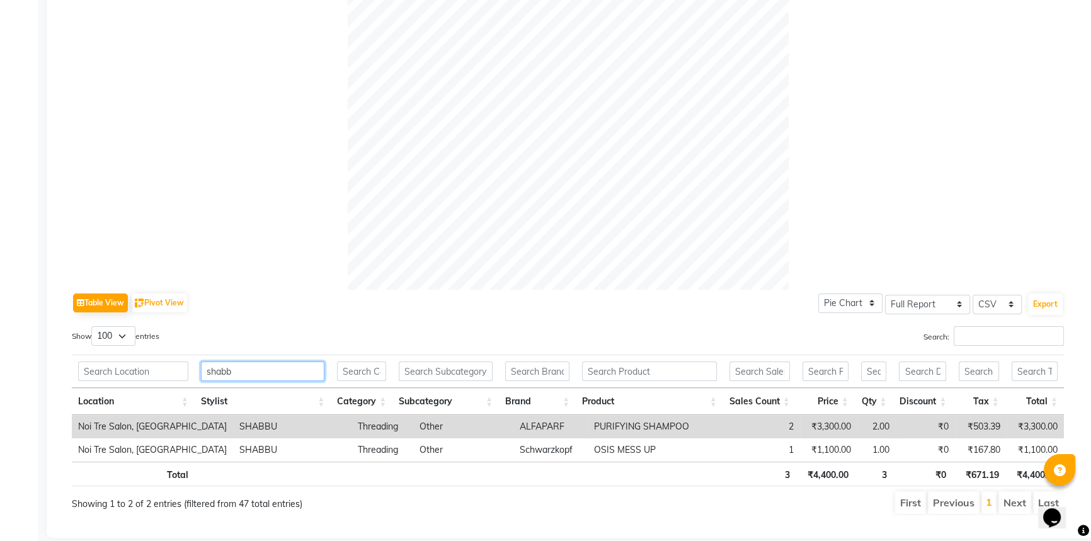
scroll to position [378, 0]
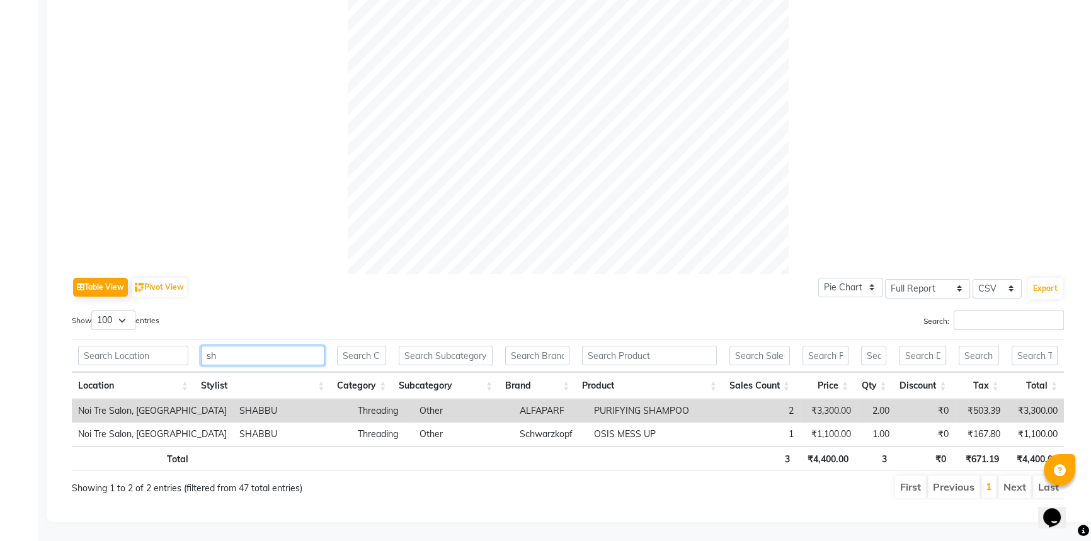
type input "s"
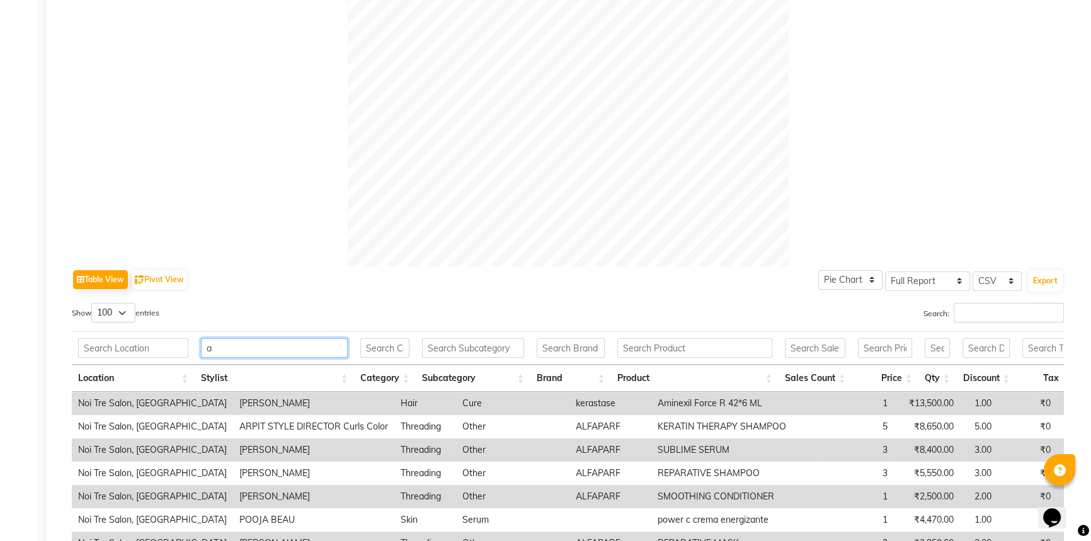
scroll to position [494, 0]
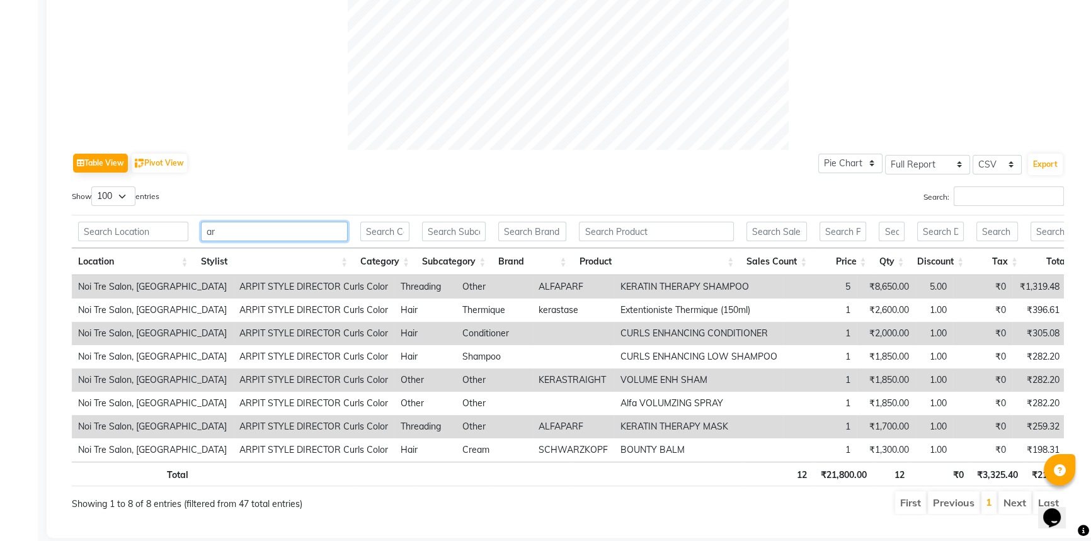
type input "a"
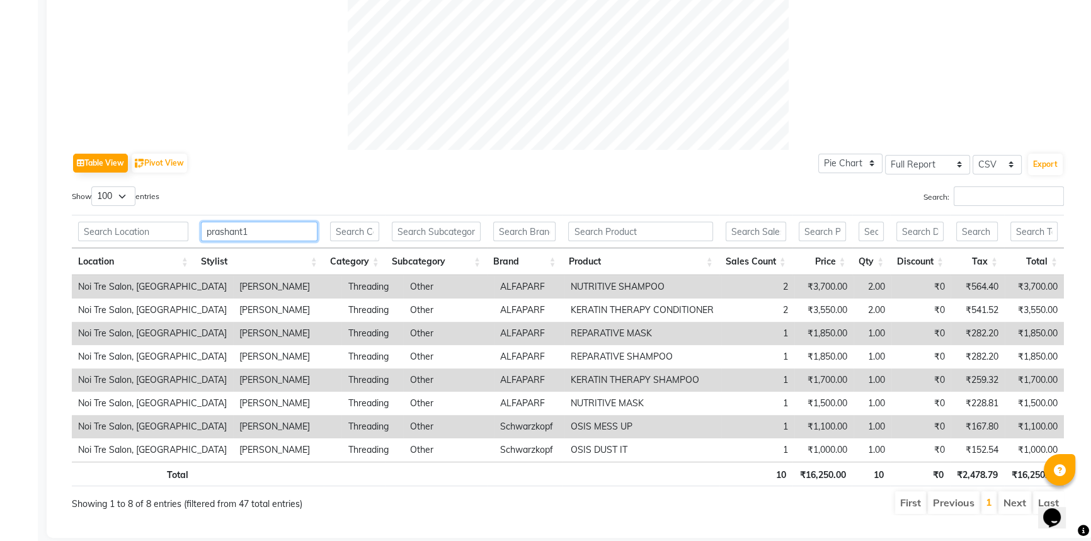
scroll to position [355, 0]
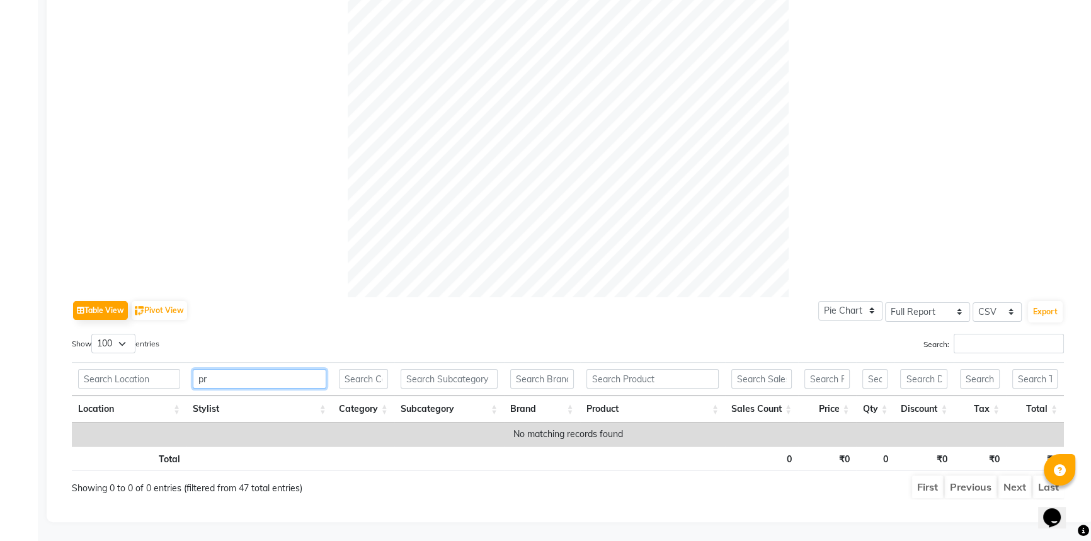
type input "p"
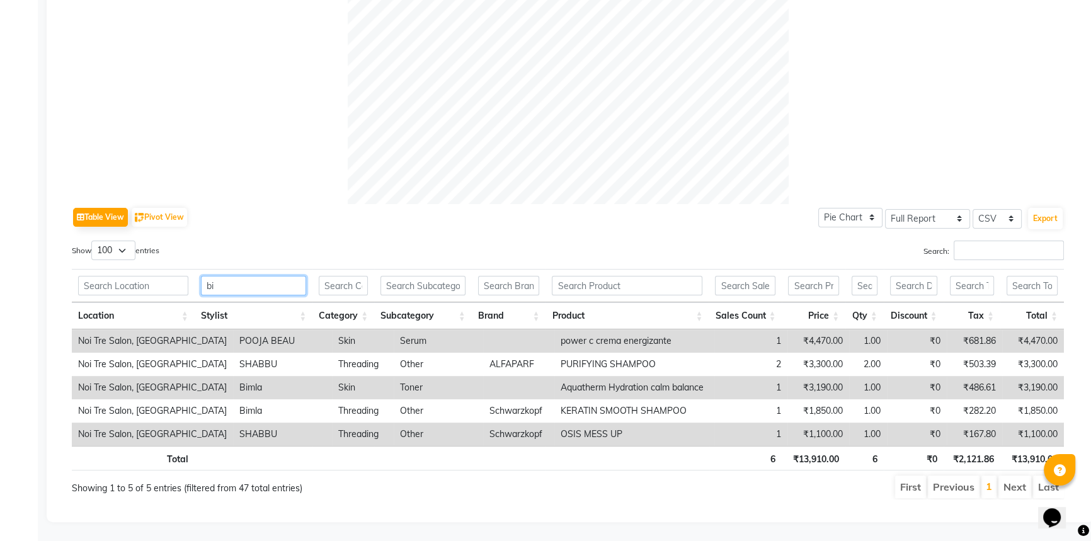
scroll to position [378, 0]
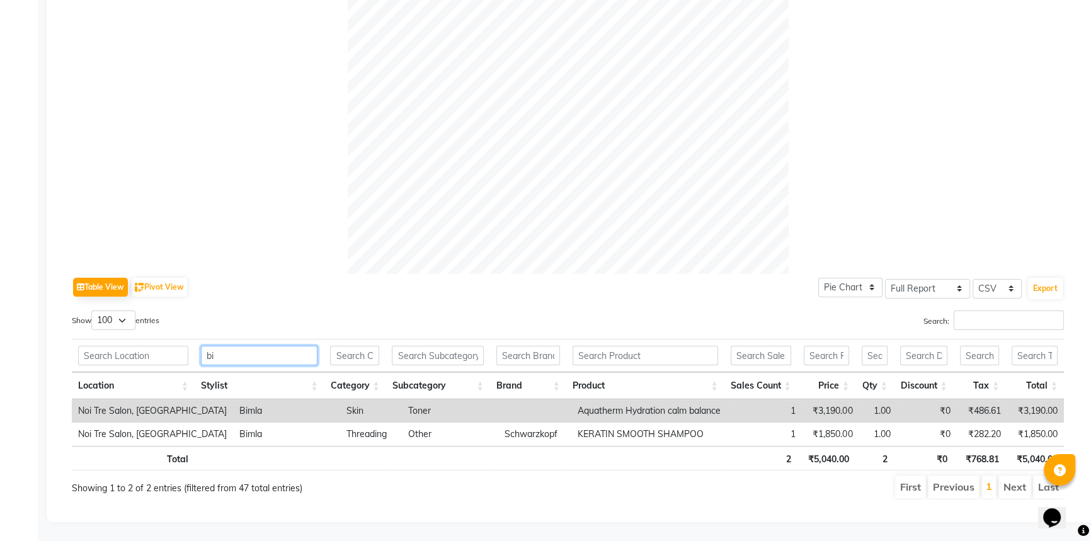
type input "b"
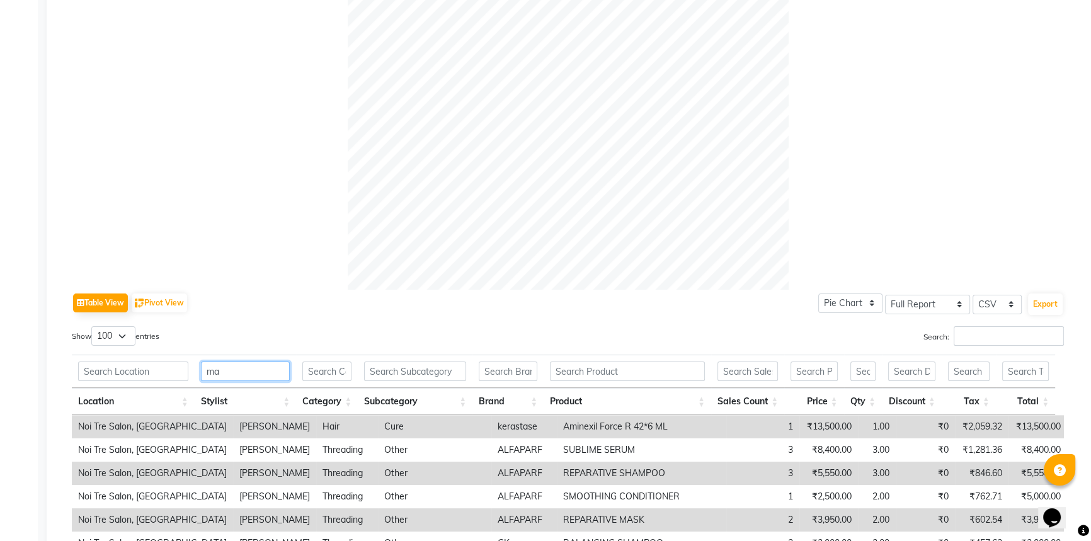
scroll to position [494, 0]
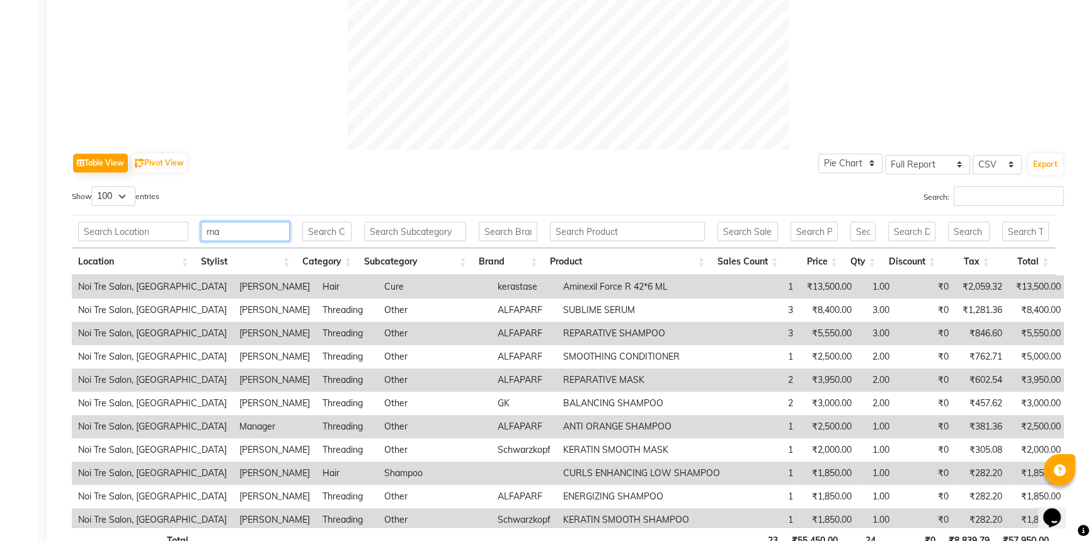
type input "m"
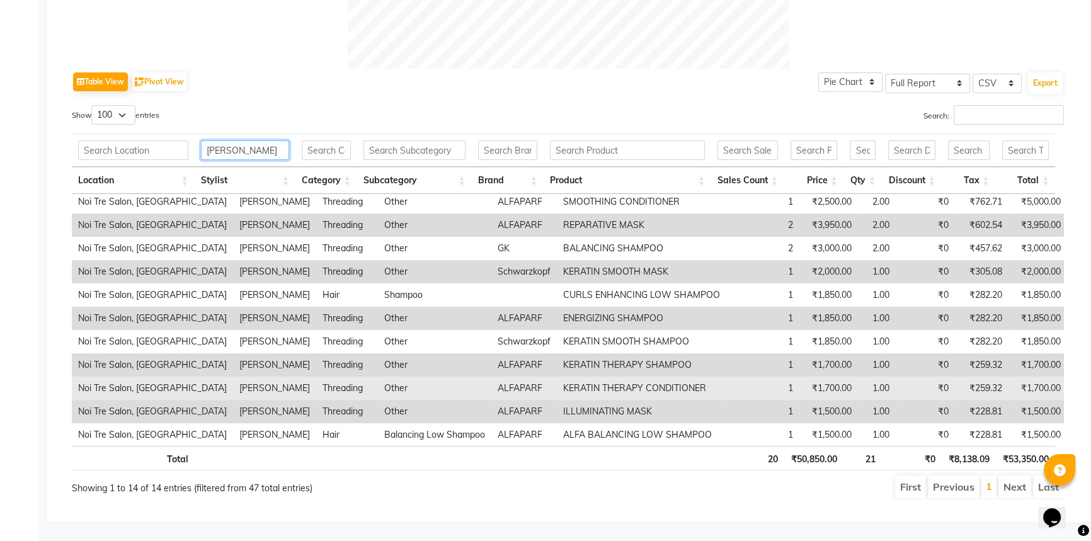
scroll to position [0, 0]
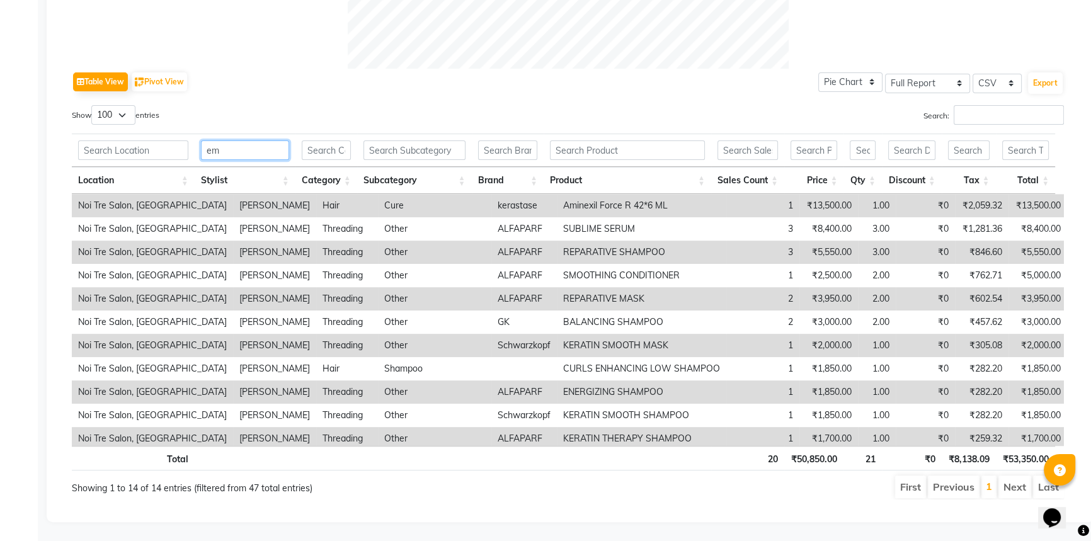
type input "e"
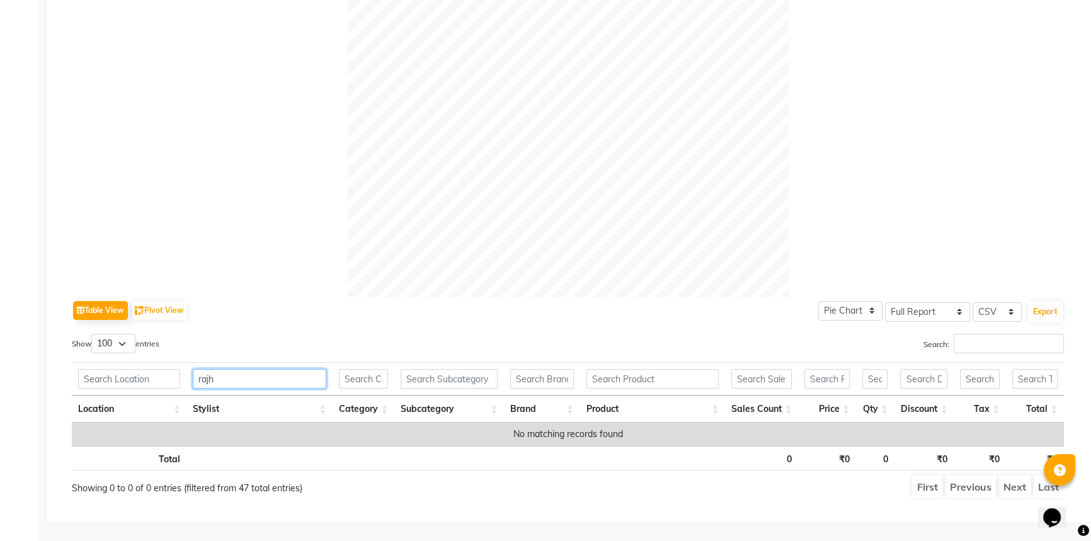
scroll to position [355, 0]
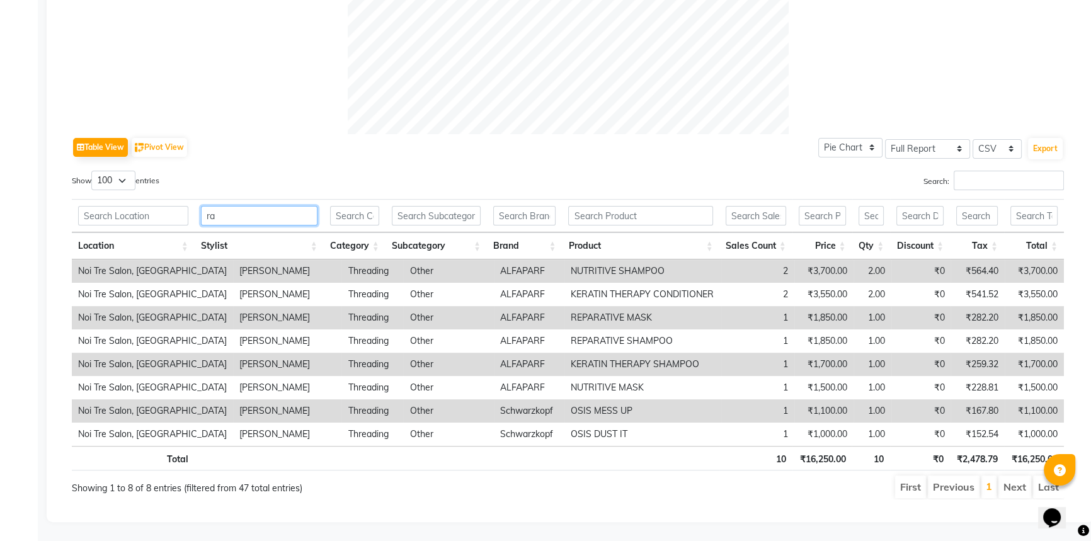
type input "r"
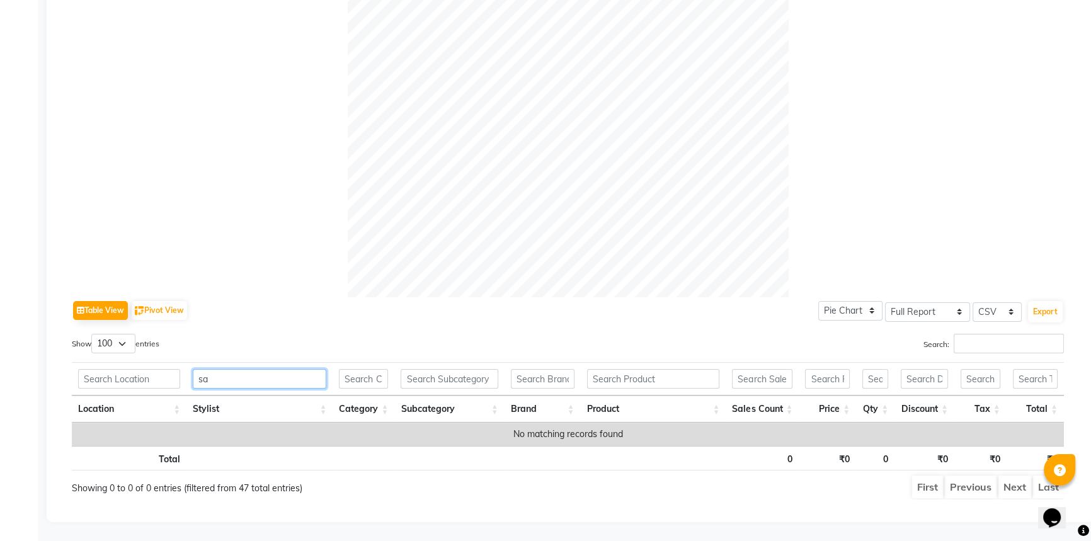
type input "s"
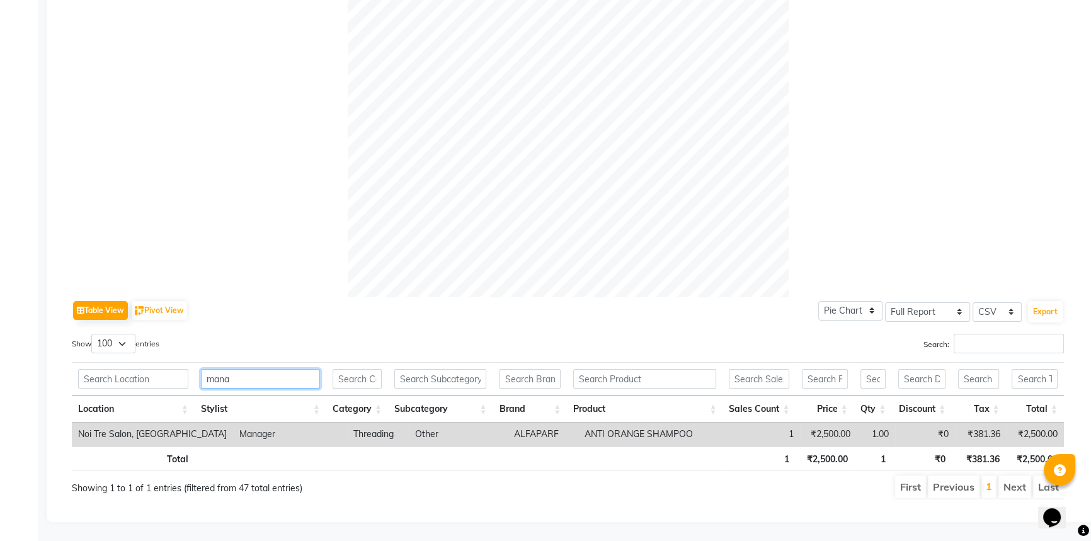
type input "mana"
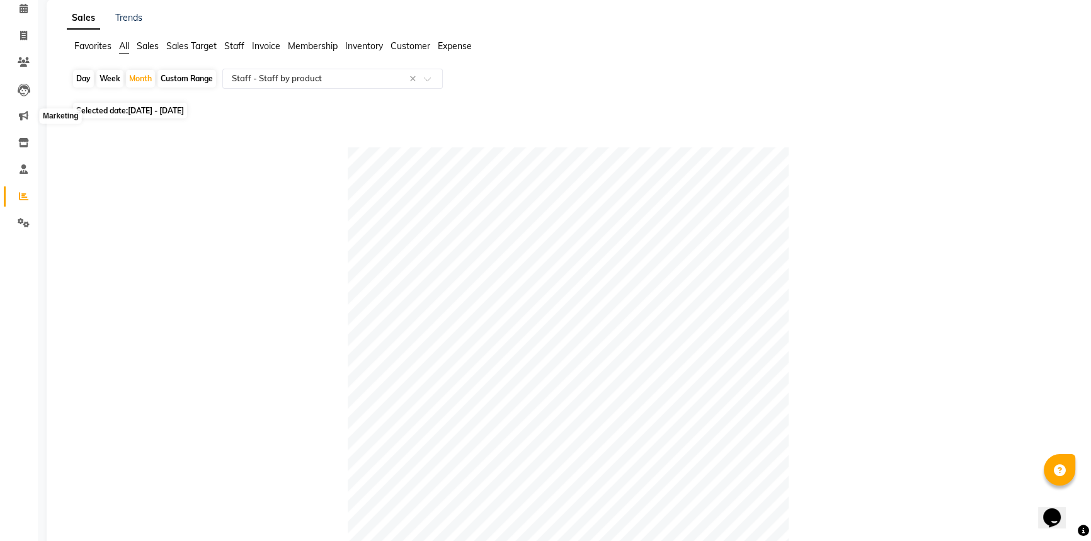
scroll to position [0, 0]
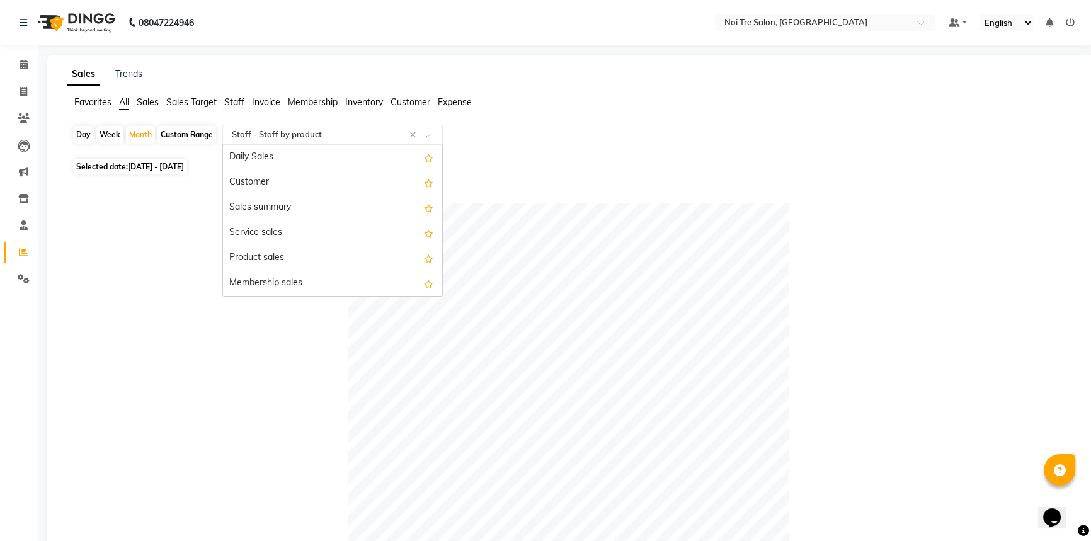
click at [385, 132] on input "text" at bounding box center [319, 135] width 181 height 13
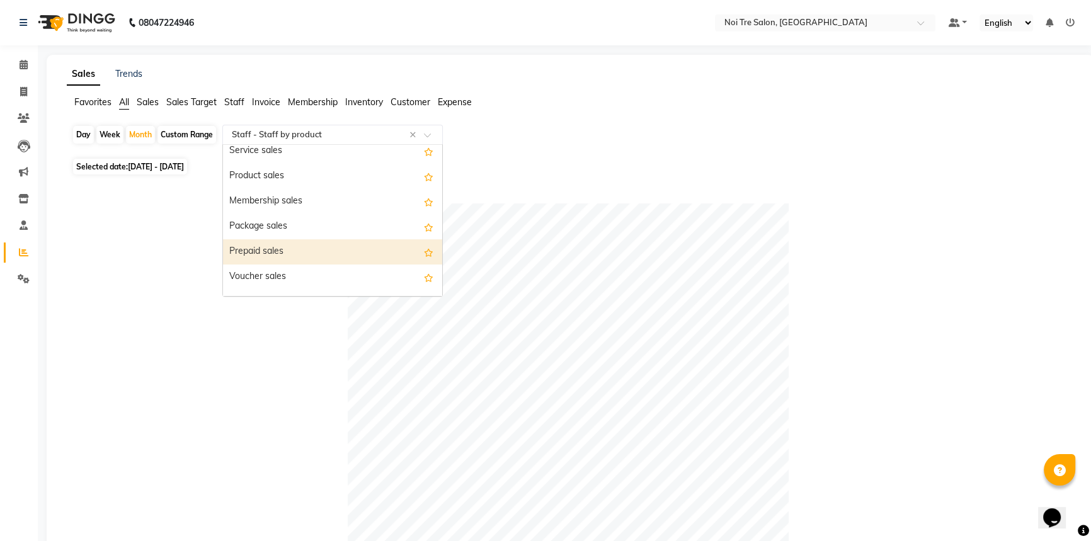
scroll to position [9, 0]
click at [333, 250] on div "Product sales" at bounding box center [332, 249] width 219 height 25
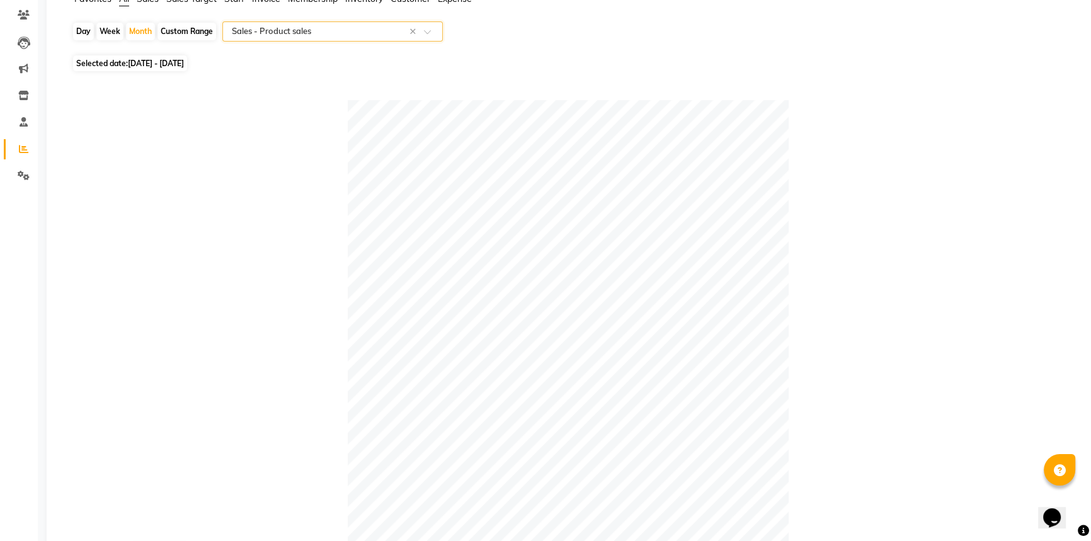
scroll to position [49, 0]
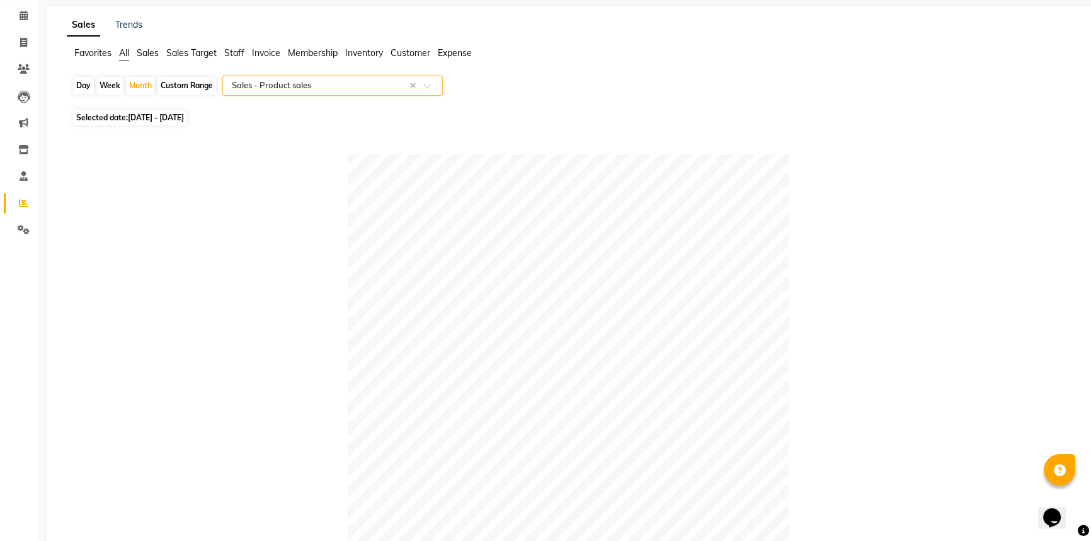
click at [351, 82] on input "text" at bounding box center [319, 85] width 181 height 13
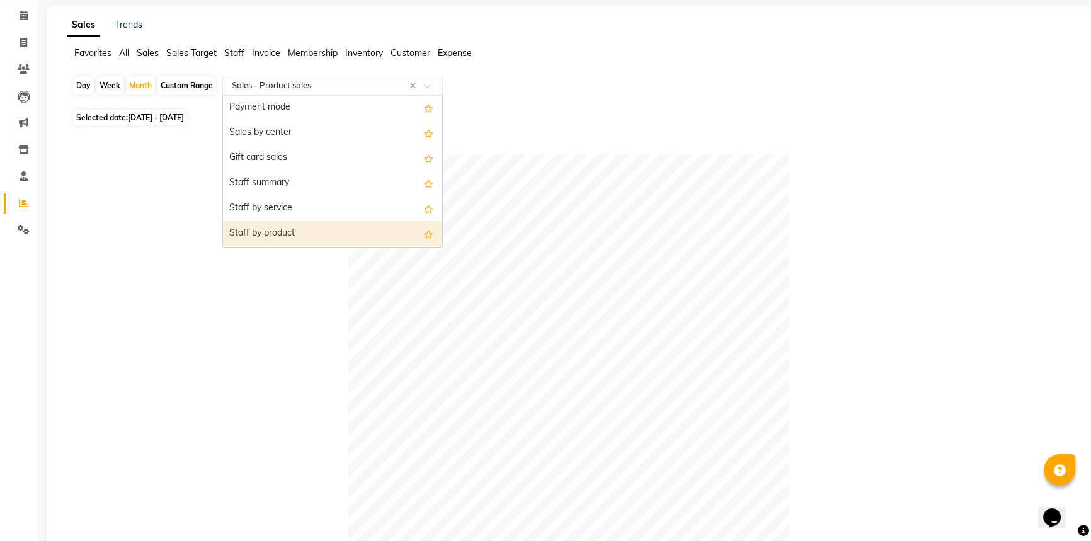
scroll to position [171, 0]
click at [328, 236] on div "Staff summary" at bounding box center [332, 239] width 219 height 25
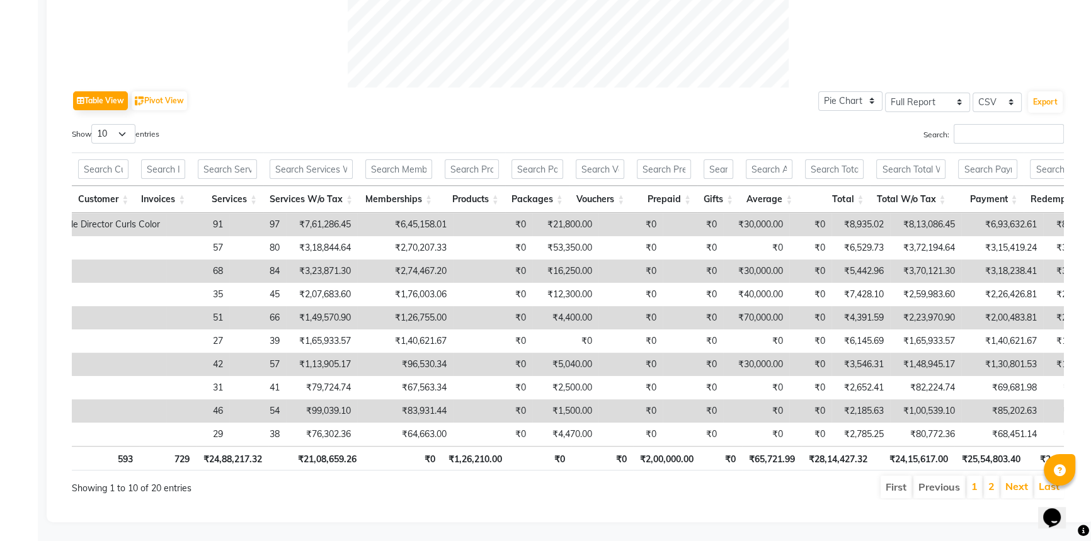
scroll to position [0, 256]
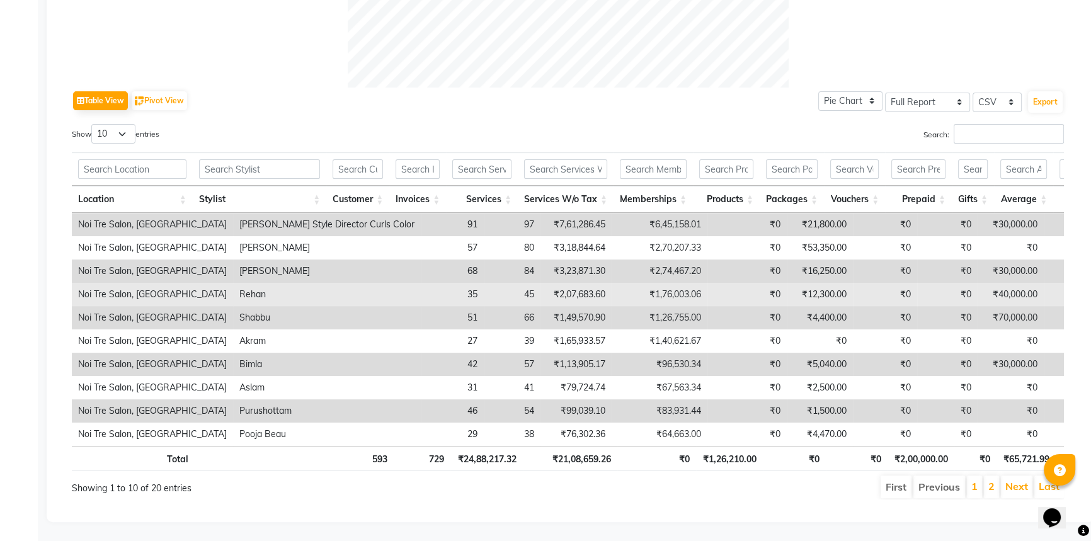
drag, startPoint x: 843, startPoint y: 287, endPoint x: 952, endPoint y: 285, distance: 109.6
click at [978, 285] on td "₹40,000.00" at bounding box center [1011, 294] width 66 height 23
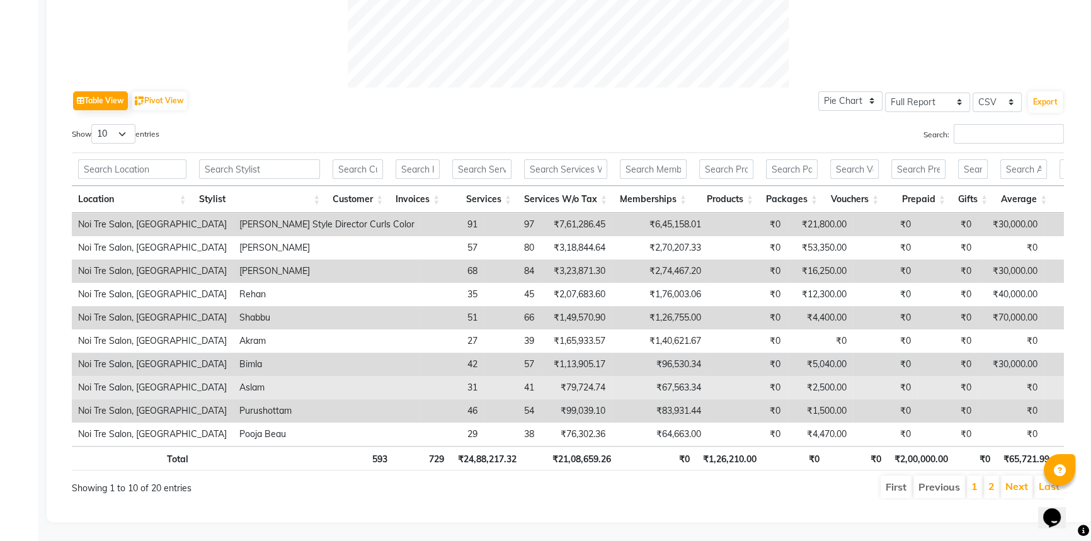
scroll to position [573, 0]
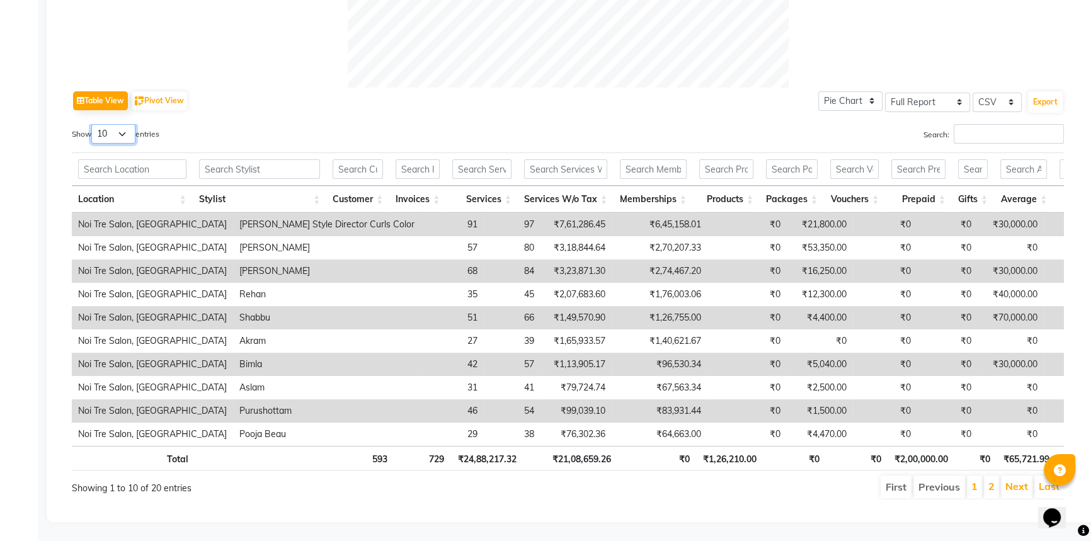
click at [107, 124] on select "10 25 50 100" at bounding box center [113, 134] width 44 height 20
select select "100"
click at [93, 124] on select "10 25 50 100" at bounding box center [113, 134] width 44 height 20
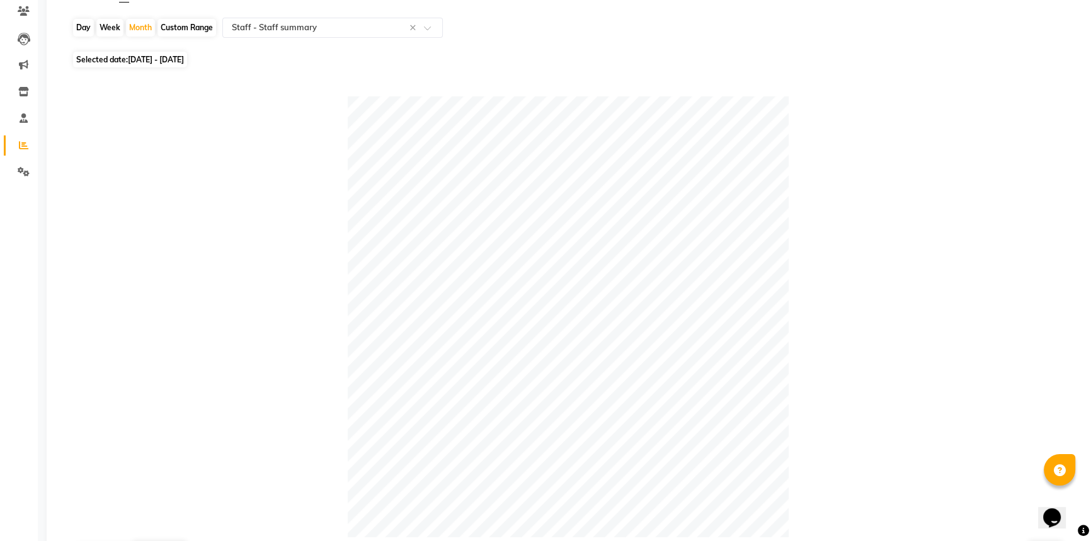
scroll to position [11, 0]
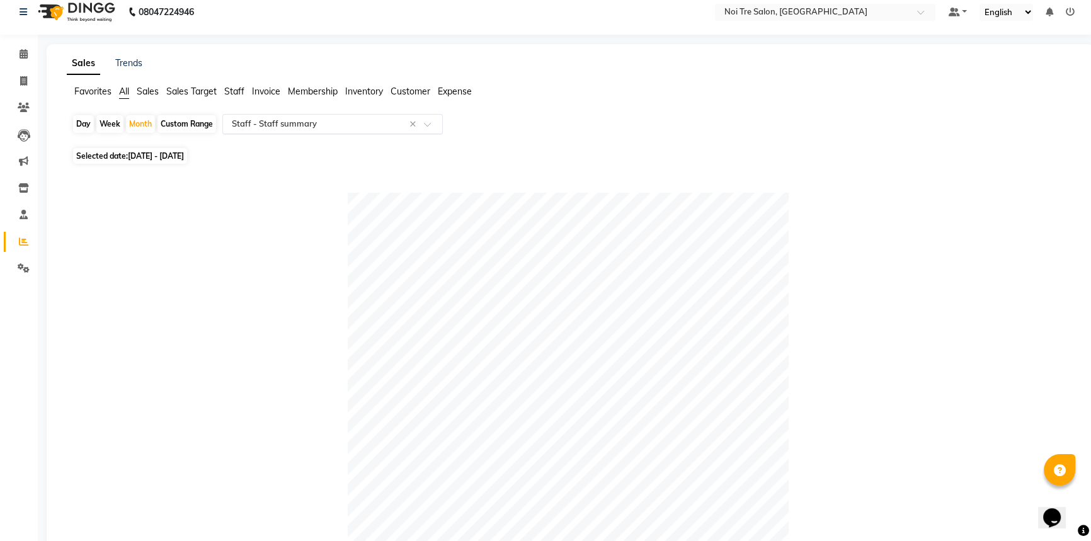
click at [334, 121] on input "text" at bounding box center [319, 124] width 181 height 13
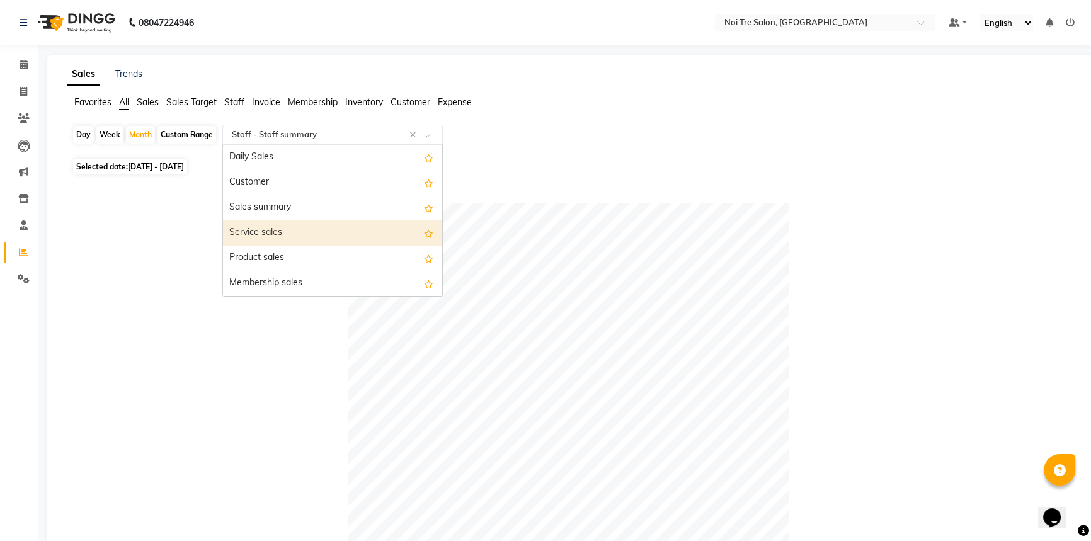
scroll to position [57, 0]
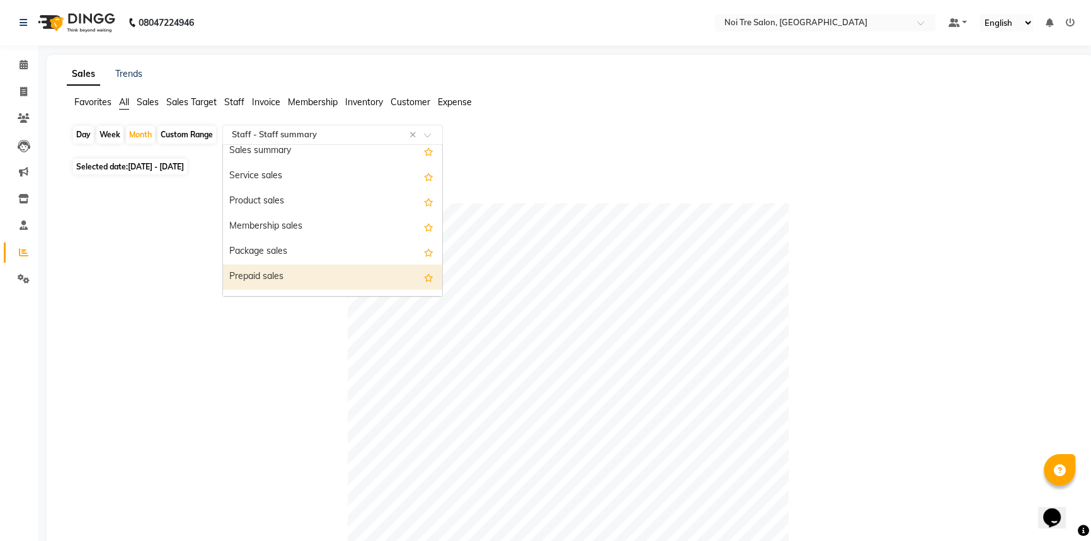
click at [342, 277] on div "Prepaid sales" at bounding box center [332, 277] width 219 height 25
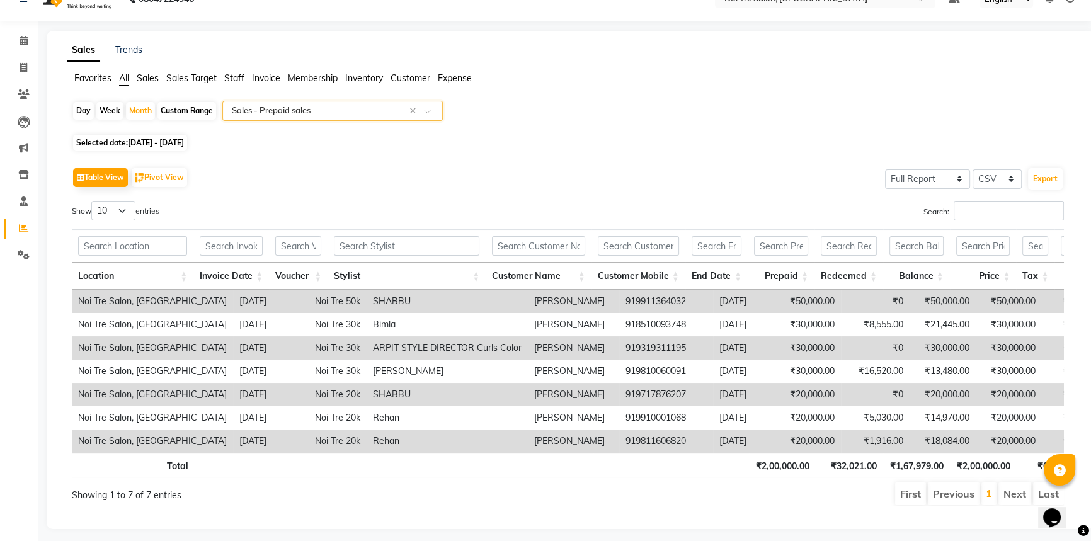
scroll to position [47, 0]
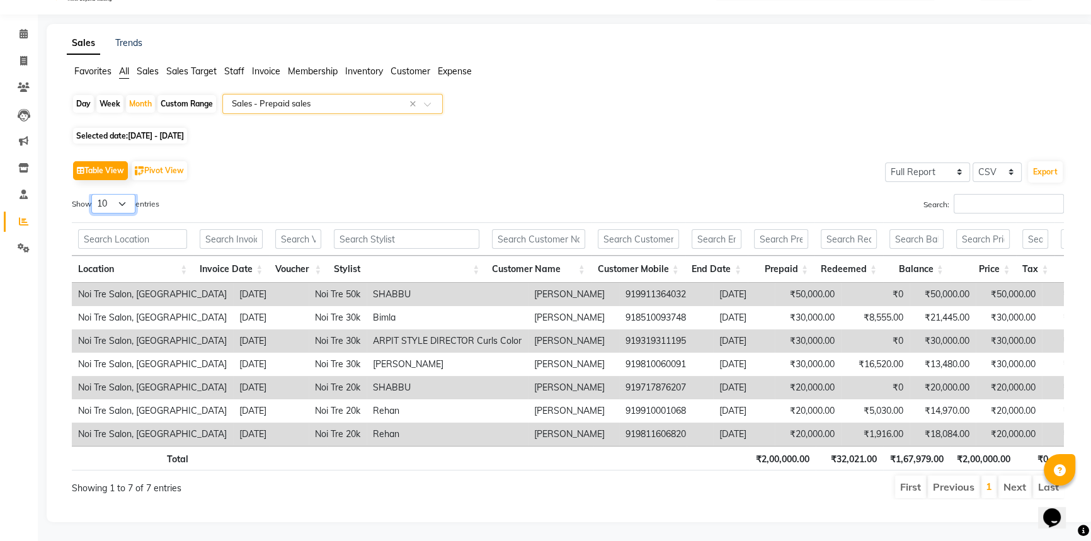
click at [106, 194] on select "10 25 50 100" at bounding box center [113, 204] width 44 height 20
select select "100"
click at [93, 194] on select "10 25 50 100" at bounding box center [113, 204] width 44 height 20
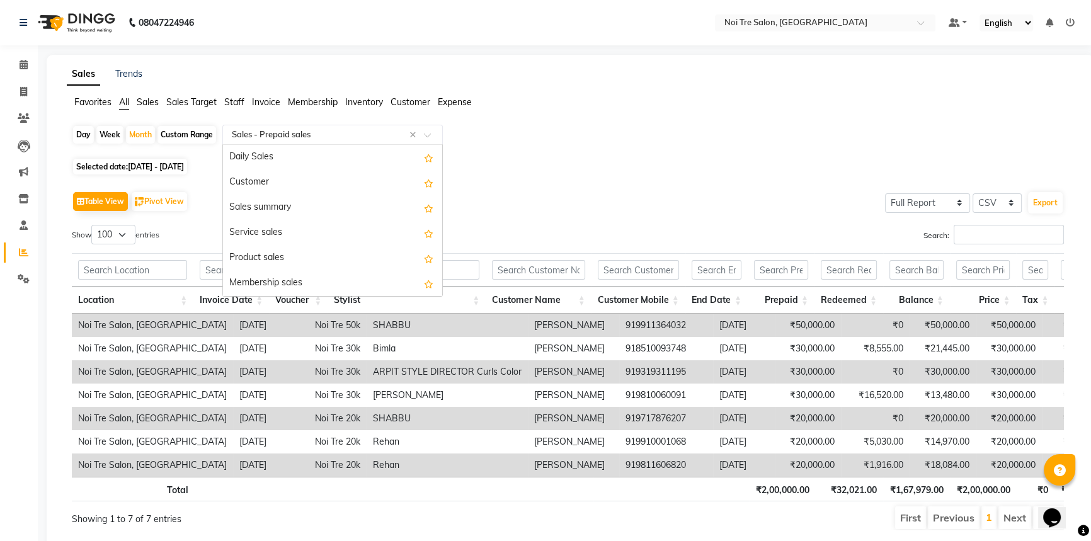
click at [353, 127] on div "Select Report Type × Sales - Prepaid sales ×" at bounding box center [332, 135] width 220 height 20
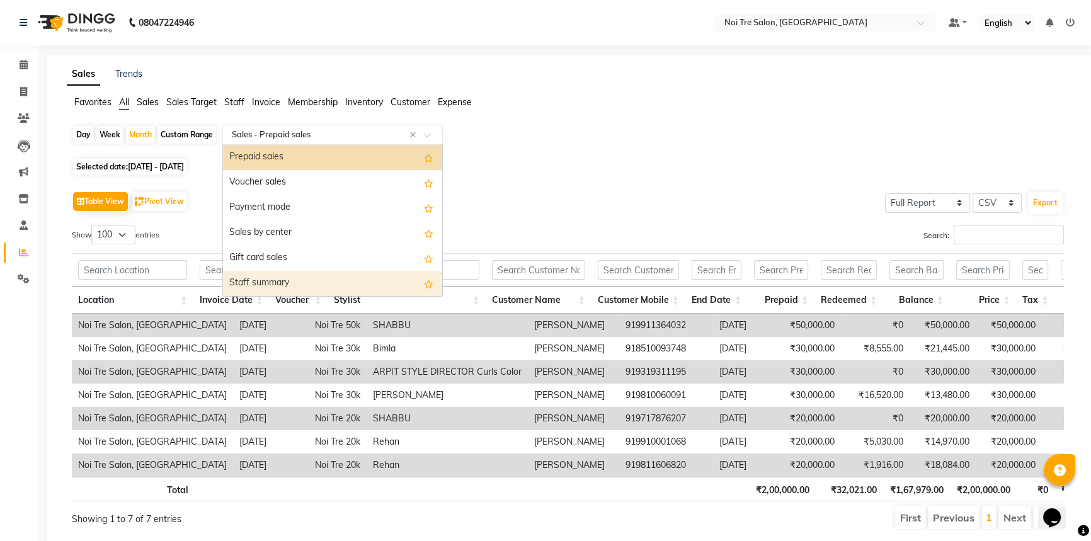
click at [296, 277] on div "Staff summary" at bounding box center [332, 283] width 219 height 25
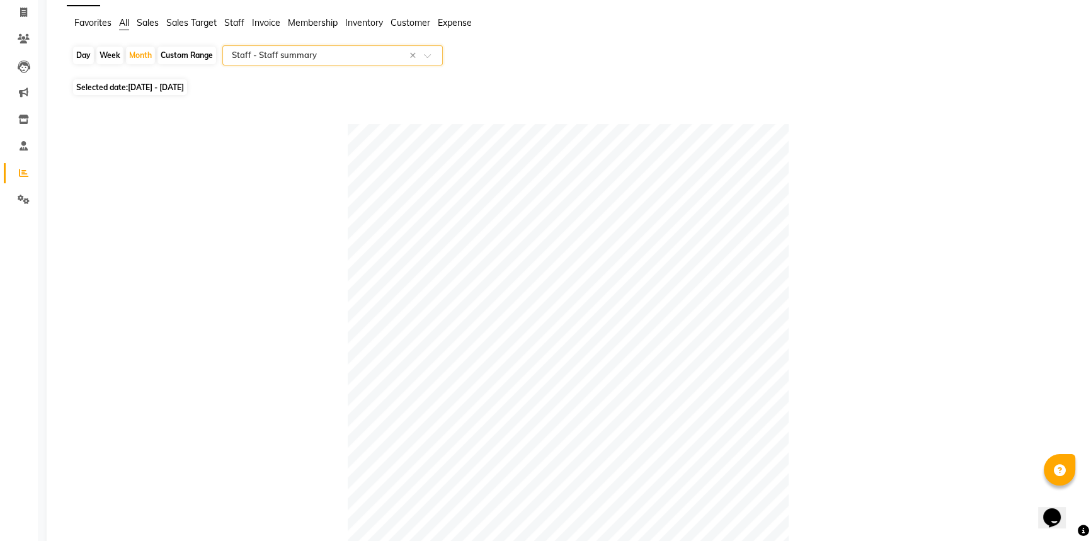
scroll to position [0, 0]
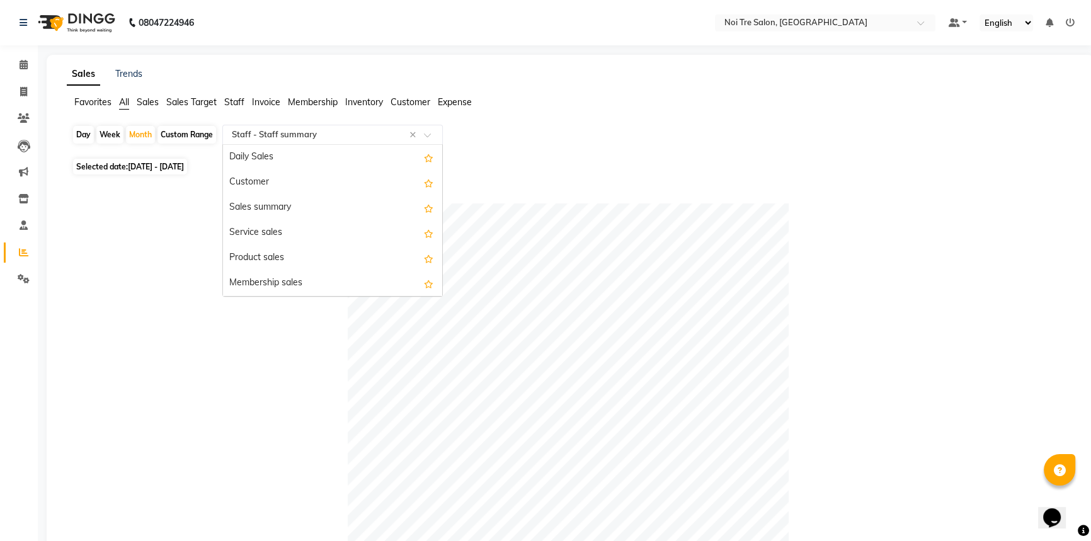
click at [335, 136] on input "text" at bounding box center [319, 135] width 181 height 13
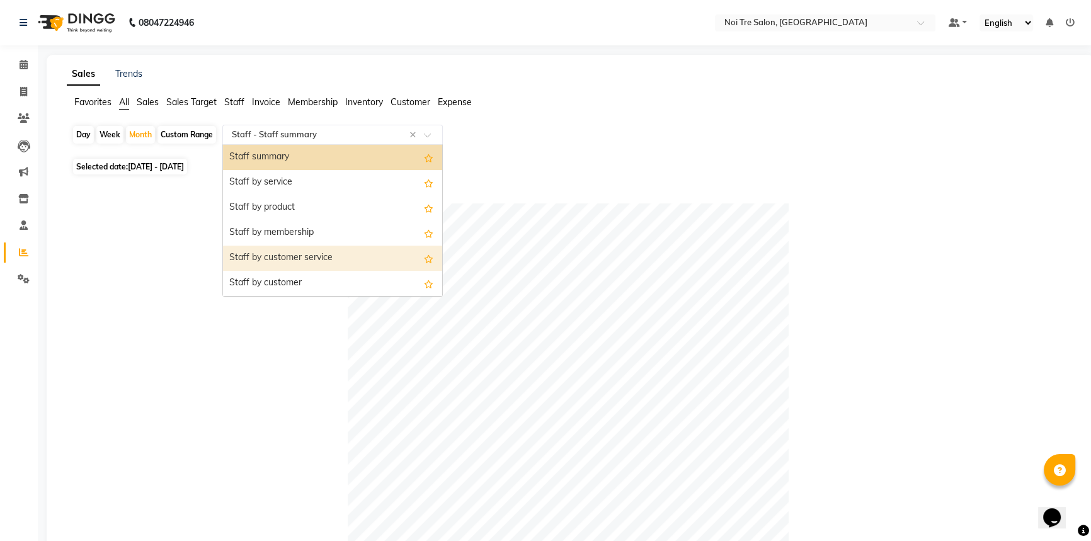
click at [321, 252] on div "Staff by customer service" at bounding box center [332, 258] width 219 height 25
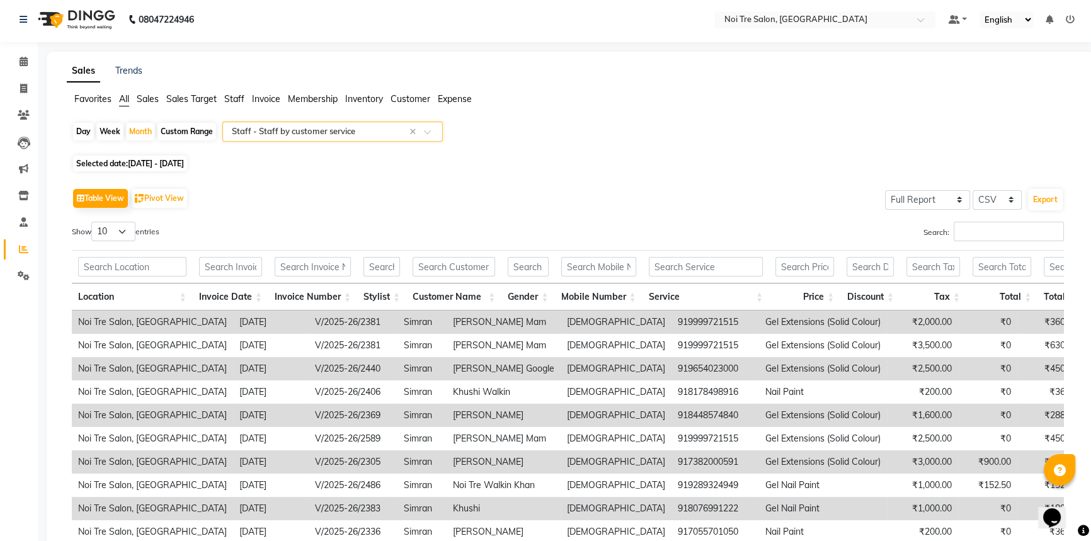
scroll to position [57, 0]
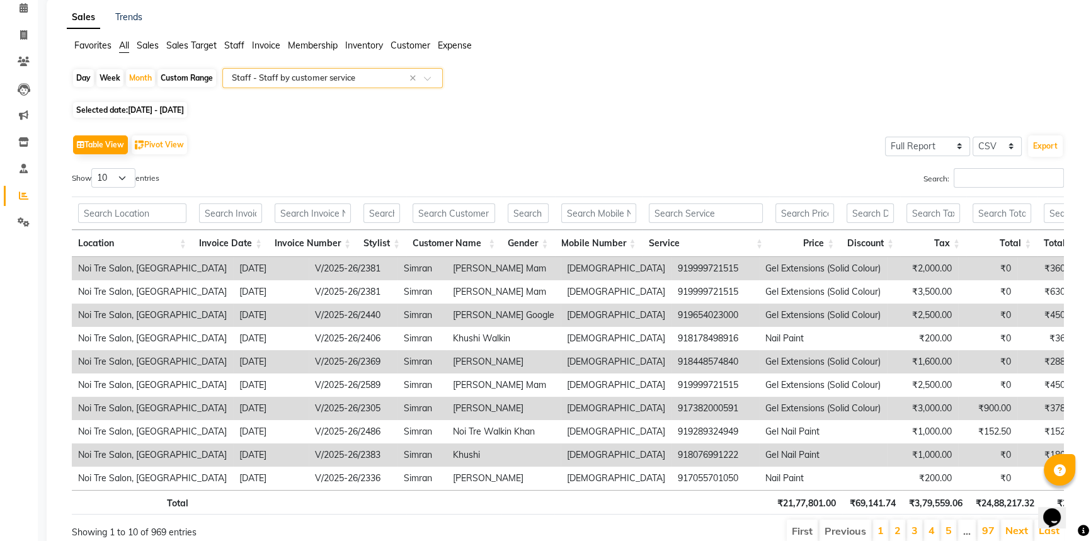
click at [362, 83] on div "Select Report Type × Staff - Staff by customer service ×" at bounding box center [332, 78] width 220 height 20
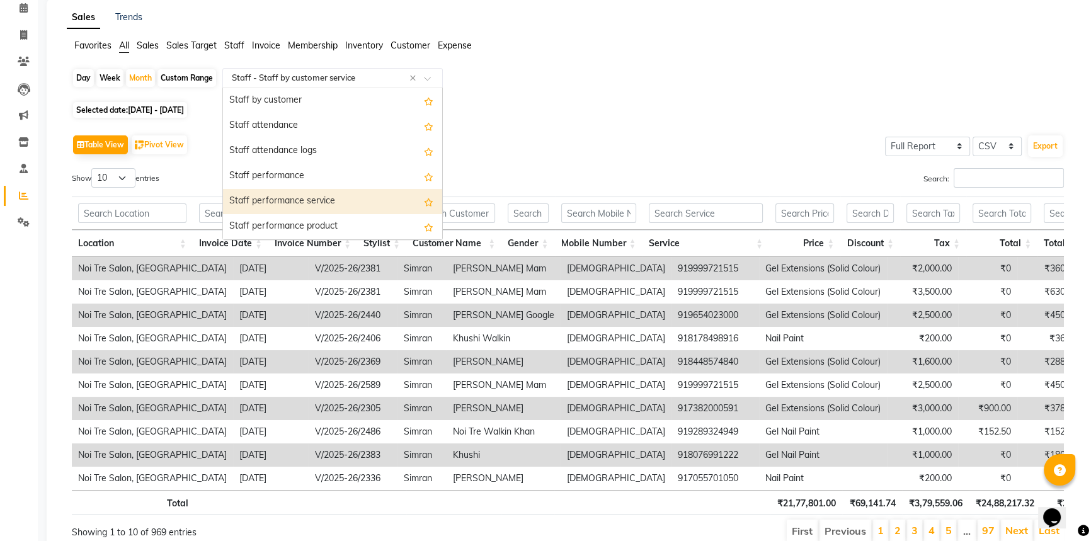
scroll to position [403, 0]
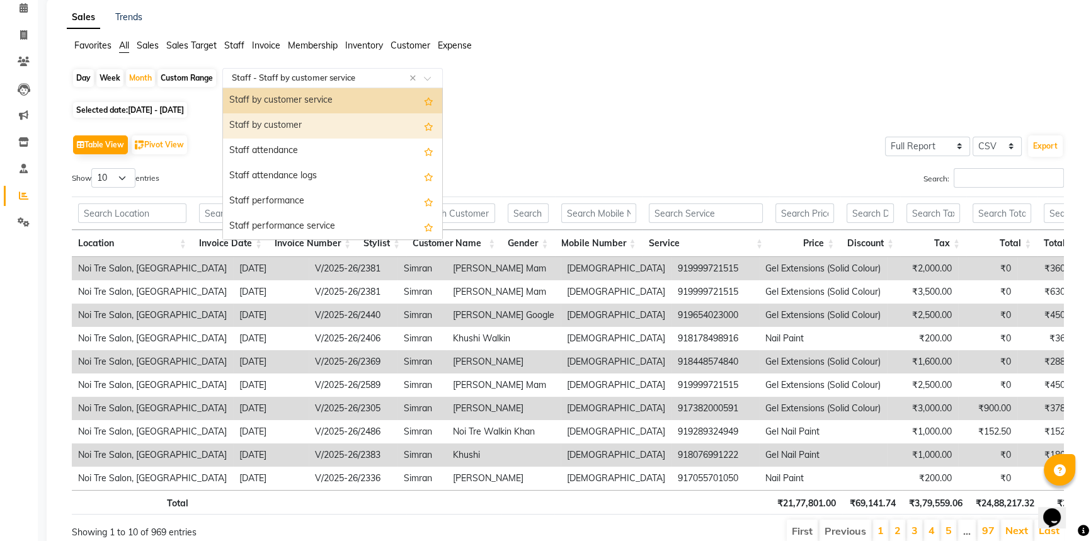
click at [338, 127] on div "Staff by customer" at bounding box center [332, 125] width 219 height 25
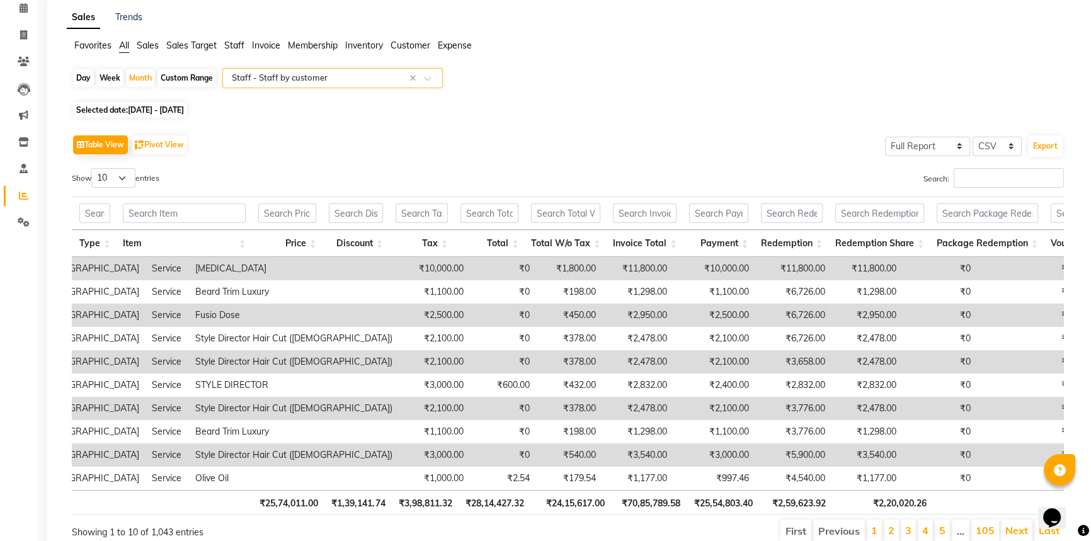
scroll to position [0, 278]
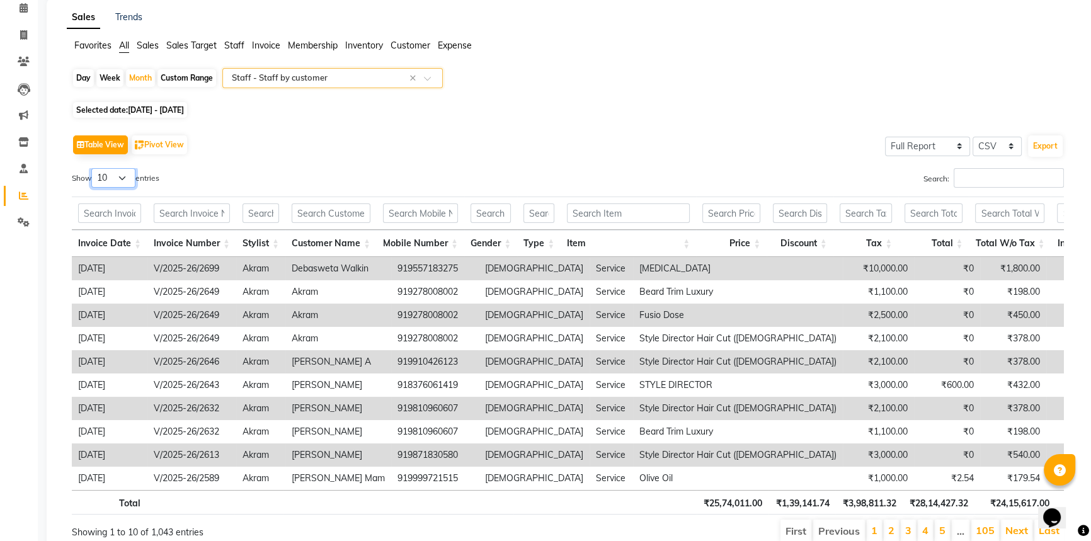
click at [124, 176] on select "10 25 50 100" at bounding box center [113, 178] width 44 height 20
select select "100"
click at [93, 168] on select "10 25 50 100" at bounding box center [113, 178] width 44 height 20
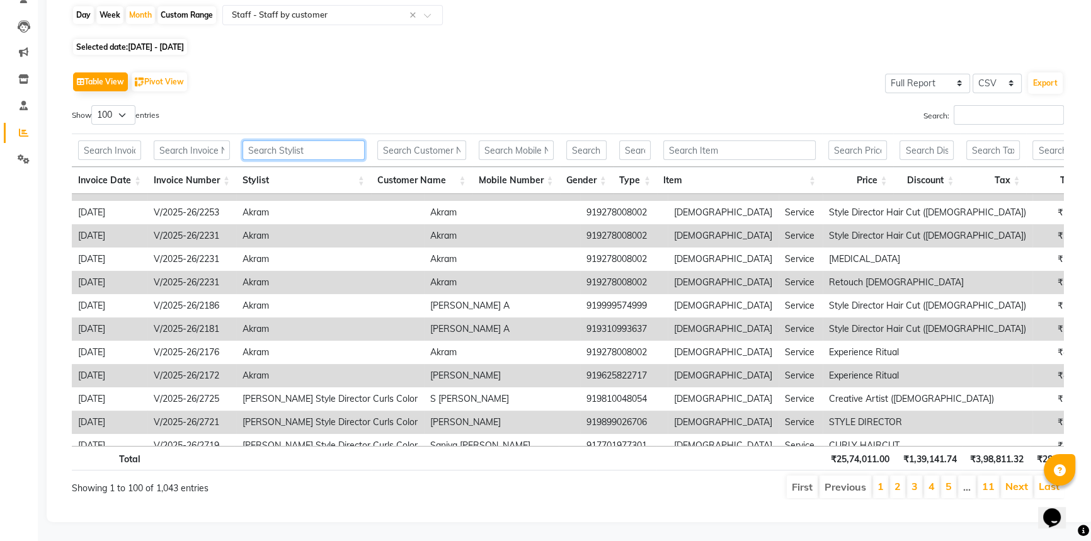
click at [265, 140] on input "text" at bounding box center [304, 150] width 122 height 20
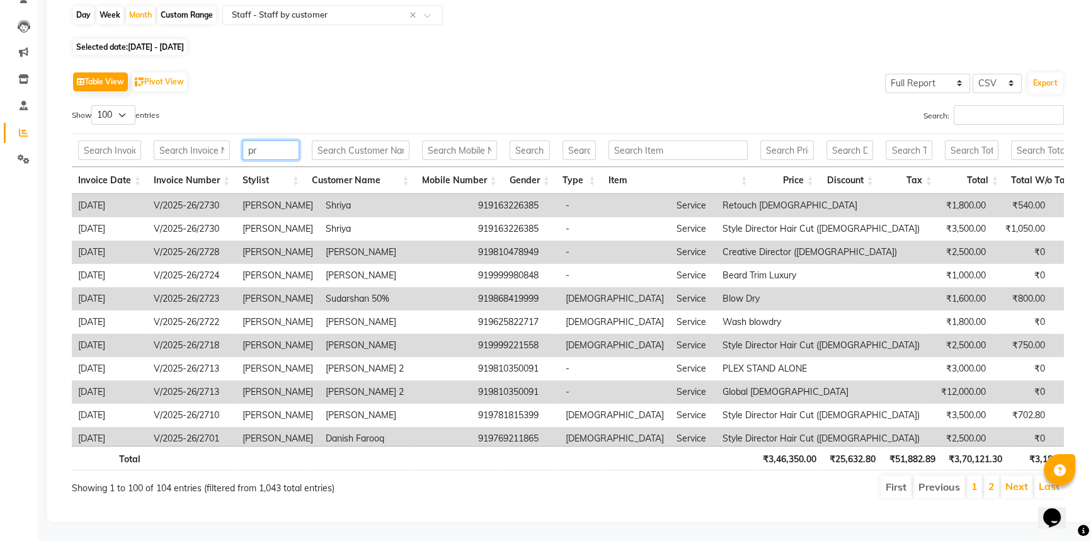
type input "p"
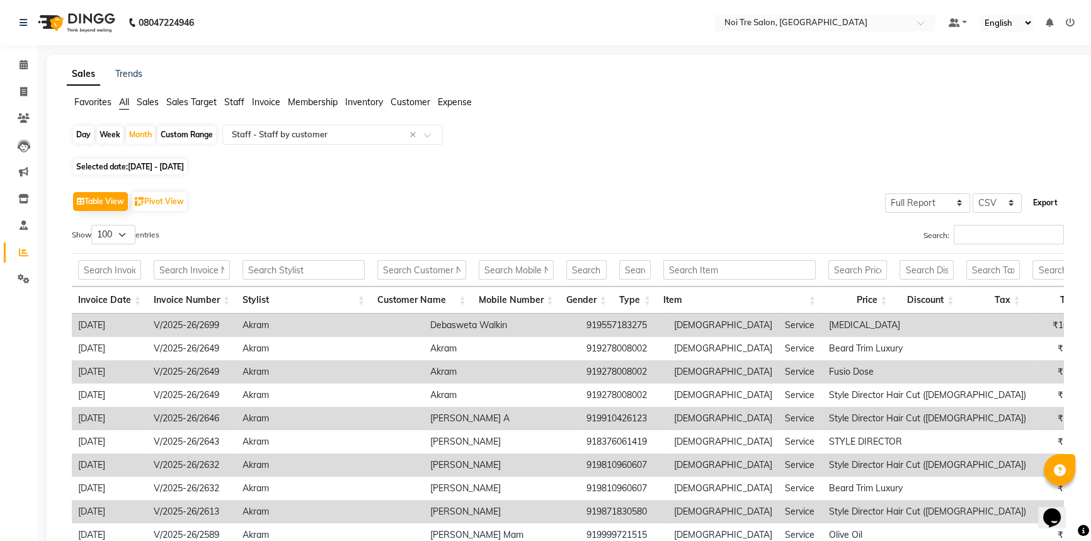
click at [1053, 201] on button "Export" at bounding box center [1045, 202] width 35 height 21
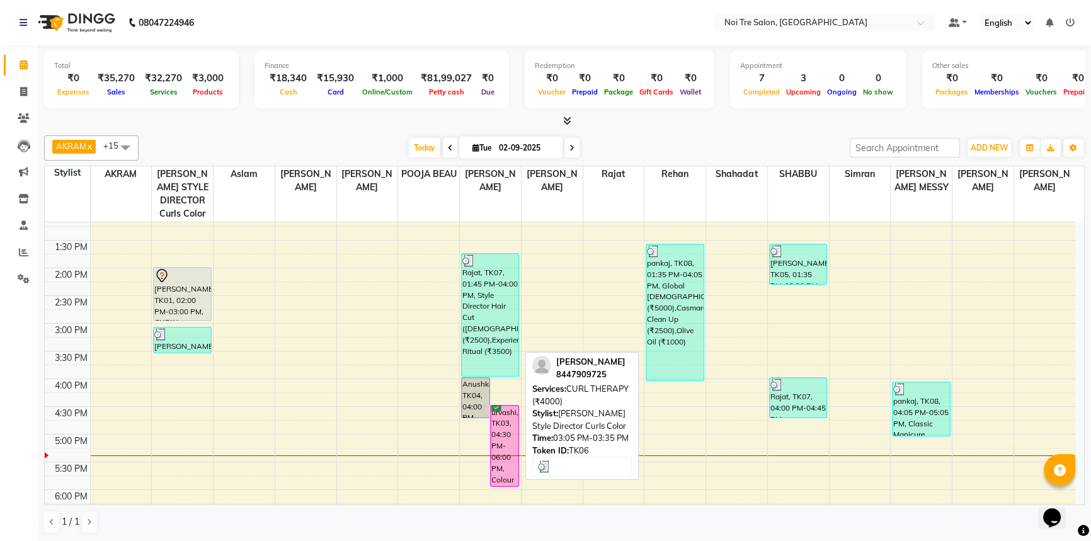
scroll to position [286, 0]
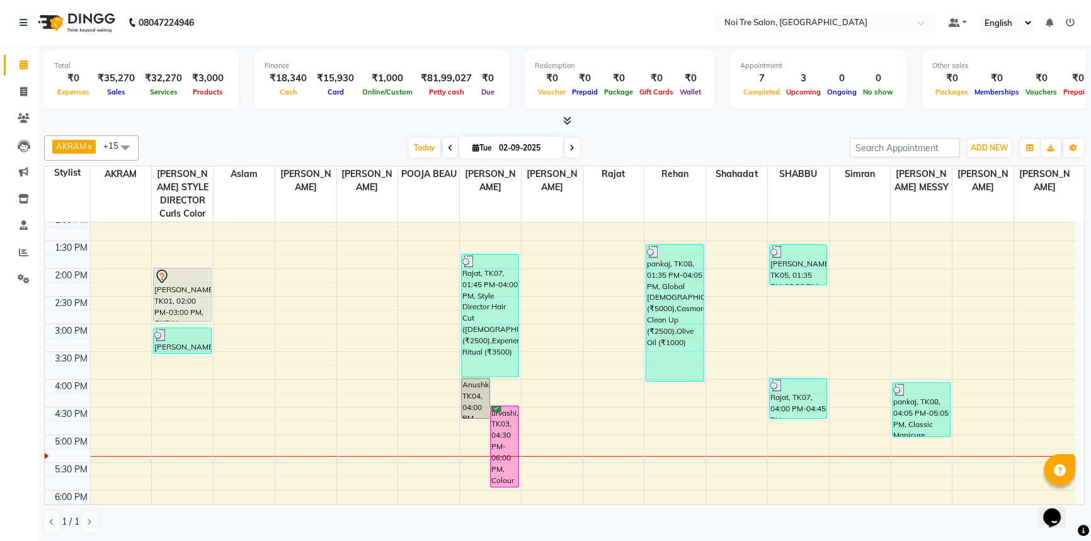
click at [571, 152] on span at bounding box center [571, 148] width 15 height 20
type input "[DATE]"
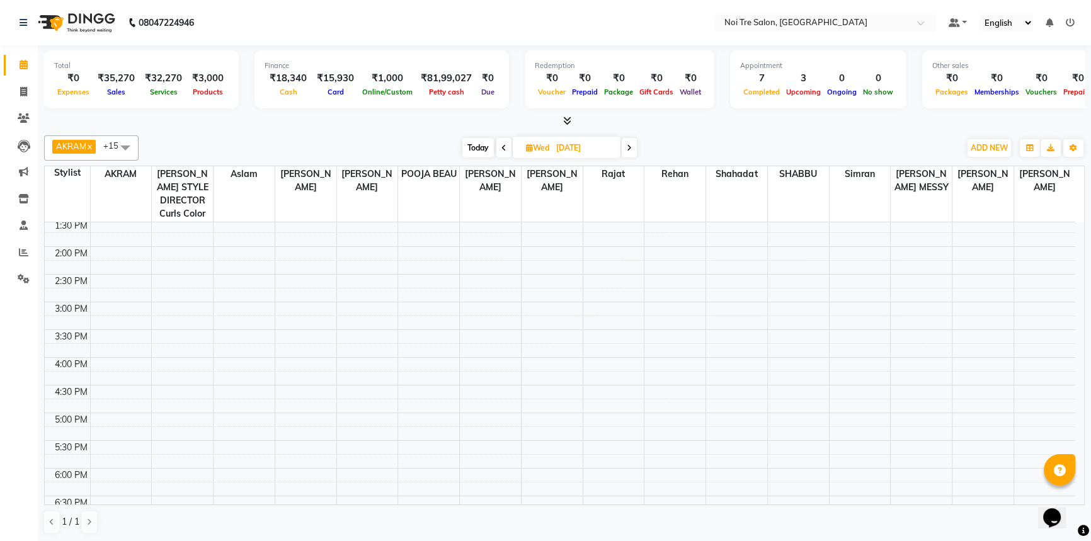
scroll to position [307, 0]
click at [989, 239] on div "8:00 AM 8:30 AM 9:00 AM 9:30 AM 10:00 AM 10:30 AM 11:00 AM 11:30 AM 12:00 PM 12…" at bounding box center [560, 275] width 1031 height 720
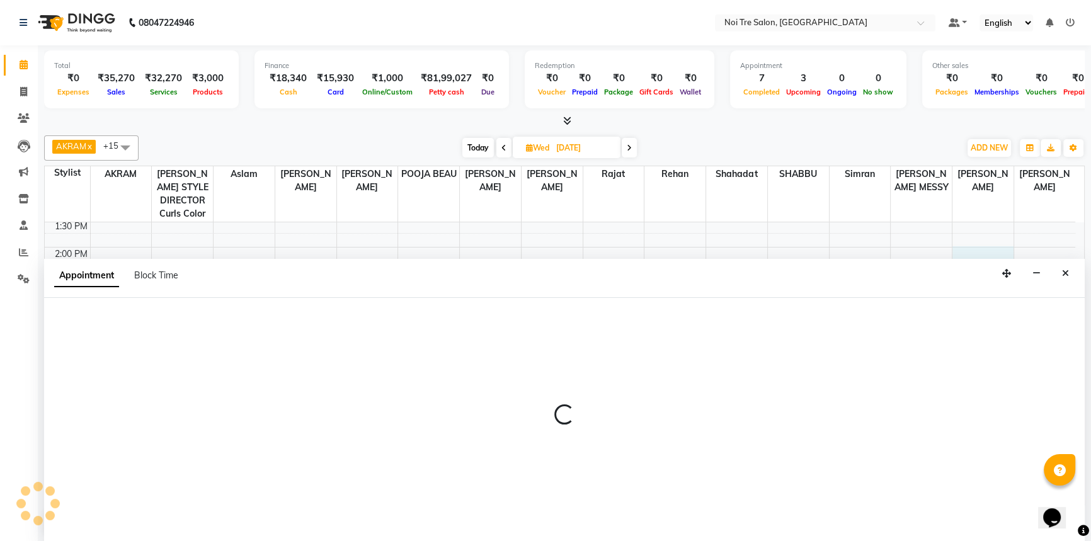
scroll to position [0, 0]
select select "64063"
select select "840"
select select "tentative"
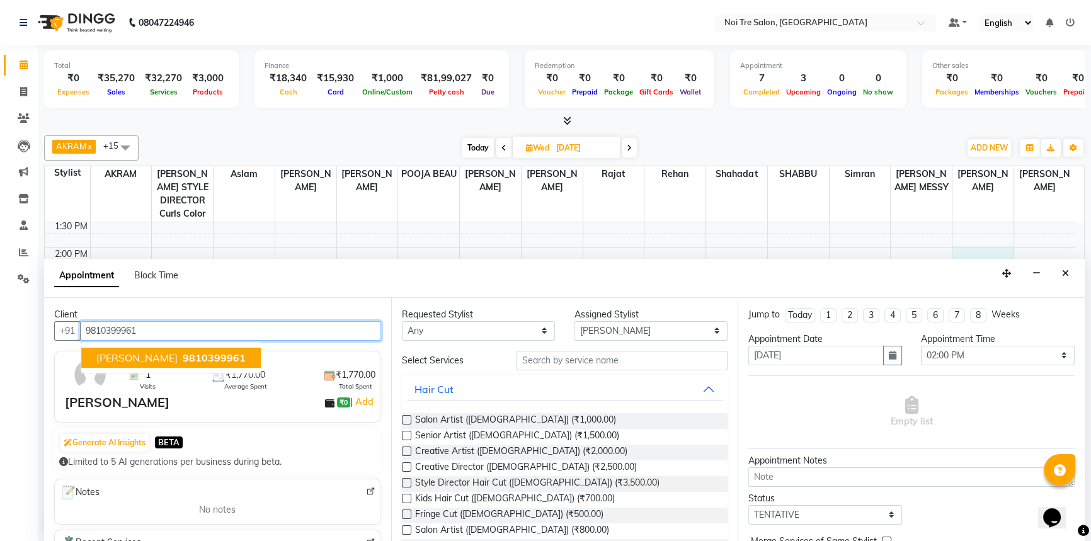
click at [183, 357] on span "9810399961" at bounding box center [214, 357] width 63 height 13
type input "9810399961"
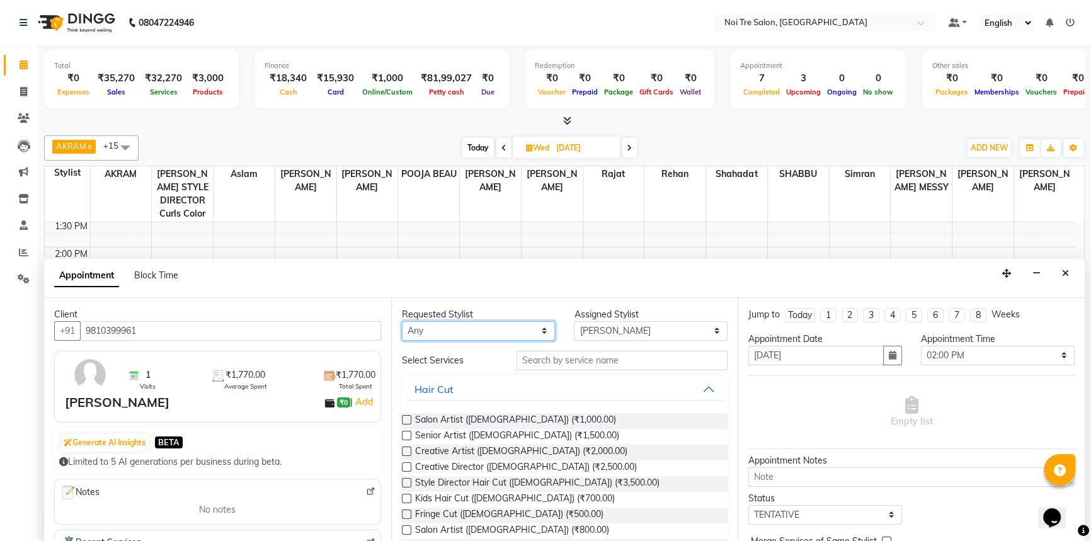
click at [464, 329] on select "Any [PERSON_NAME] STYLE DIRECTOR Curls Color aslam [PERSON_NAME] DANISH [PERSON…" at bounding box center [479, 331] width 154 height 20
select select "64063"
click at [402, 321] on select "Any [PERSON_NAME] STYLE DIRECTOR Curls Color aslam [PERSON_NAME] DANISH [PERSON…" at bounding box center [479, 331] width 154 height 20
click at [588, 359] on input "text" at bounding box center [622, 361] width 211 height 20
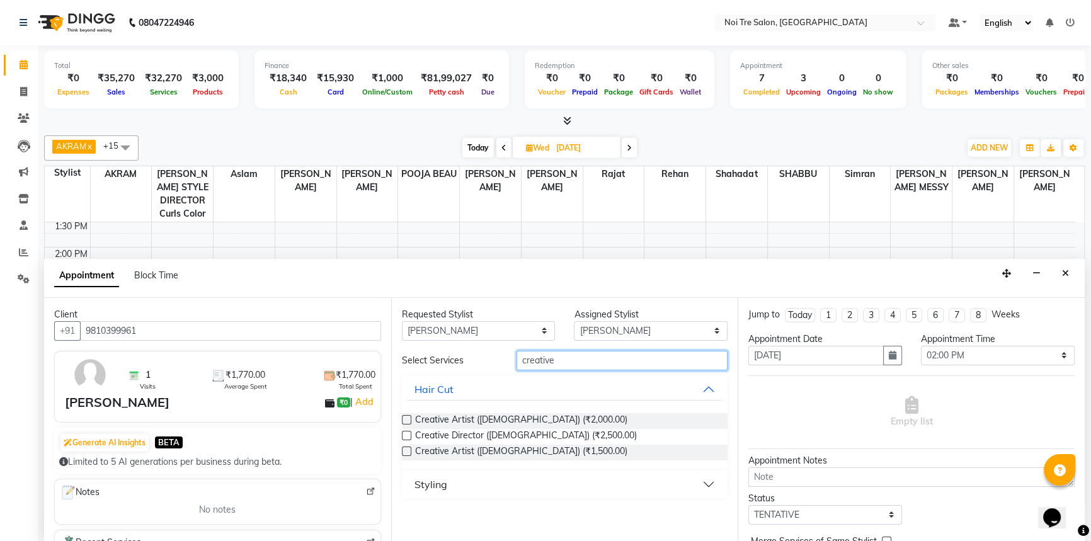
type input "creative"
click at [408, 448] on label at bounding box center [406, 451] width 9 height 9
click at [408, 448] on input "checkbox" at bounding box center [406, 452] width 8 height 8
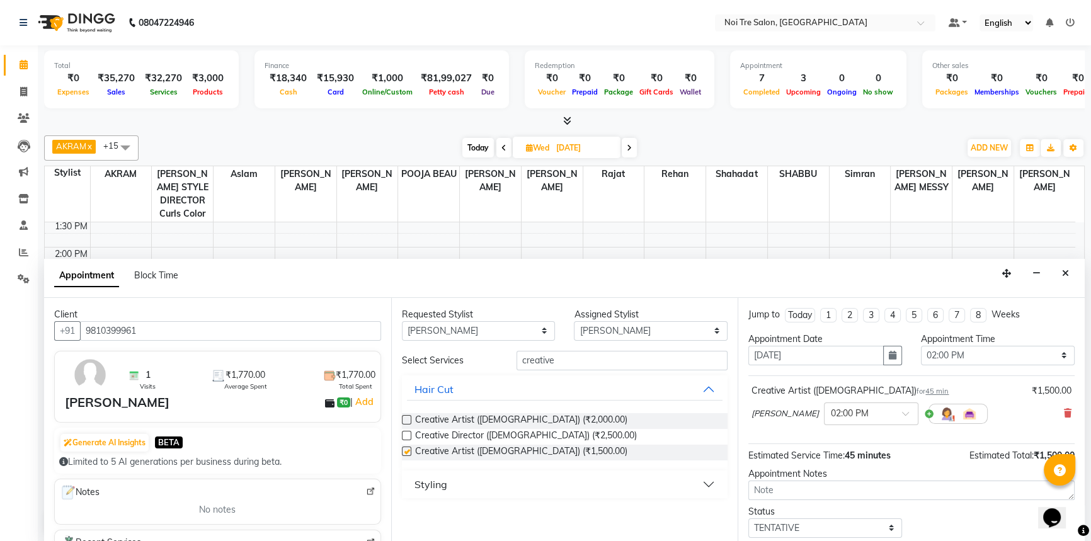
checkbox input "false"
click at [826, 518] on select "Select TENTATIVE CONFIRM UPCOMING" at bounding box center [825, 528] width 154 height 20
select select "confirm booking"
click at [748, 518] on select "Select TENTATIVE CONFIRM UPCOMING" at bounding box center [825, 528] width 154 height 20
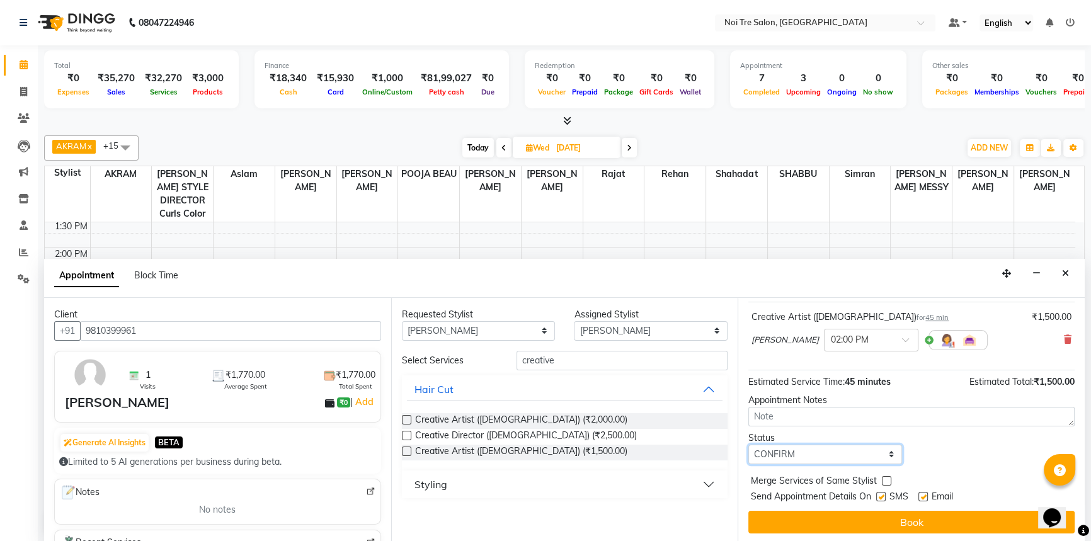
scroll to position [74, 0]
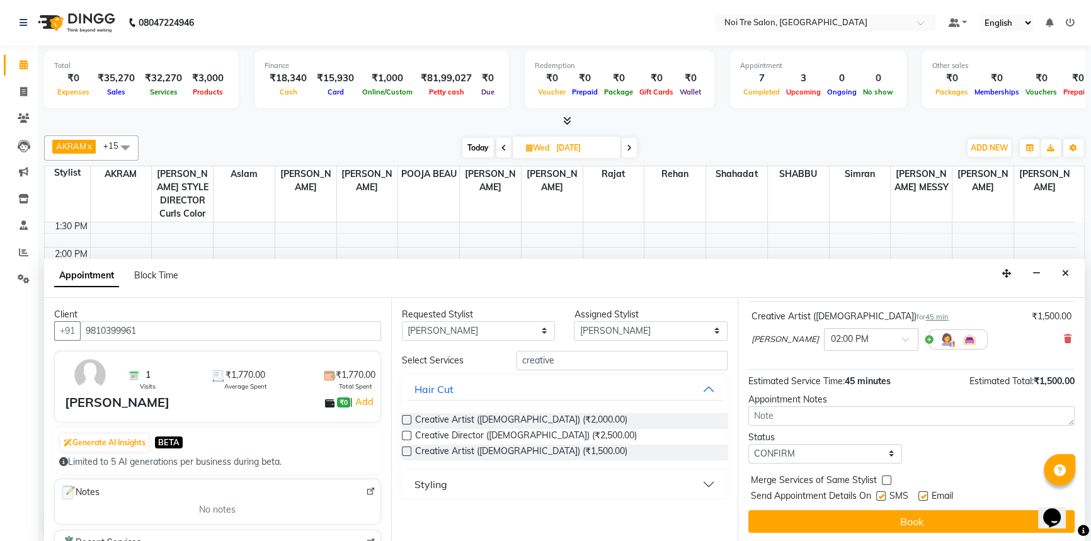
click at [886, 476] on label at bounding box center [886, 480] width 9 height 9
click at [886, 477] on input "checkbox" at bounding box center [886, 481] width 8 height 8
checkbox input "true"
click at [887, 519] on button "Book" at bounding box center [911, 521] width 326 height 23
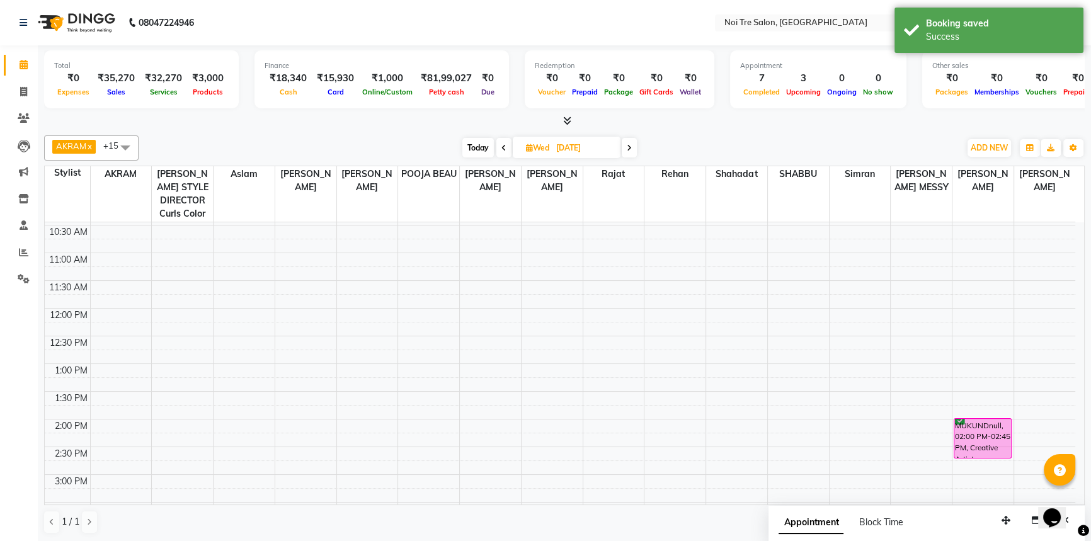
scroll to position [193, 0]
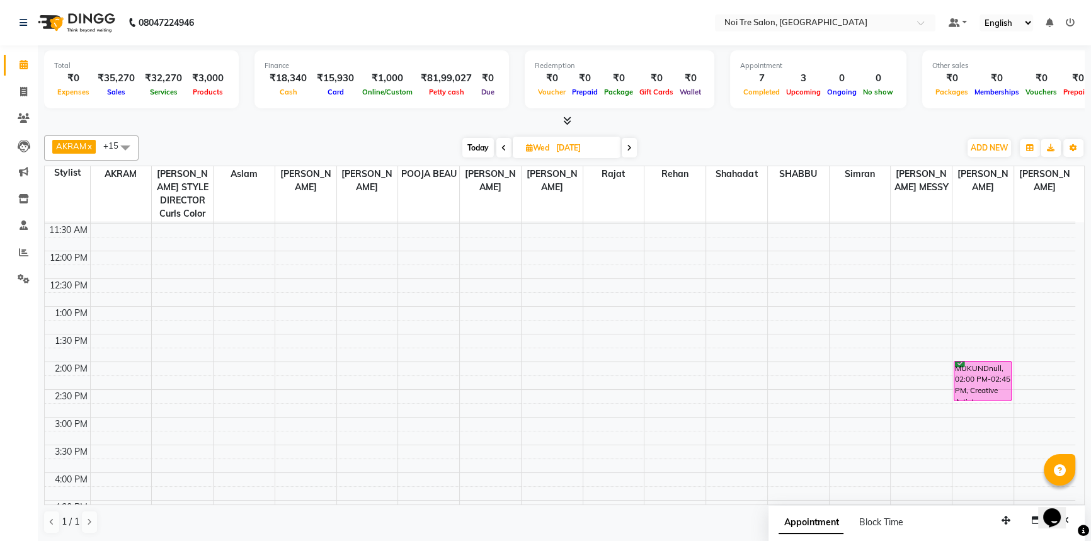
click at [500, 141] on span at bounding box center [503, 148] width 15 height 20
type input "02-09-2025"
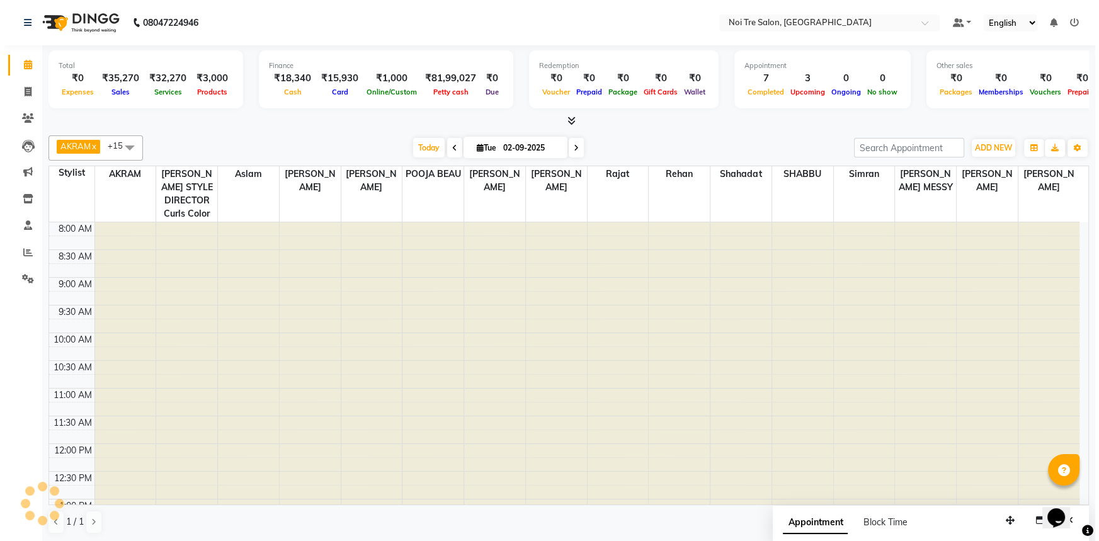
scroll to position [422, 0]
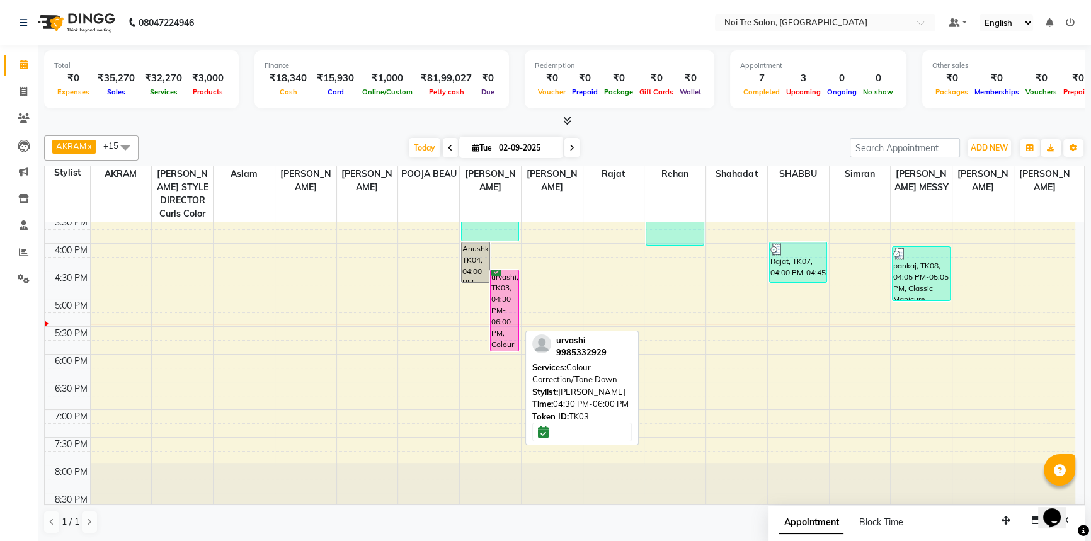
click at [494, 320] on div "urvashi, TK03, 04:30 PM-06:00 PM, Colour Correction/Tone Down" at bounding box center [505, 310] width 28 height 81
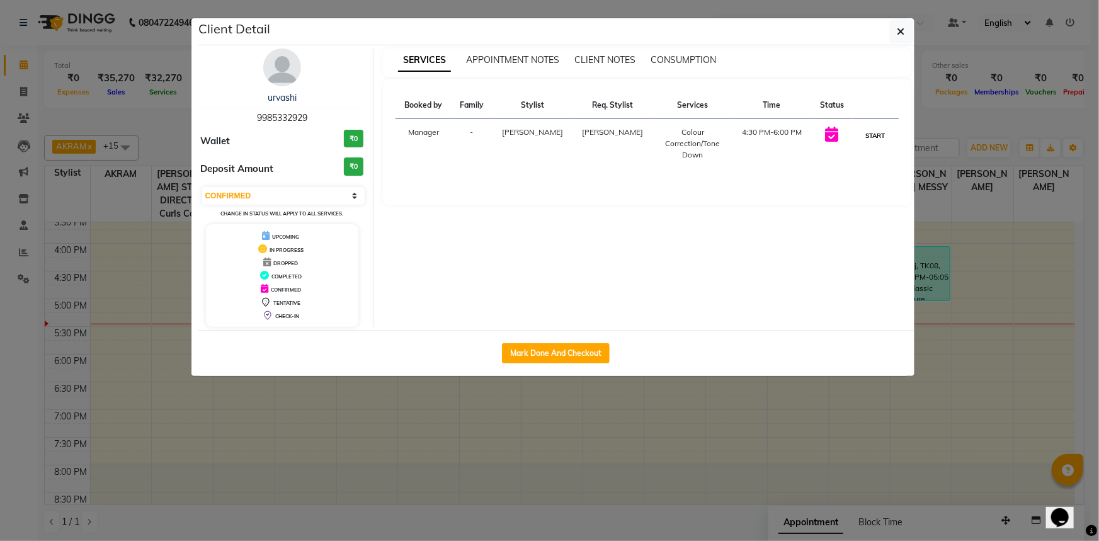
click at [875, 135] on button "START" at bounding box center [876, 136] width 26 height 16
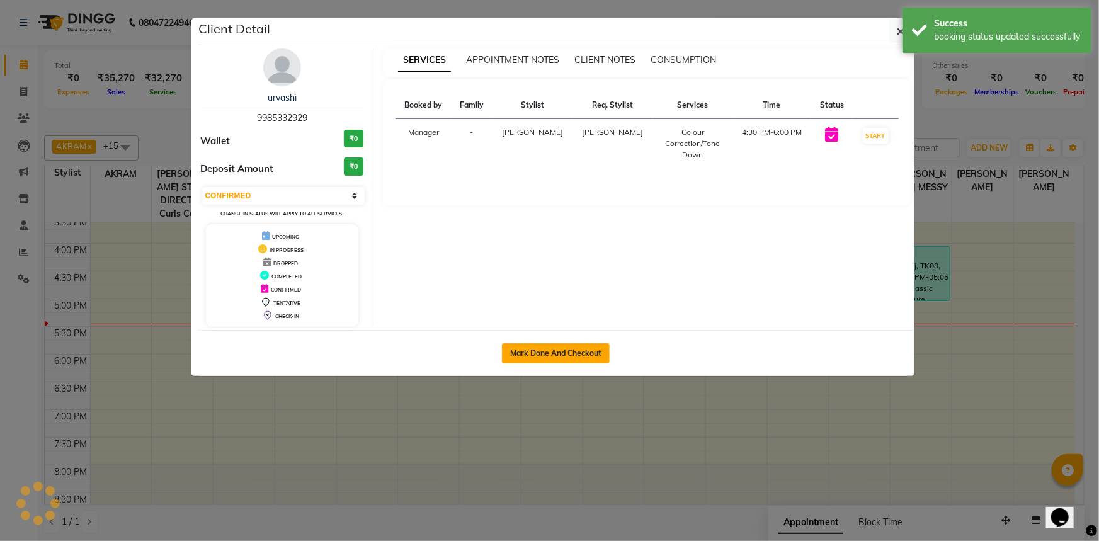
select select "1"
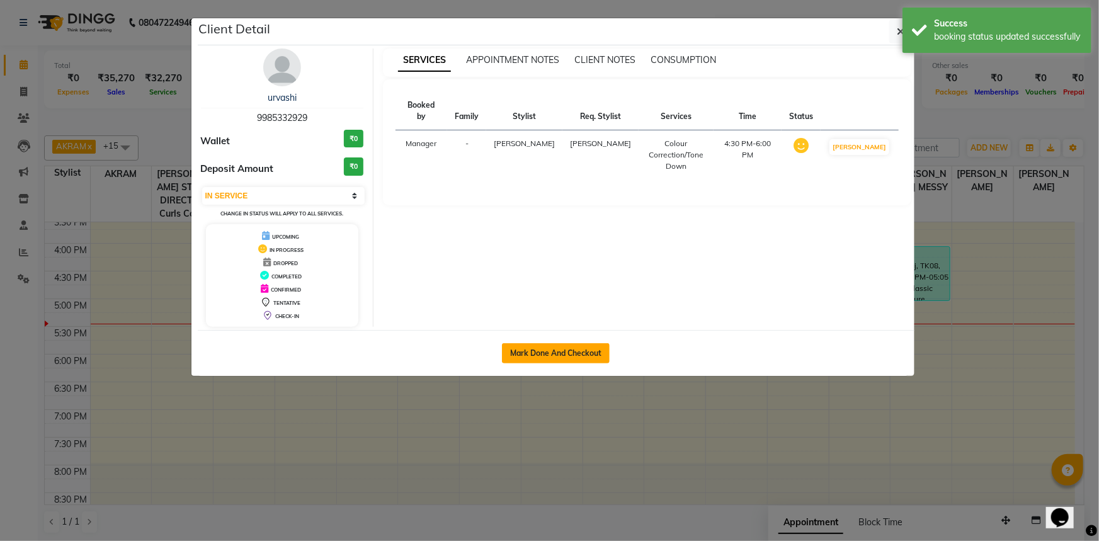
click at [541, 354] on button "Mark Done And Checkout" at bounding box center [556, 353] width 108 height 20
select select "service"
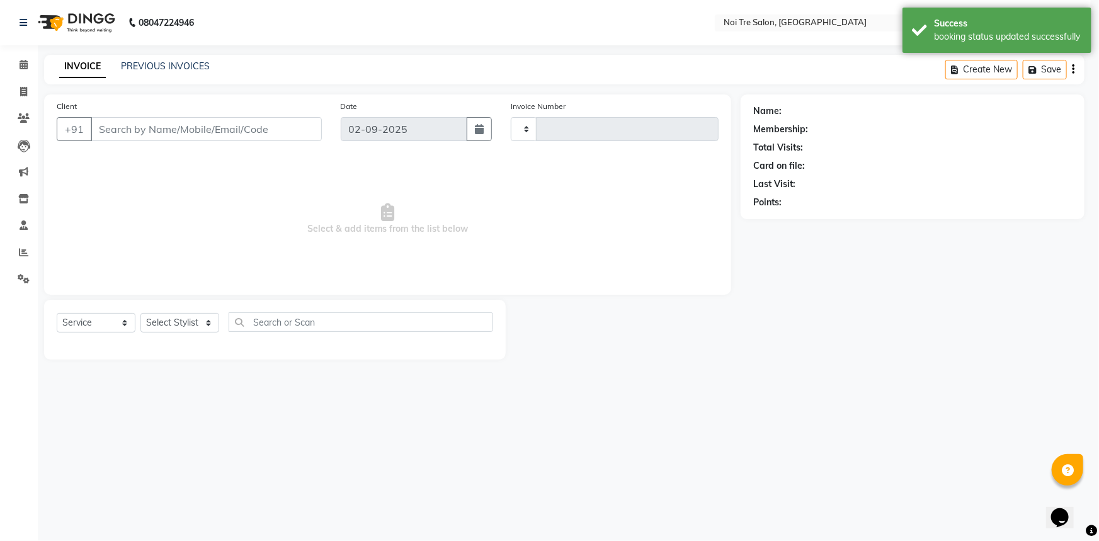
type input "2752"
select select "3710"
type input "9985332929"
select select "37891"
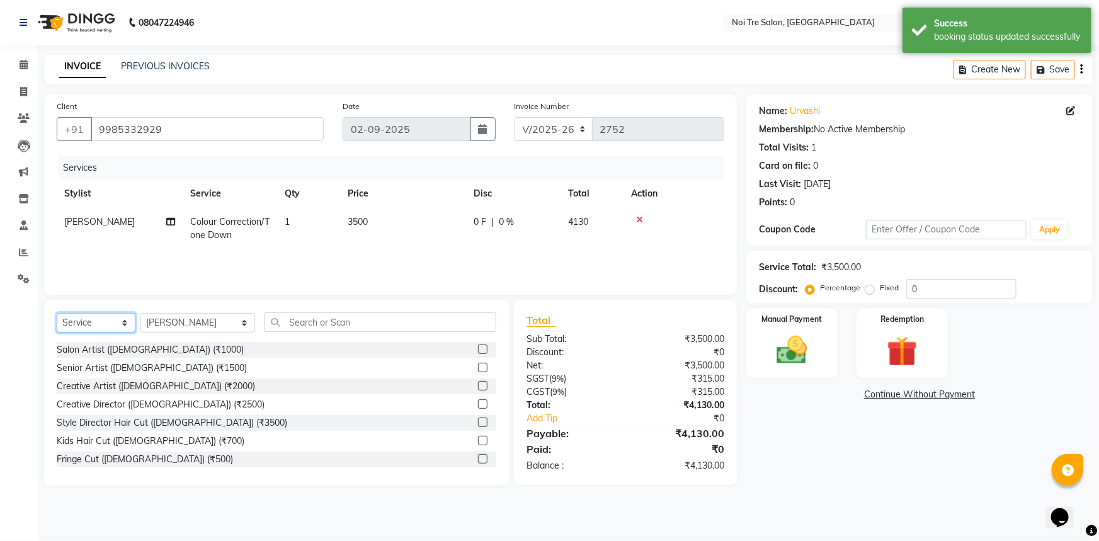
drag, startPoint x: 112, startPoint y: 323, endPoint x: 113, endPoint y: 330, distance: 7.0
click at [113, 324] on select "Select Service Product Membership Package Voucher Prepaid Gift Card" at bounding box center [96, 323] width 79 height 20
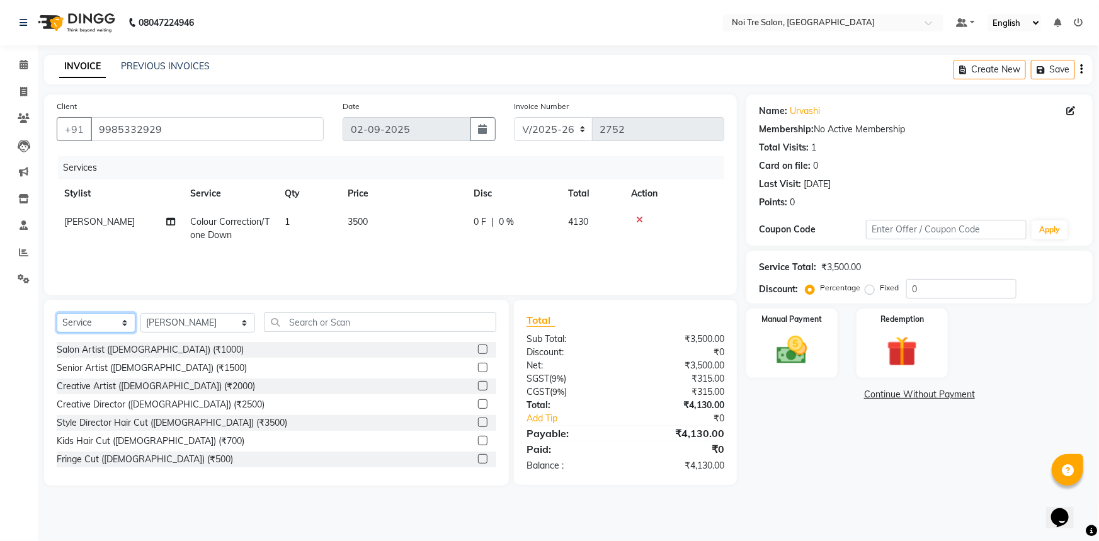
select select "product"
click at [57, 313] on select "Select Service Product Membership Package Voucher Prepaid Gift Card" at bounding box center [96, 323] width 79 height 20
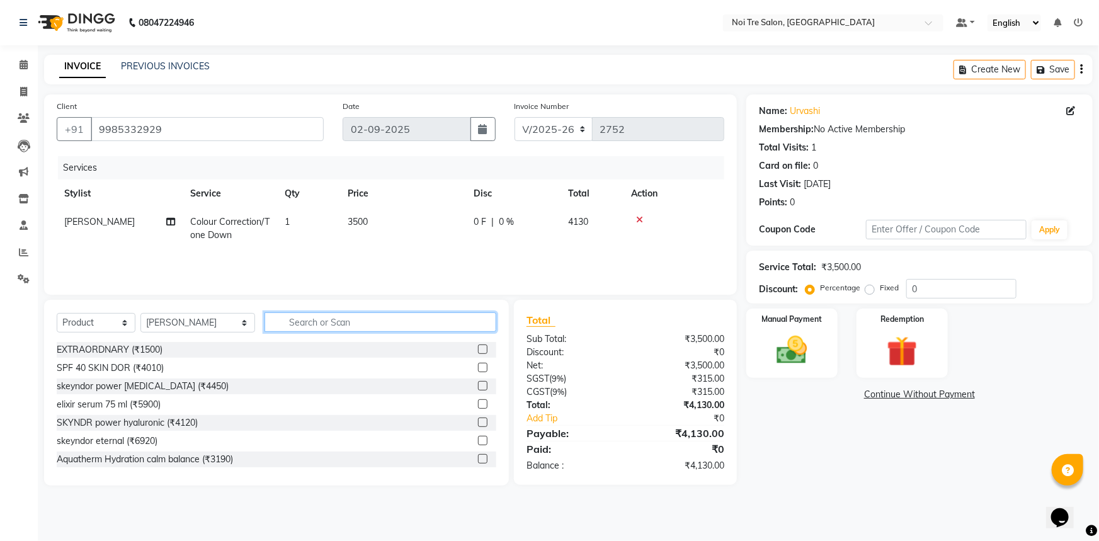
click at [378, 330] on input "text" at bounding box center [381, 322] width 232 height 20
type input "KERAT"
click at [478, 440] on label at bounding box center [482, 440] width 9 height 9
click at [478, 440] on input "checkbox" at bounding box center [482, 441] width 8 height 8
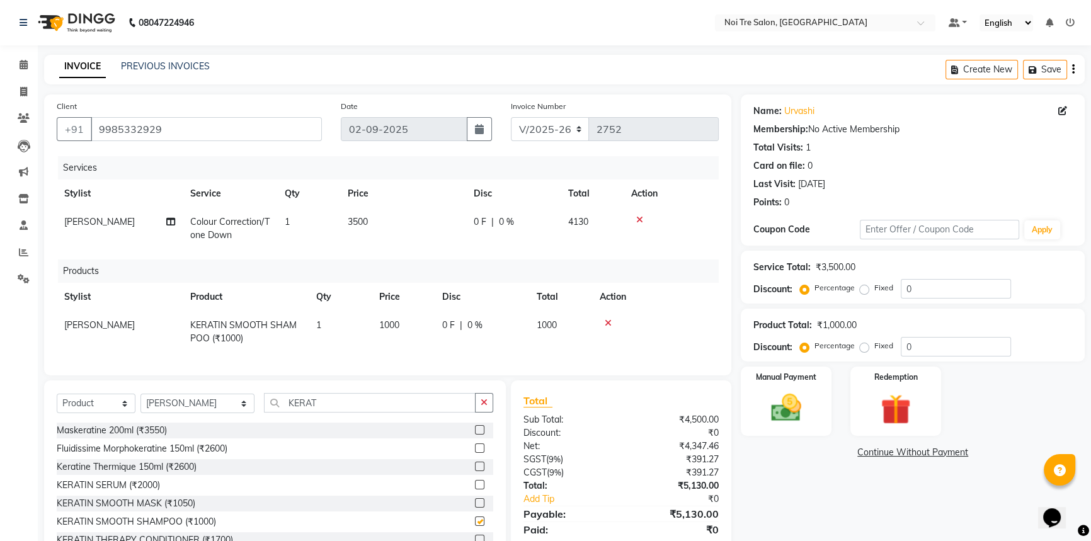
checkbox input "false"
click at [408, 321] on td "1000" at bounding box center [403, 332] width 63 height 42
select select "37891"
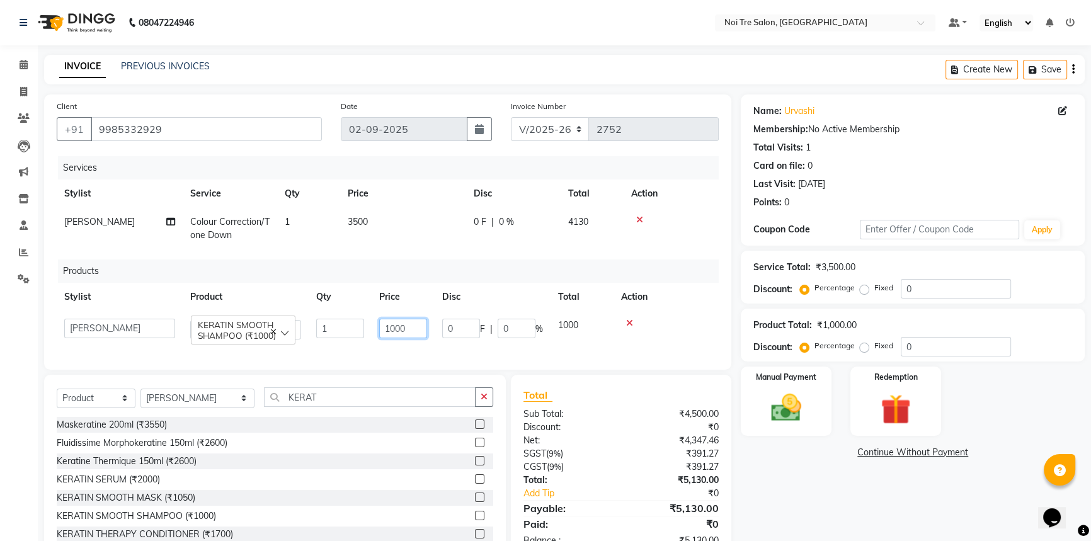
drag, startPoint x: 410, startPoint y: 324, endPoint x: 368, endPoint y: 340, distance: 45.3
click at [368, 340] on tr "[PERSON_NAME] [PERSON_NAME] STYLE DIRECTOR Curls Color [PERSON_NAME] [PERSON_NA…" at bounding box center [388, 329] width 662 height 36
type input "1850"
click at [488, 407] on button "button" at bounding box center [484, 397] width 18 height 20
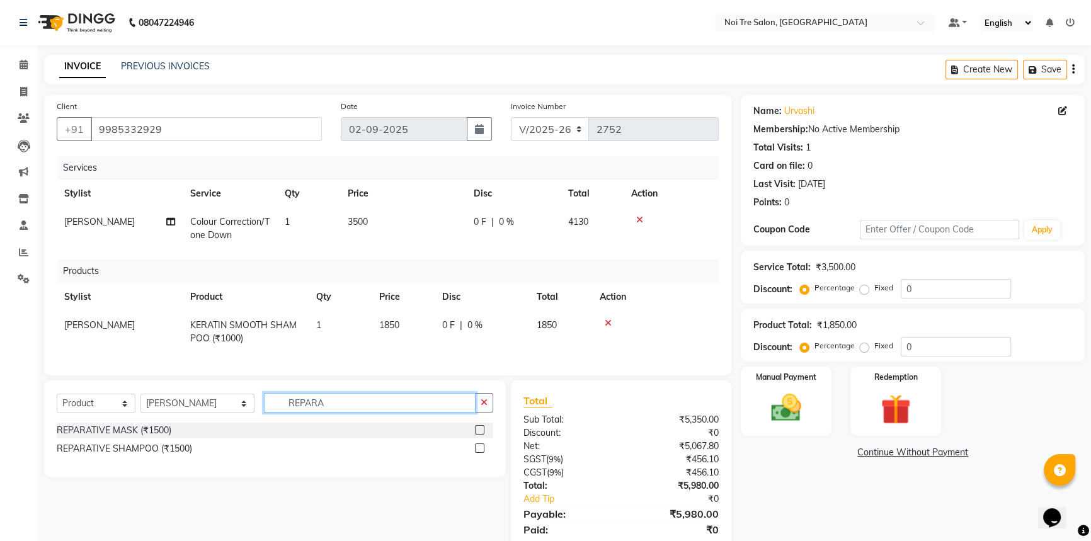
type input "REPARA"
click at [478, 435] on label at bounding box center [479, 429] width 9 height 9
click at [478, 435] on input "checkbox" at bounding box center [479, 430] width 8 height 8
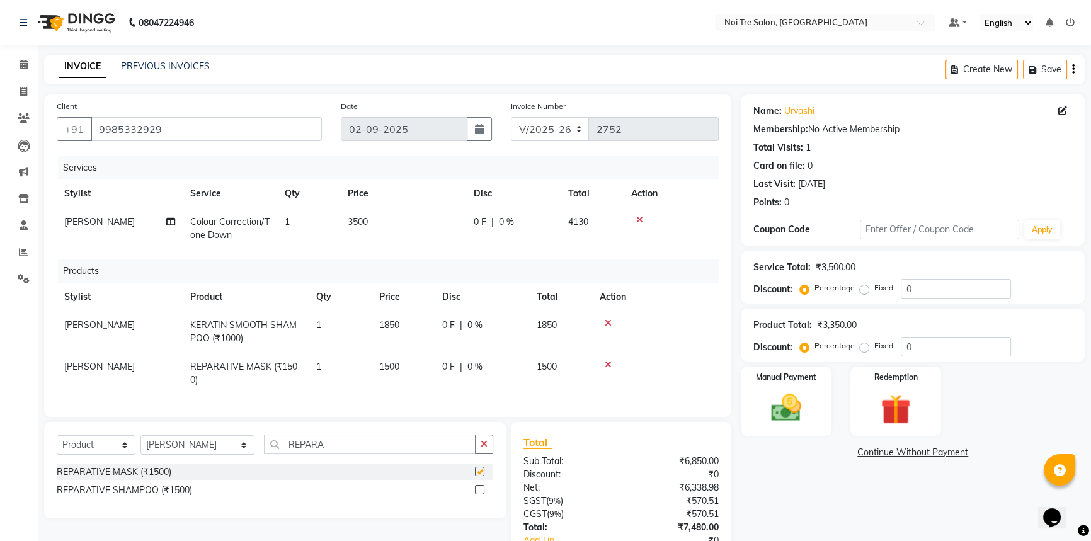
checkbox input "false"
click at [405, 358] on td "1500" at bounding box center [403, 374] width 63 height 42
select select "37891"
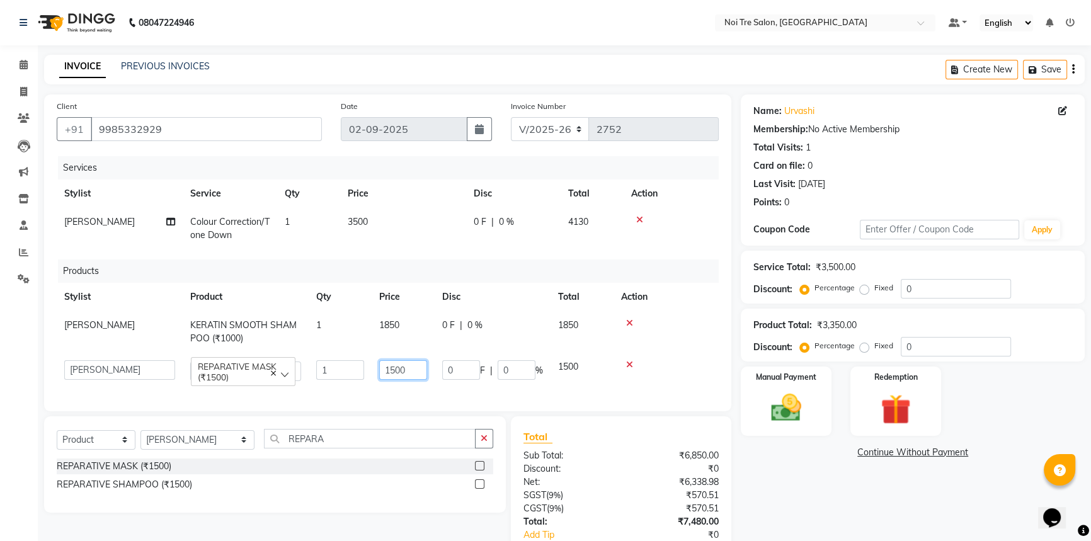
drag, startPoint x: 409, startPoint y: 365, endPoint x: 353, endPoint y: 370, distance: 56.9
click at [353, 370] on tr "[PERSON_NAME] [PERSON_NAME] STYLE DIRECTOR Curls Color [PERSON_NAME] [PERSON_NA…" at bounding box center [388, 371] width 662 height 36
type input "2100"
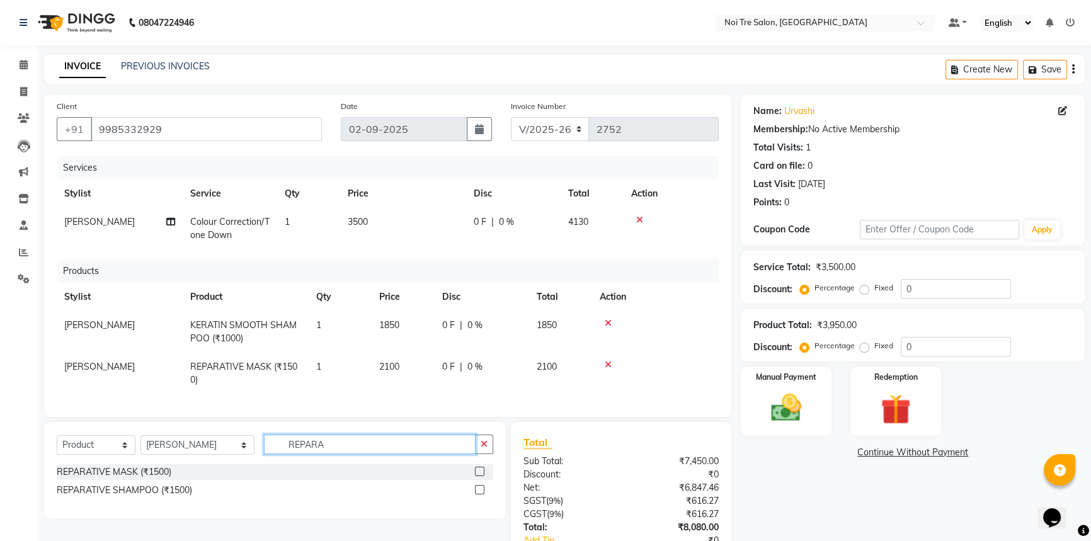
drag, startPoint x: 316, startPoint y: 452, endPoint x: 248, endPoint y: 445, distance: 68.3
click at [264, 445] on input "REPARA" at bounding box center [370, 445] width 212 height 20
type input "Z"
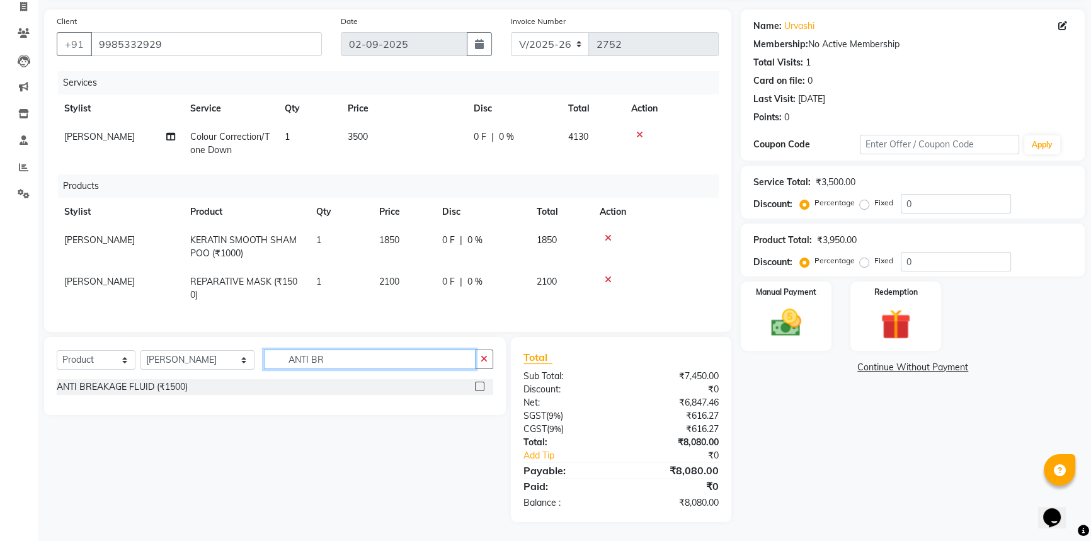
scroll to position [94, 0]
type input "ANTI BR"
click at [476, 385] on label at bounding box center [479, 386] width 9 height 9
click at [476, 385] on input "checkbox" at bounding box center [479, 387] width 8 height 8
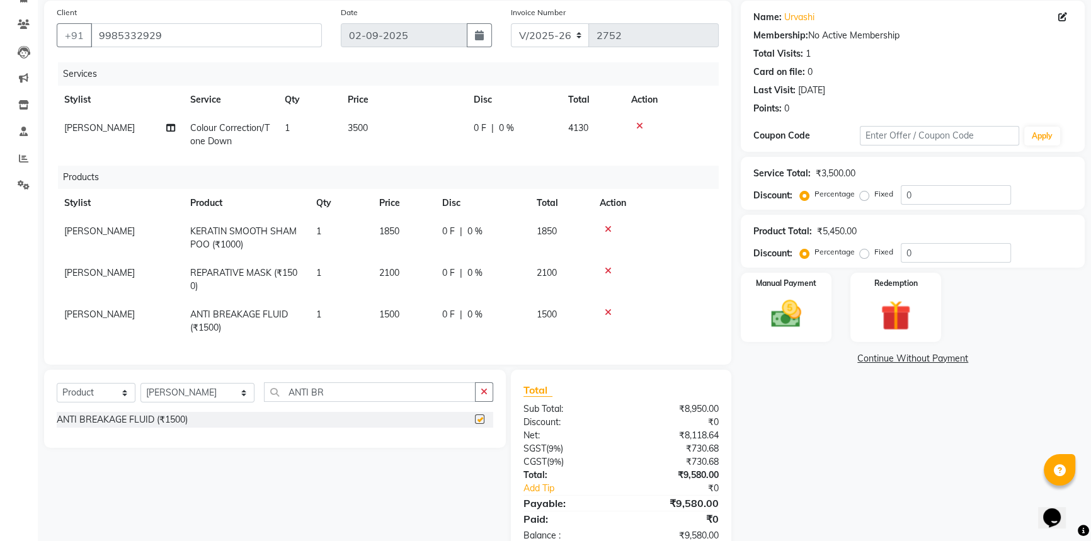
checkbox input "false"
click at [407, 303] on td "1500" at bounding box center [403, 321] width 63 height 42
select select "37891"
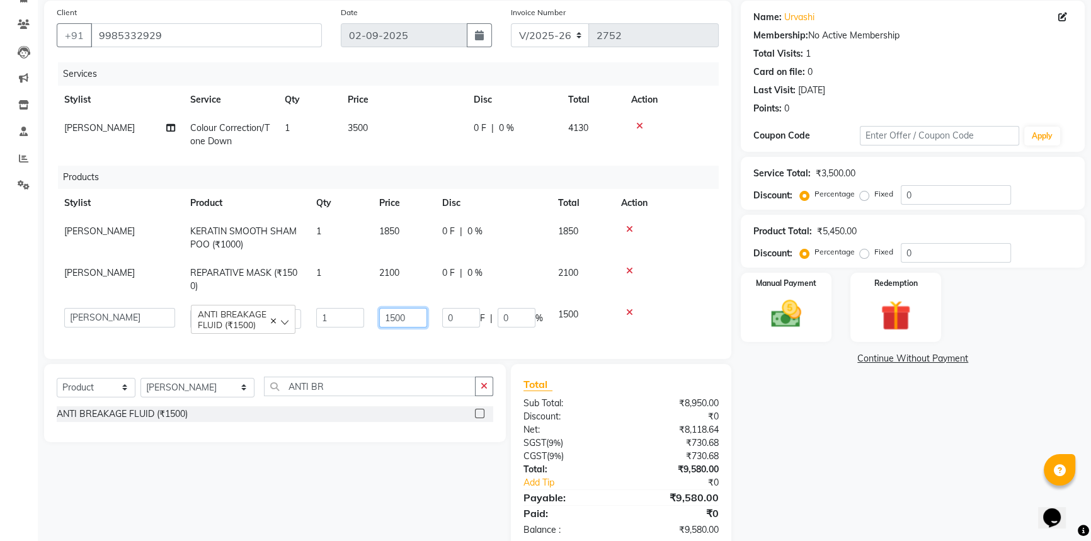
drag, startPoint x: 394, startPoint y: 318, endPoint x: 365, endPoint y: 324, distance: 29.5
click at [367, 323] on tr "[PERSON_NAME] [PERSON_NAME] STYLE DIRECTOR Curls Color [PERSON_NAME] [PERSON_NA…" at bounding box center [388, 318] width 662 height 36
type input "1850"
click at [478, 396] on button "button" at bounding box center [484, 387] width 18 height 20
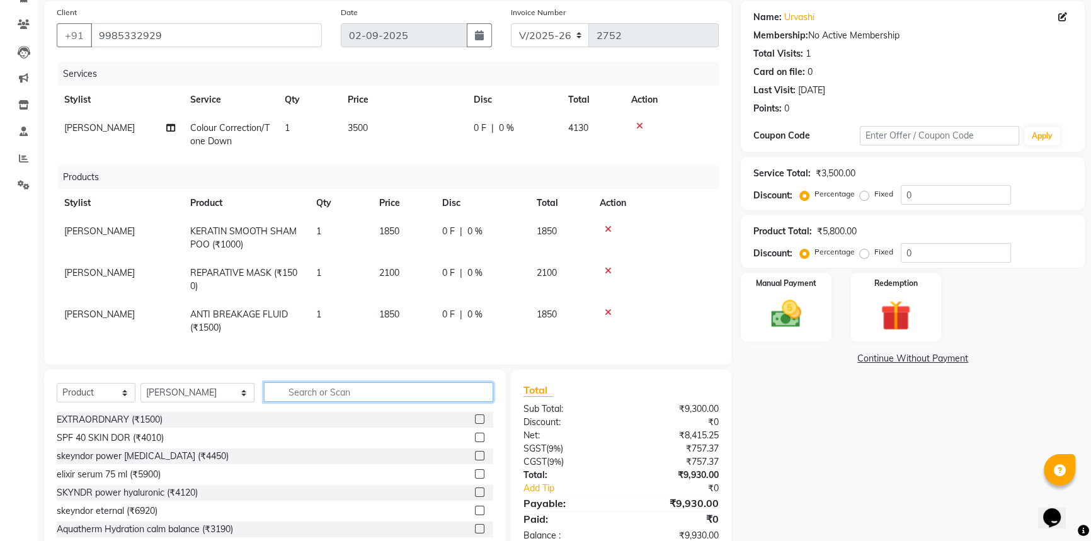
click at [397, 392] on input "text" at bounding box center [378, 392] width 229 height 20
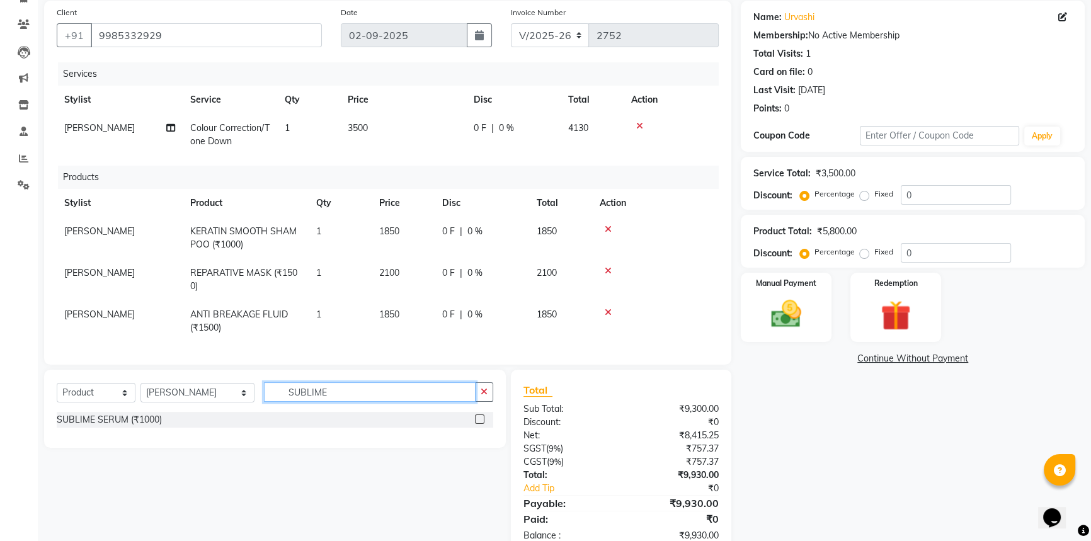
type input "SUBLIME"
click at [479, 424] on label at bounding box center [479, 418] width 9 height 9
click at [479, 424] on input "checkbox" at bounding box center [479, 420] width 8 height 8
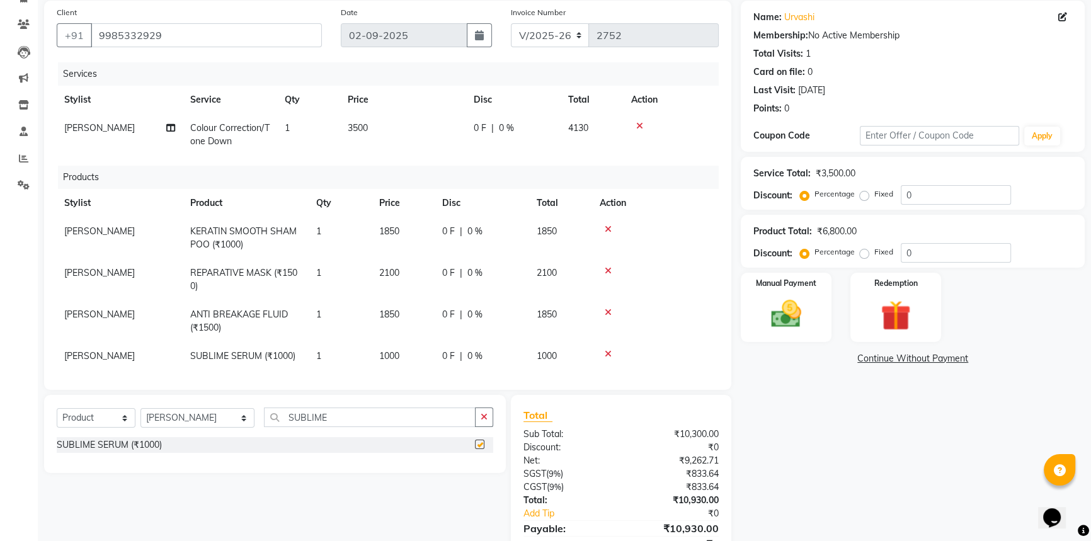
checkbox input "false"
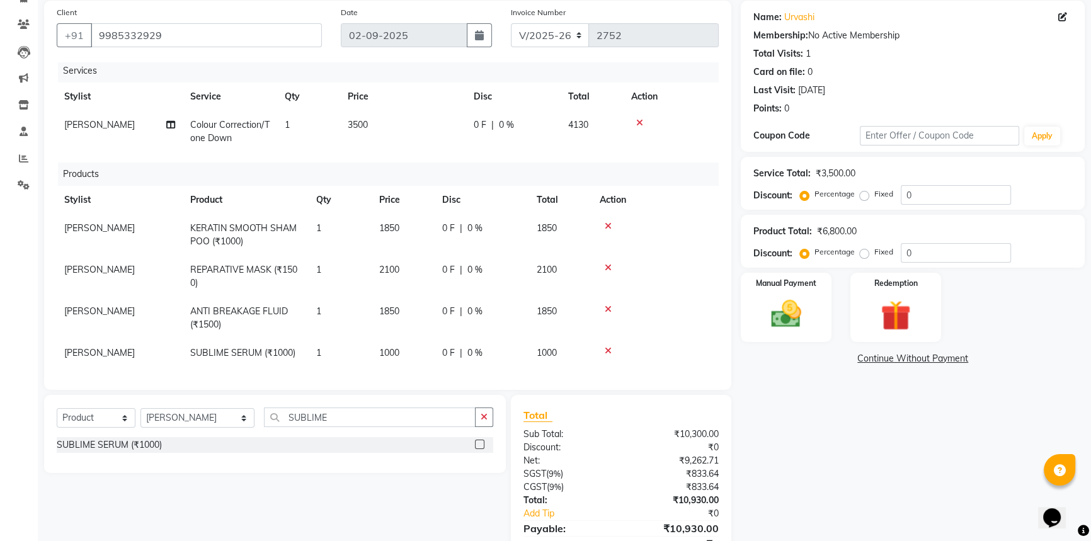
click at [417, 339] on td "1000" at bounding box center [403, 353] width 63 height 28
select select "37891"
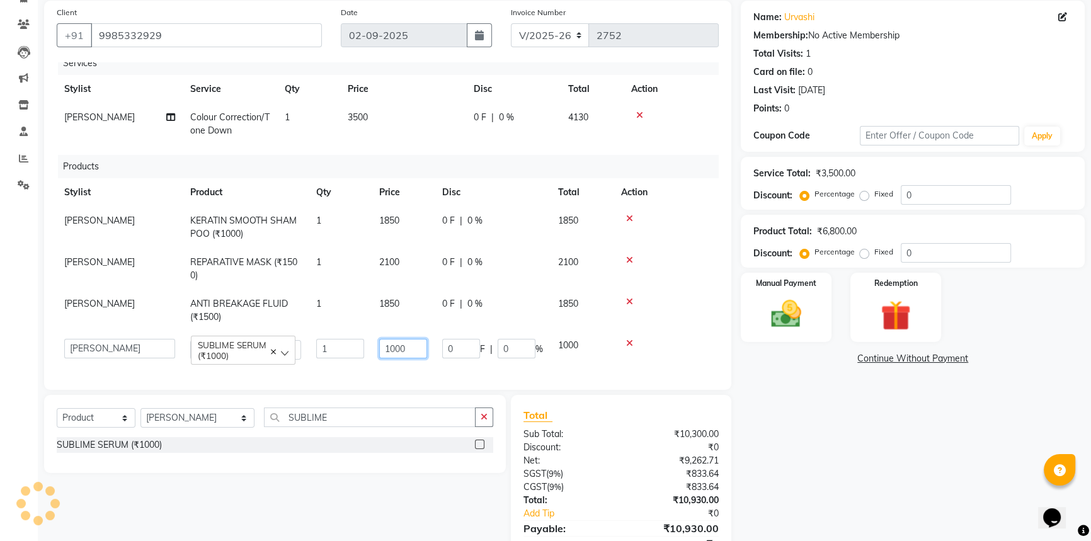
drag, startPoint x: 413, startPoint y: 348, endPoint x: 351, endPoint y: 334, distance: 63.3
click at [351, 334] on tr "[PERSON_NAME] [PERSON_NAME] STYLE DIRECTOR Curls Color [PERSON_NAME] [PERSON_NA…" at bounding box center [388, 349] width 662 height 36
type input "2800"
click at [964, 475] on div "Name: Urvashi Membership: No Active Membership Total Visits: 1 Card on file: 0 …" at bounding box center [917, 291] width 353 height 580
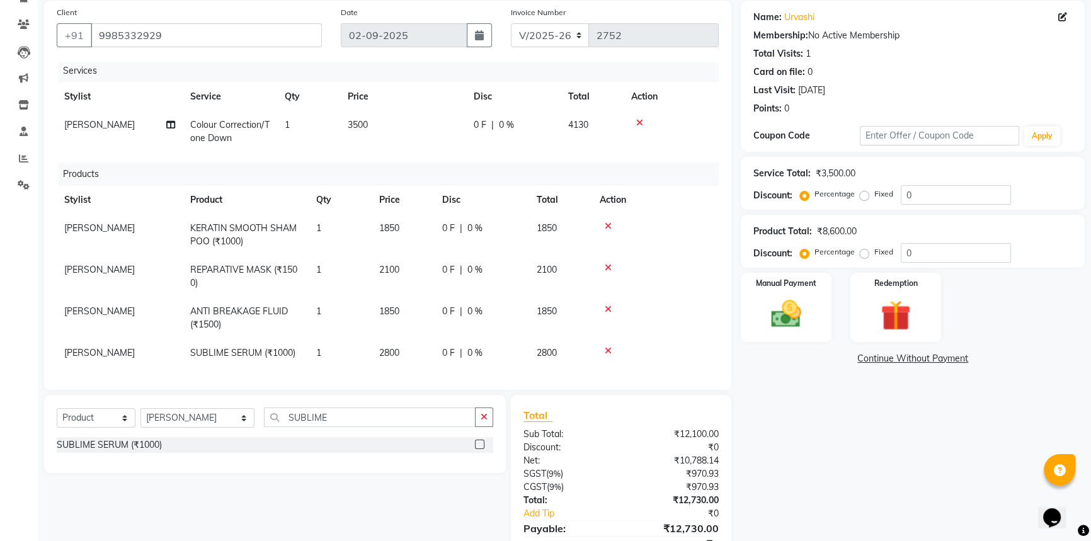
drag, startPoint x: 368, startPoint y: 132, endPoint x: 386, endPoint y: 122, distance: 20.6
click at [368, 131] on td "3500" at bounding box center [403, 132] width 126 height 42
select select "37891"
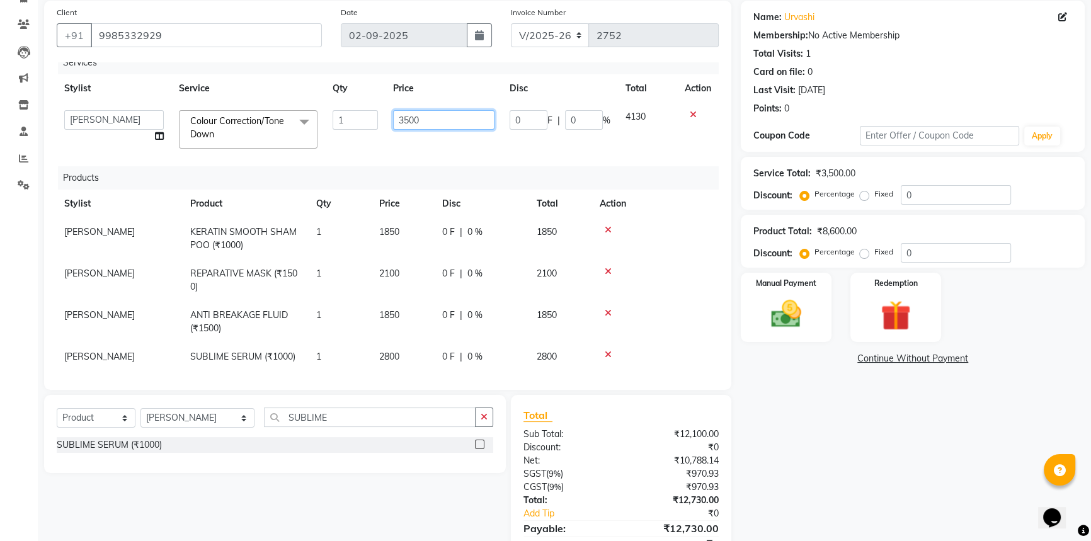
drag, startPoint x: 400, startPoint y: 116, endPoint x: 265, endPoint y: 73, distance: 141.4
click at [306, 94] on table "Stylist Service Qty Price Disc Total Action [PERSON_NAME] [PERSON_NAME] STYLE D…" at bounding box center [388, 115] width 662 height 82
type input "8000"
click at [831, 422] on div "Name: Urvashi Membership: No Active Membership Total Visits: 1 Card on file: 0 …" at bounding box center [917, 291] width 353 height 580
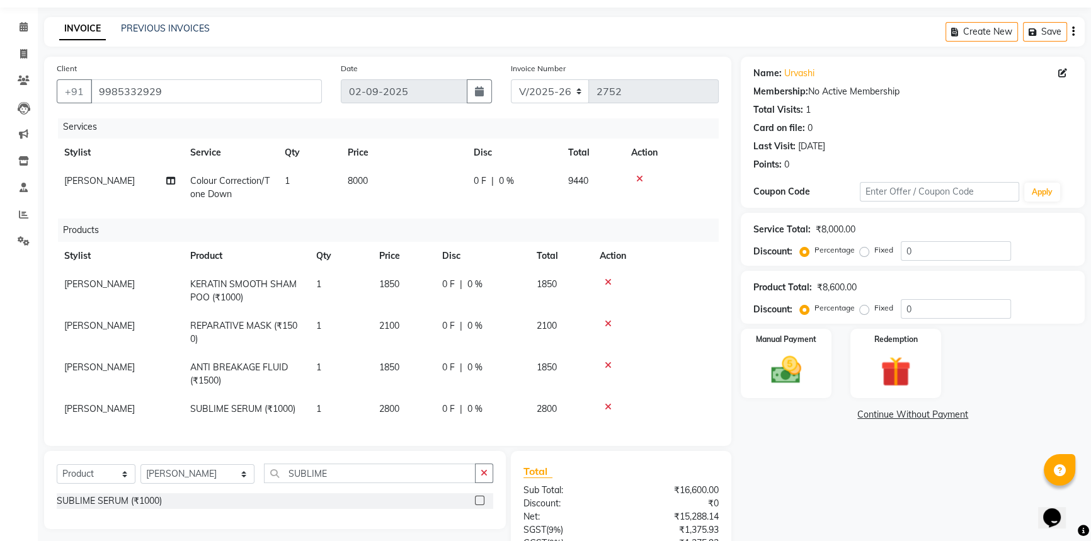
scroll to position [152, 0]
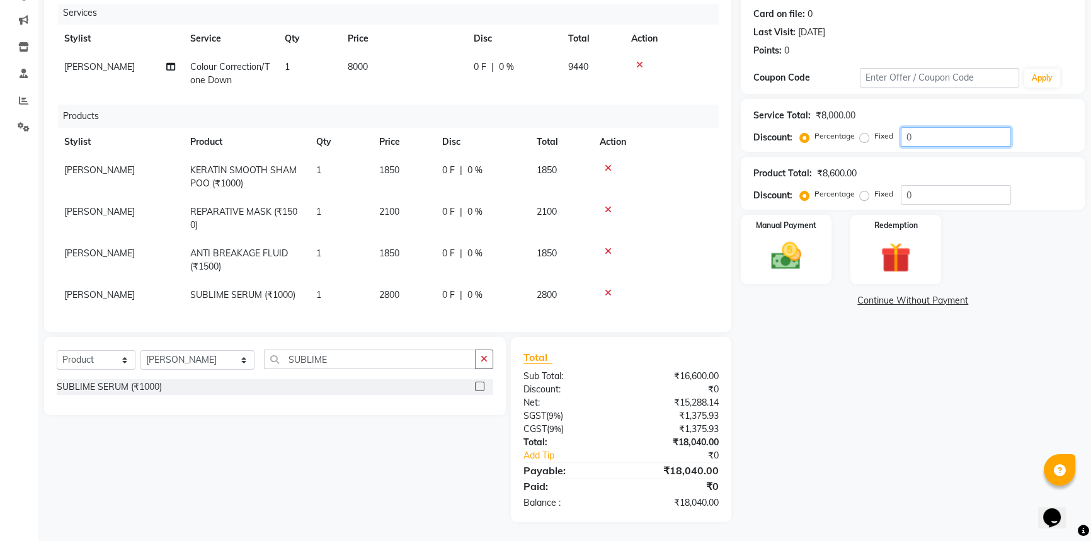
click at [945, 137] on input "0" at bounding box center [956, 137] width 110 height 20
click at [874, 137] on label "Fixed" at bounding box center [883, 135] width 19 height 11
click at [866, 137] on input "Fixed" at bounding box center [866, 136] width 9 height 9
radio input "true"
click at [947, 136] on input "0" at bounding box center [956, 137] width 110 height 20
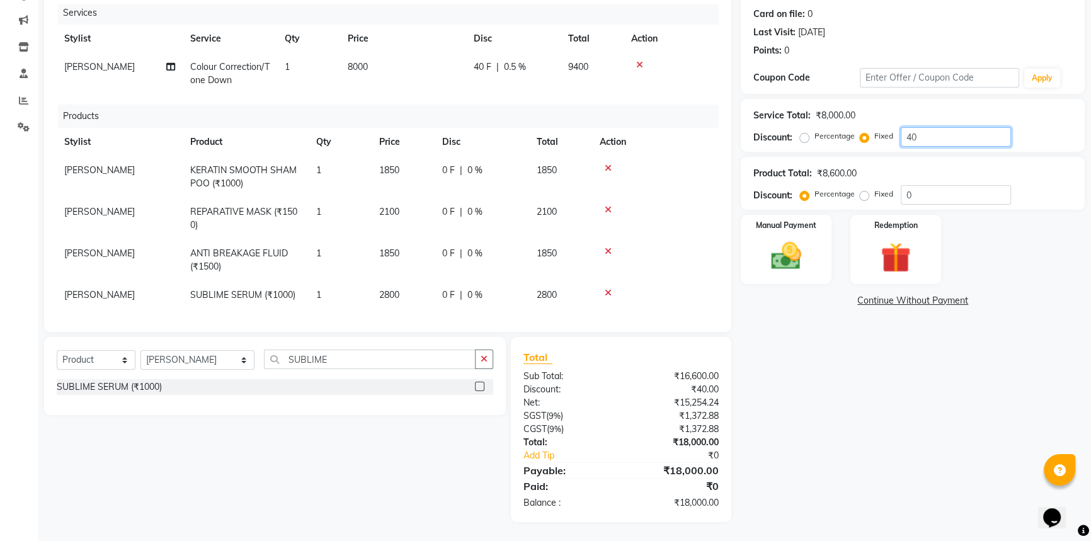
type input "40"
click at [857, 375] on div "Name: Urvashi Membership: No Active Membership Total Visits: 1 Card on file: 0 …" at bounding box center [917, 233] width 353 height 580
click at [787, 251] on img at bounding box center [786, 256] width 51 height 36
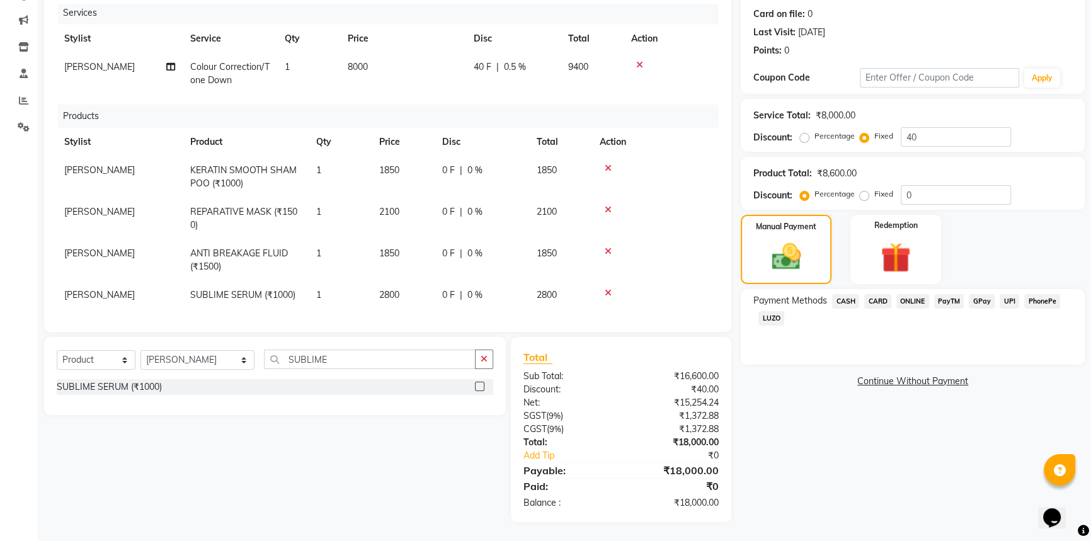
click at [847, 299] on span "CASH" at bounding box center [845, 301] width 27 height 14
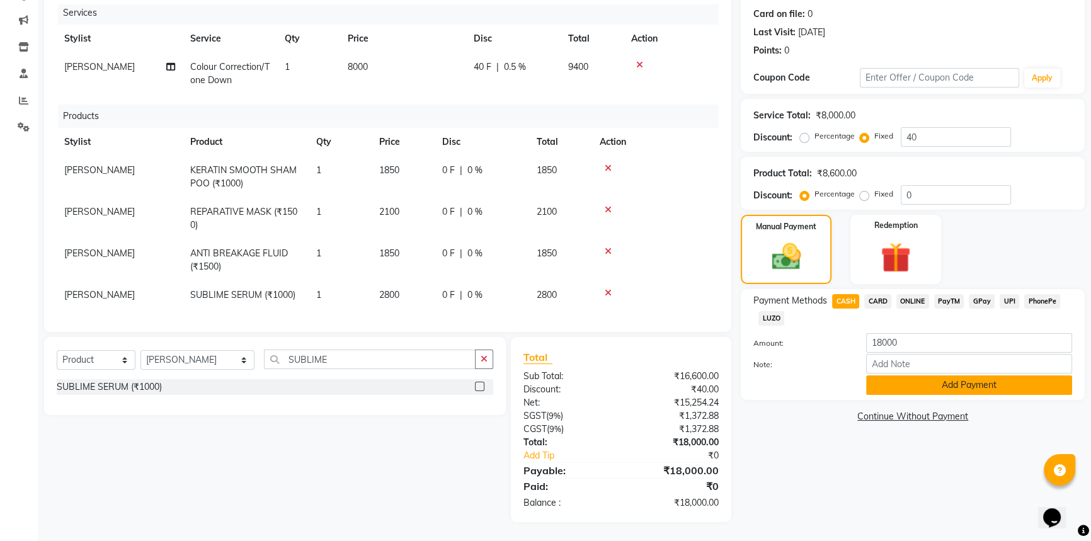
click at [930, 379] on button "Add Payment" at bounding box center [969, 385] width 206 height 20
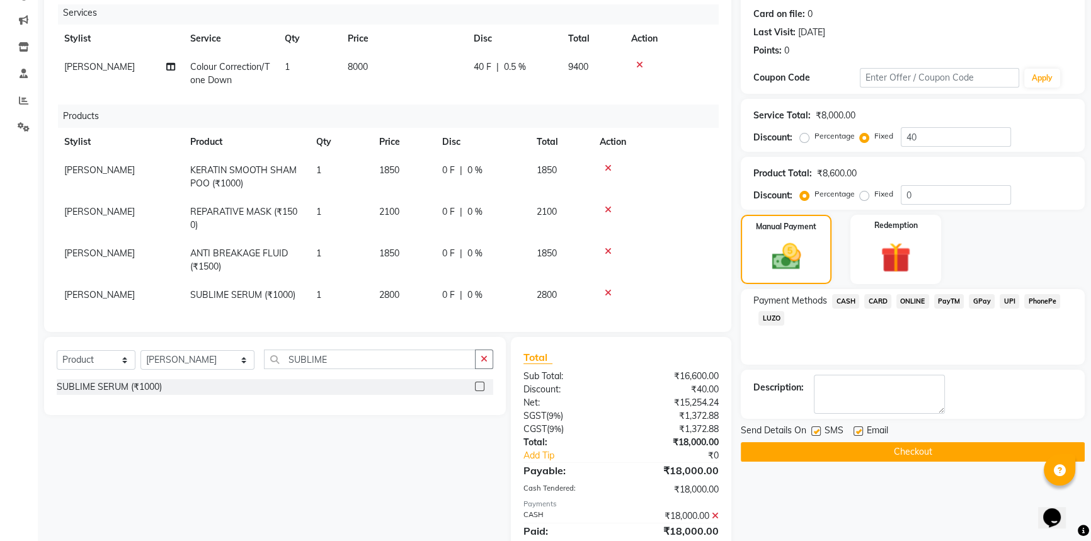
scroll to position [197, 0]
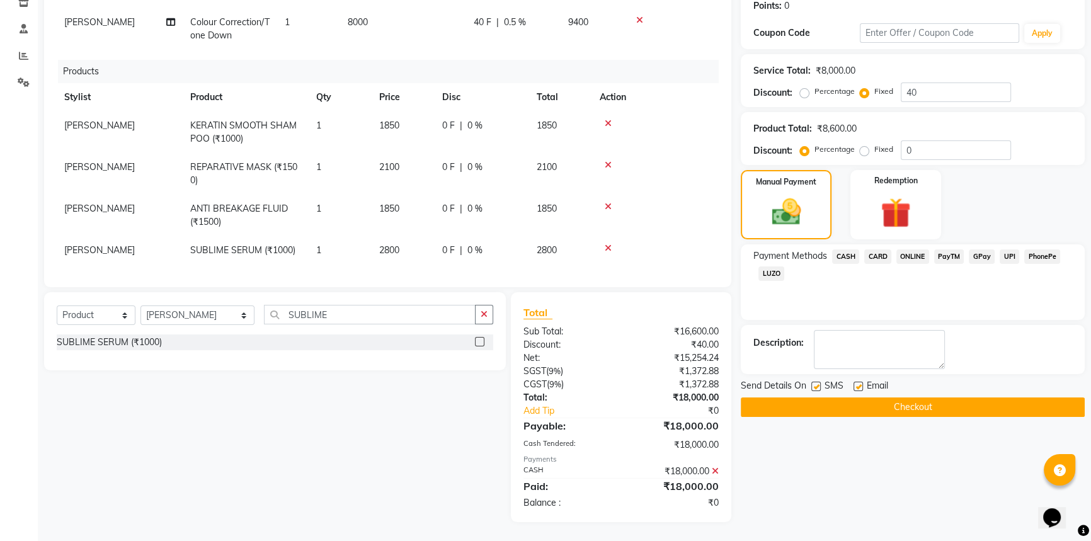
click at [893, 409] on button "Checkout" at bounding box center [913, 407] width 344 height 20
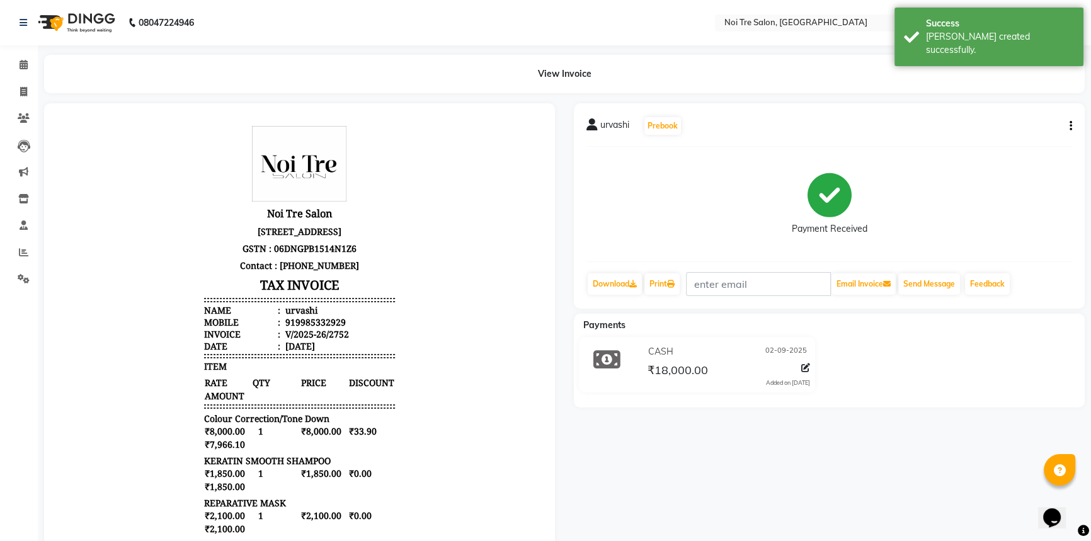
click at [1071, 120] on div "urvashi Prebook Payment Received Download Print Email Invoice Send Message Feed…" at bounding box center [829, 205] width 511 height 205
click at [1070, 126] on icon "button" at bounding box center [1071, 126] width 3 height 1
click at [1048, 118] on div "Split Service Amount" at bounding box center [1007, 118] width 86 height 16
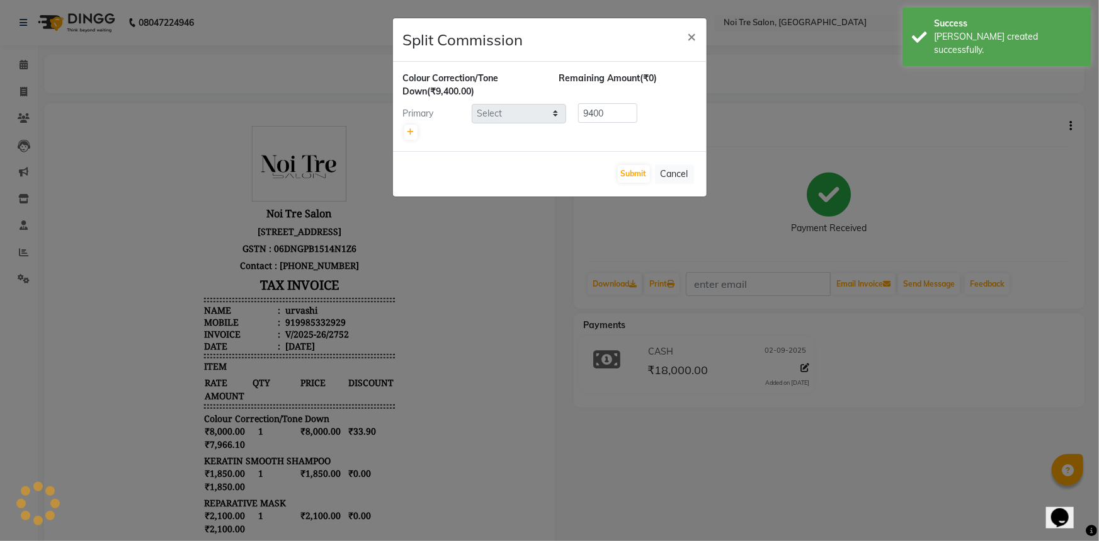
select select "37891"
click at [995, 310] on ngb-modal-window "Split Commission × Colour Correction/Tone Down (₹9,400.00) Remaining Amount (₹0…" at bounding box center [549, 270] width 1099 height 541
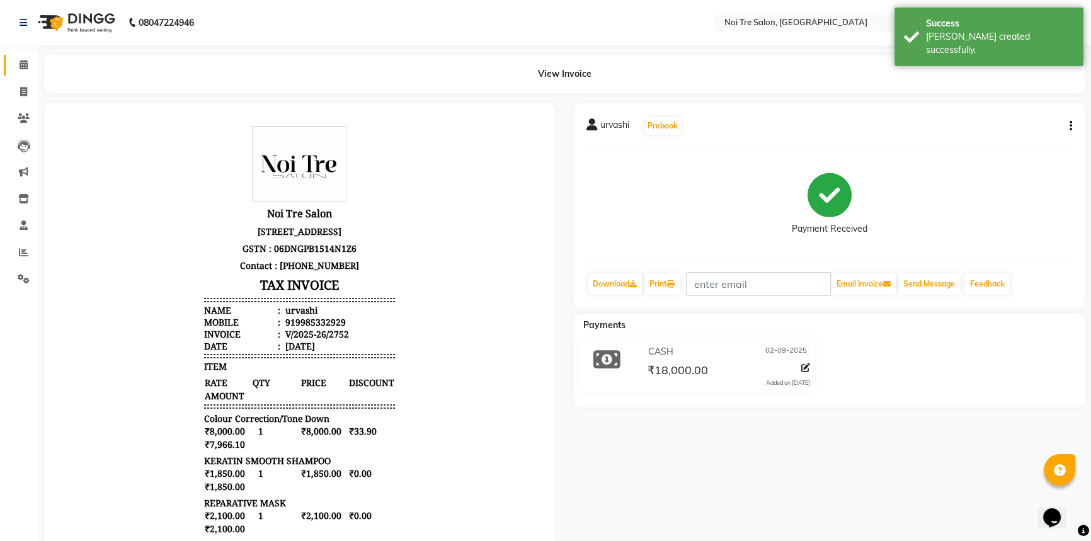
click at [24, 72] on link "Calendar" at bounding box center [19, 65] width 30 height 21
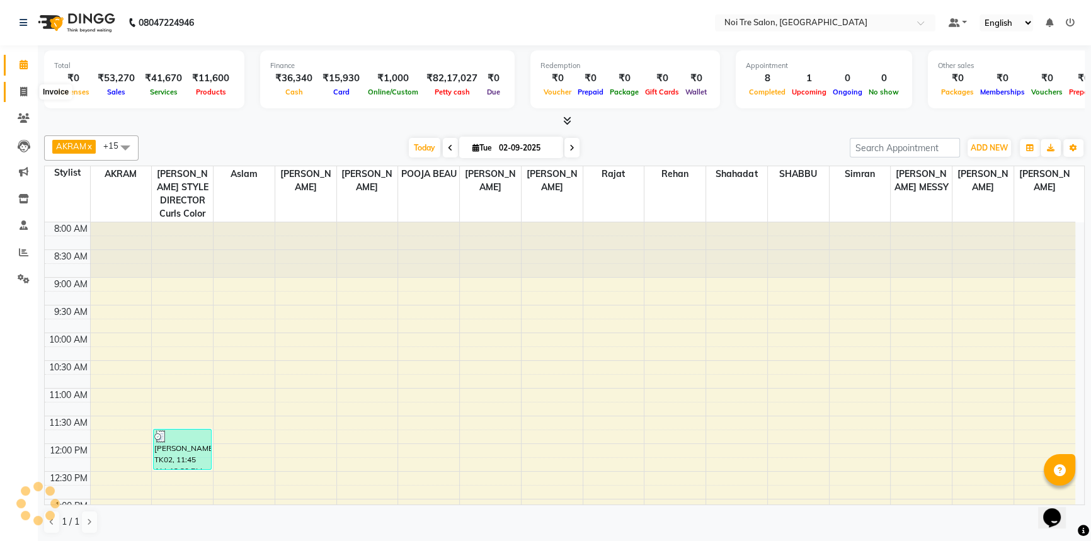
click at [18, 93] on span at bounding box center [24, 92] width 22 height 14
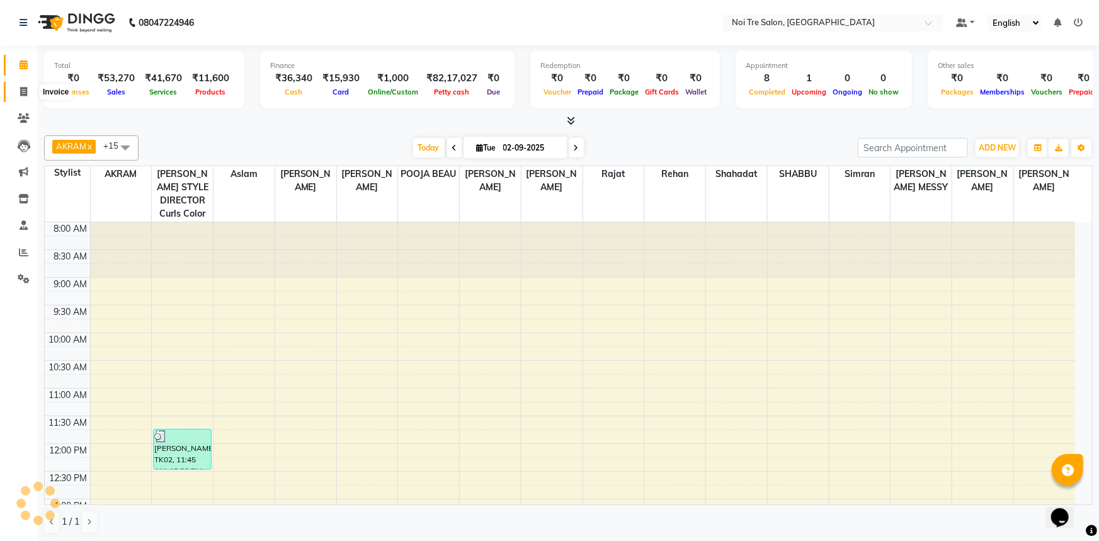
select select "service"
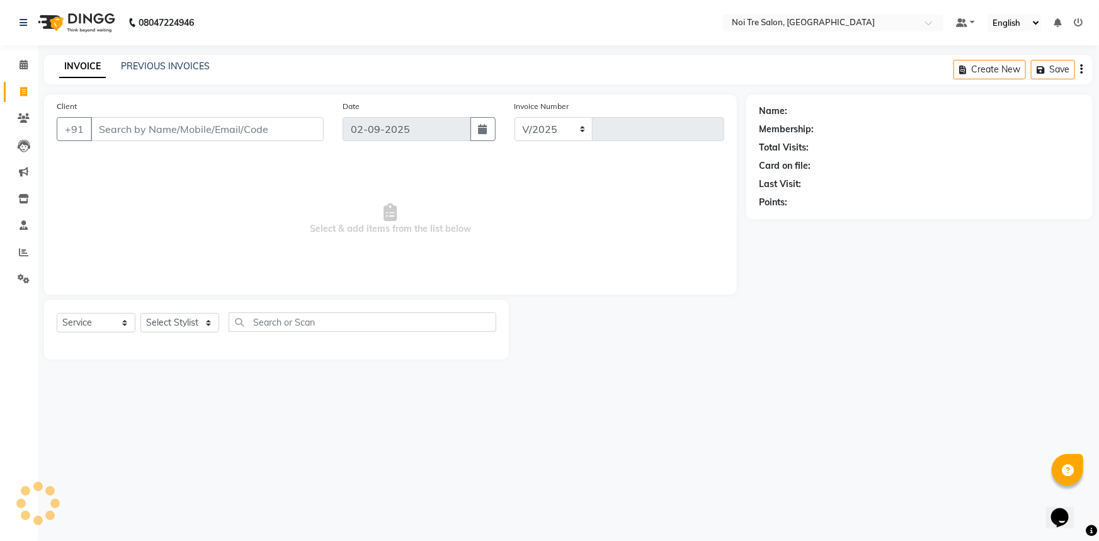
select select "3710"
type input "2753"
click at [169, 59] on div "INVOICE PREVIOUS INVOICES Create New Save" at bounding box center [568, 70] width 1049 height 30
click at [172, 62] on link "PREVIOUS INVOICES" at bounding box center [165, 65] width 89 height 11
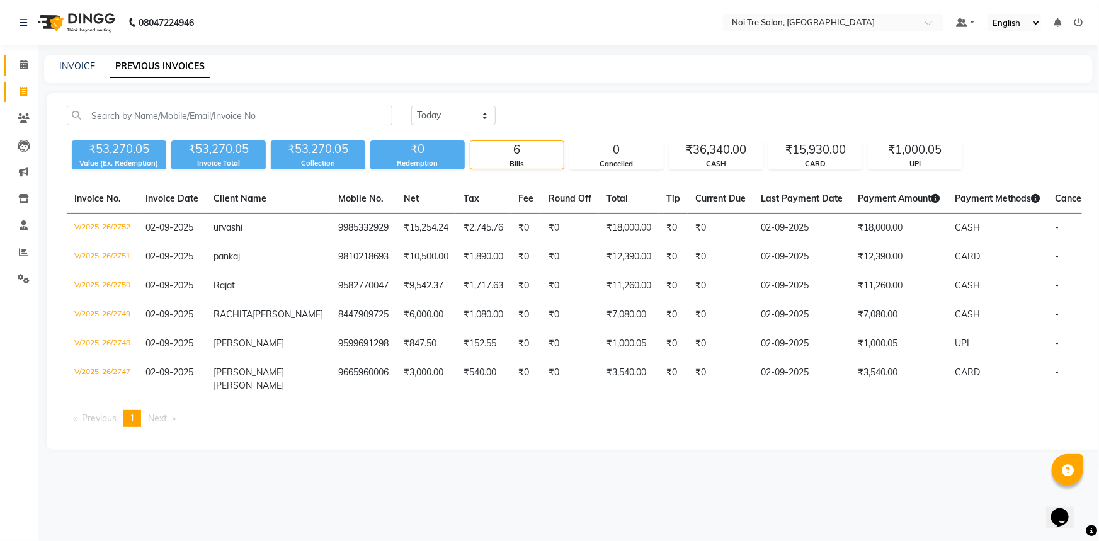
click at [10, 57] on link "Calendar" at bounding box center [19, 65] width 30 height 21
